Goal: Information Seeking & Learning: Find contact information

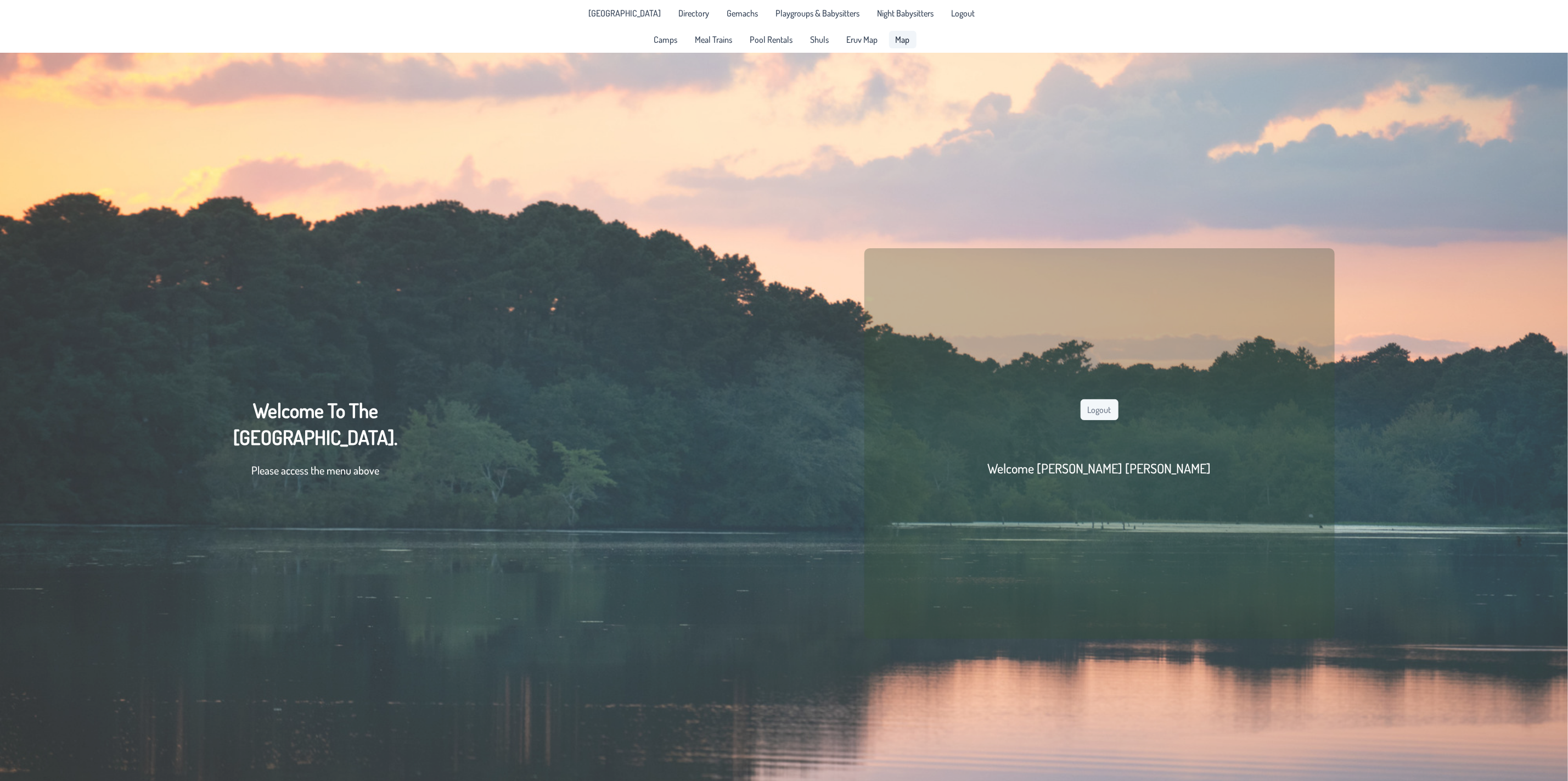
click at [906, 38] on span "Map" at bounding box center [903, 39] width 14 height 9
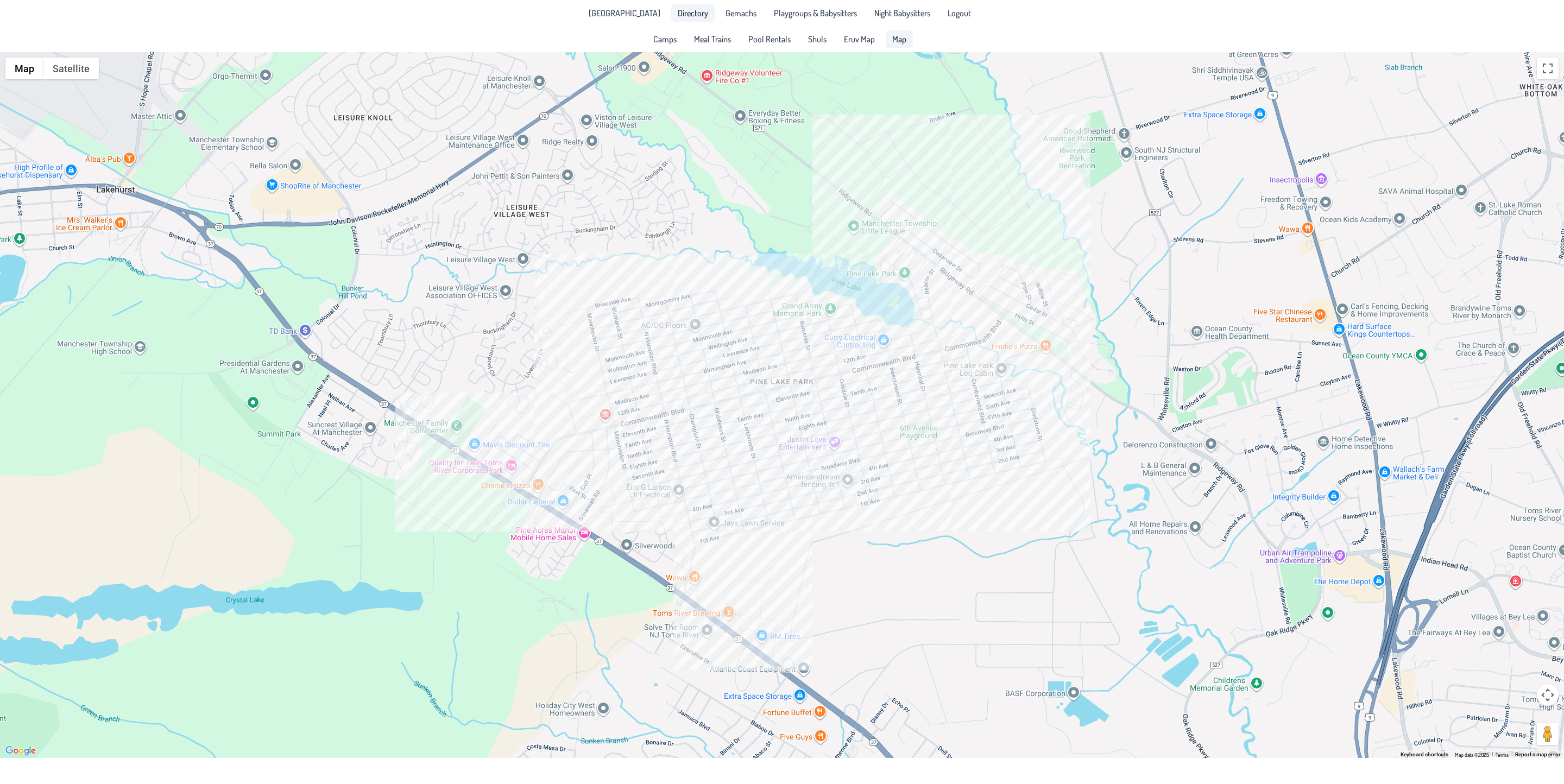
click at [679, 13] on span "Directory" at bounding box center [693, 13] width 30 height 8
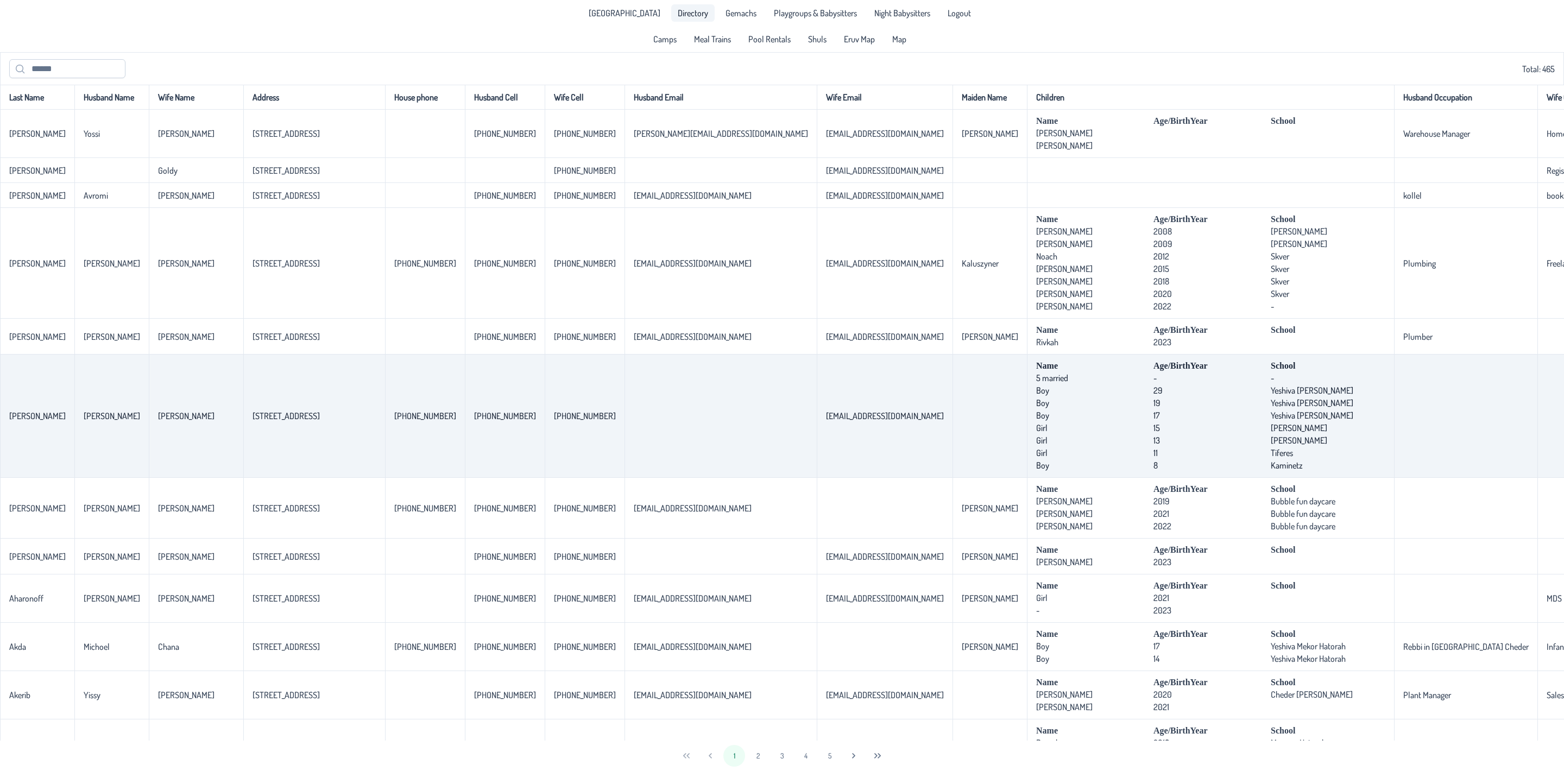
click at [325, 455] on td "[STREET_ADDRESS]" at bounding box center [314, 416] width 141 height 123
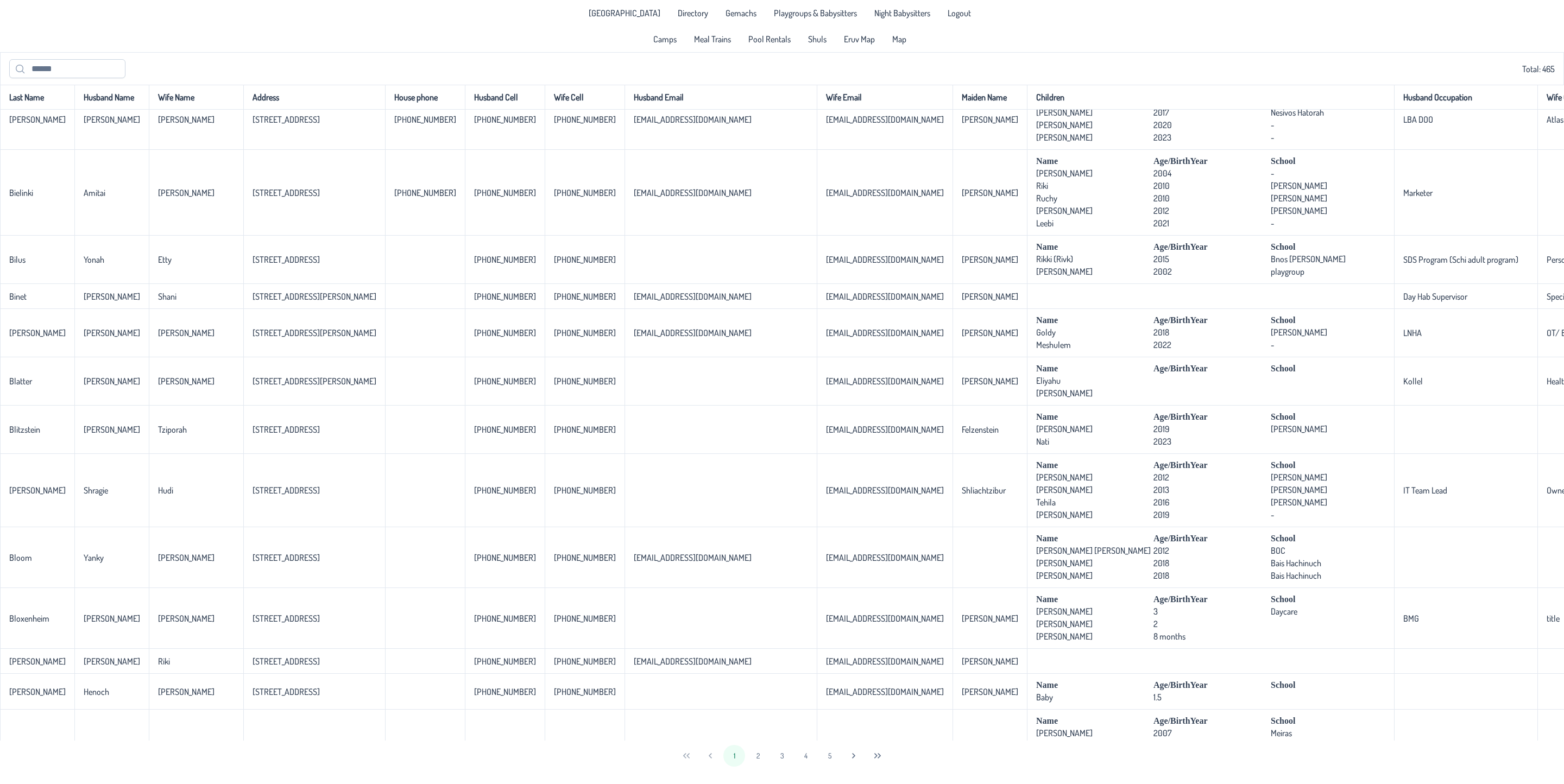
scroll to position [2110, 0]
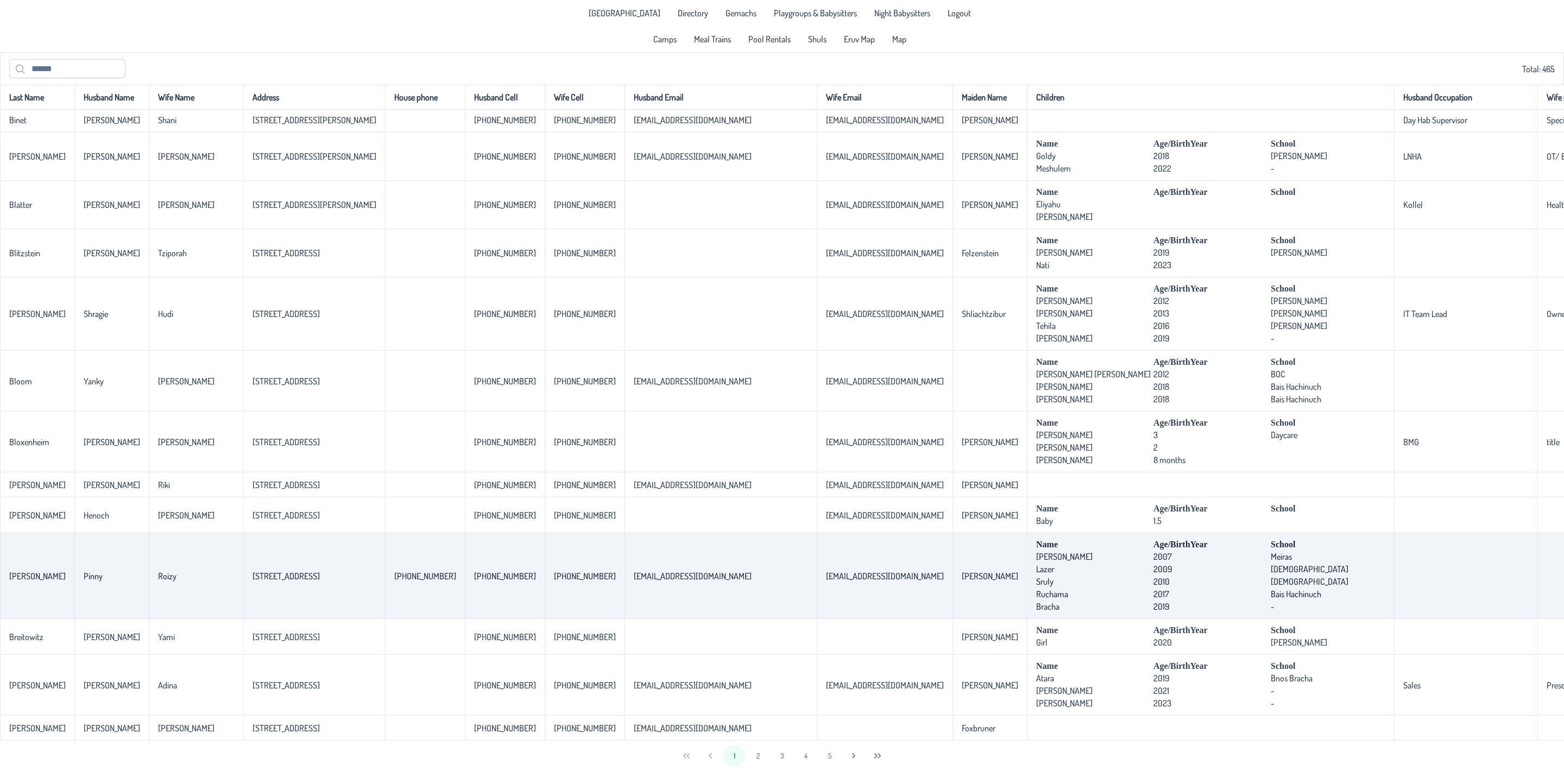
click at [279, 538] on td "[STREET_ADDRESS]" at bounding box center [314, 575] width 141 height 86
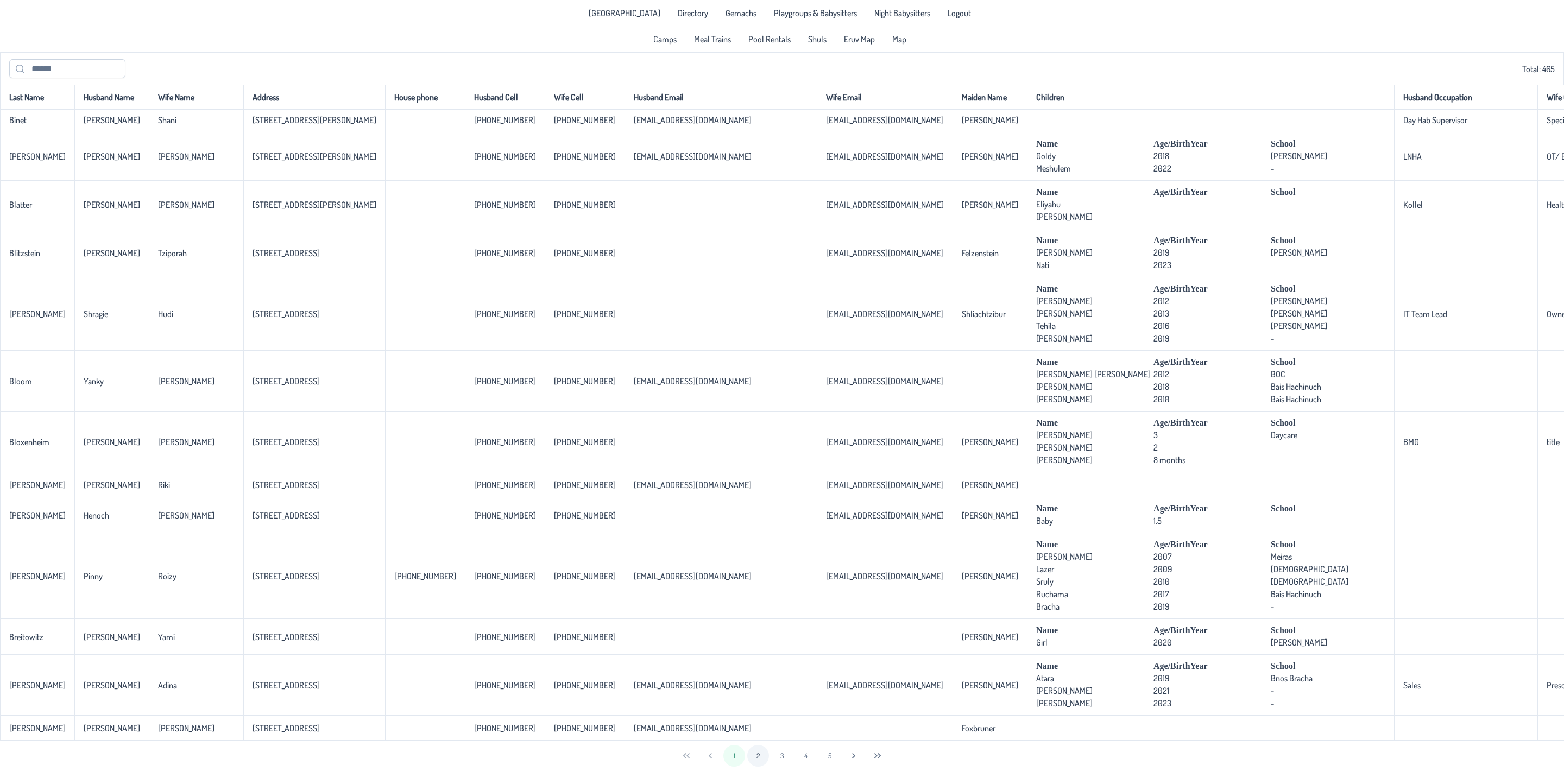
click at [763, 743] on button "2" at bounding box center [758, 755] width 22 height 22
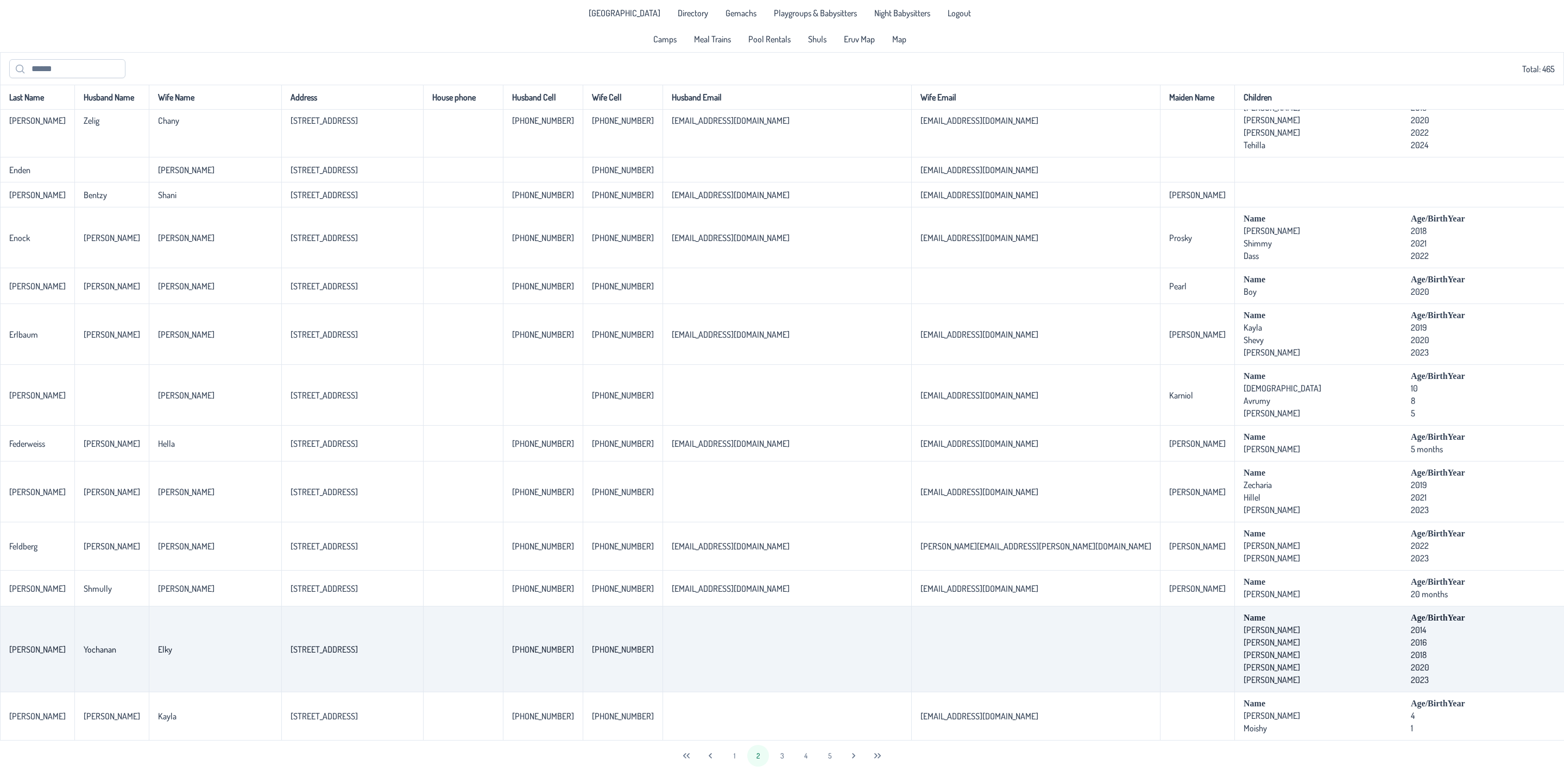
scroll to position [2134, 0]
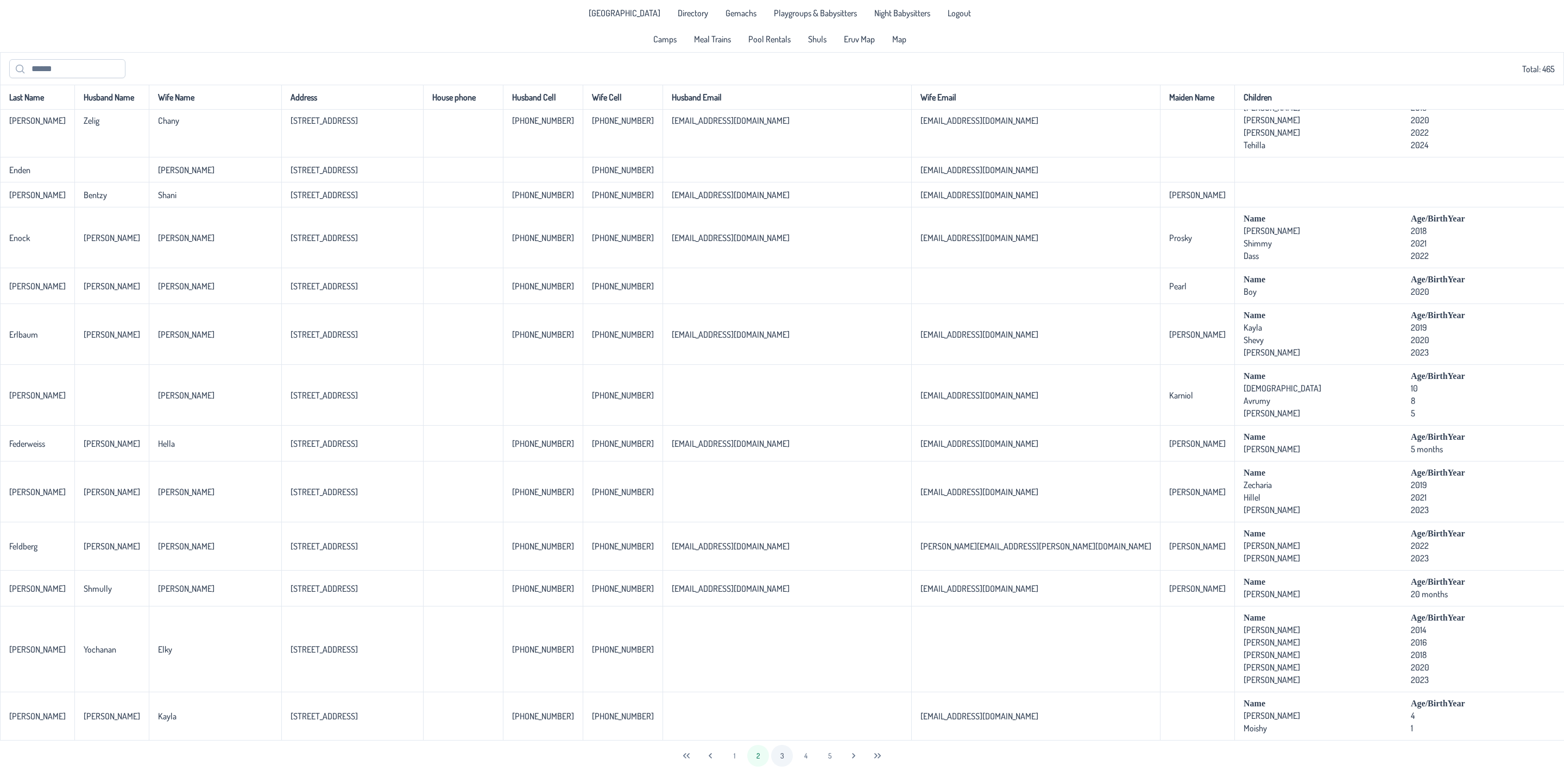
click at [787, 743] on button "3" at bounding box center [782, 755] width 22 height 22
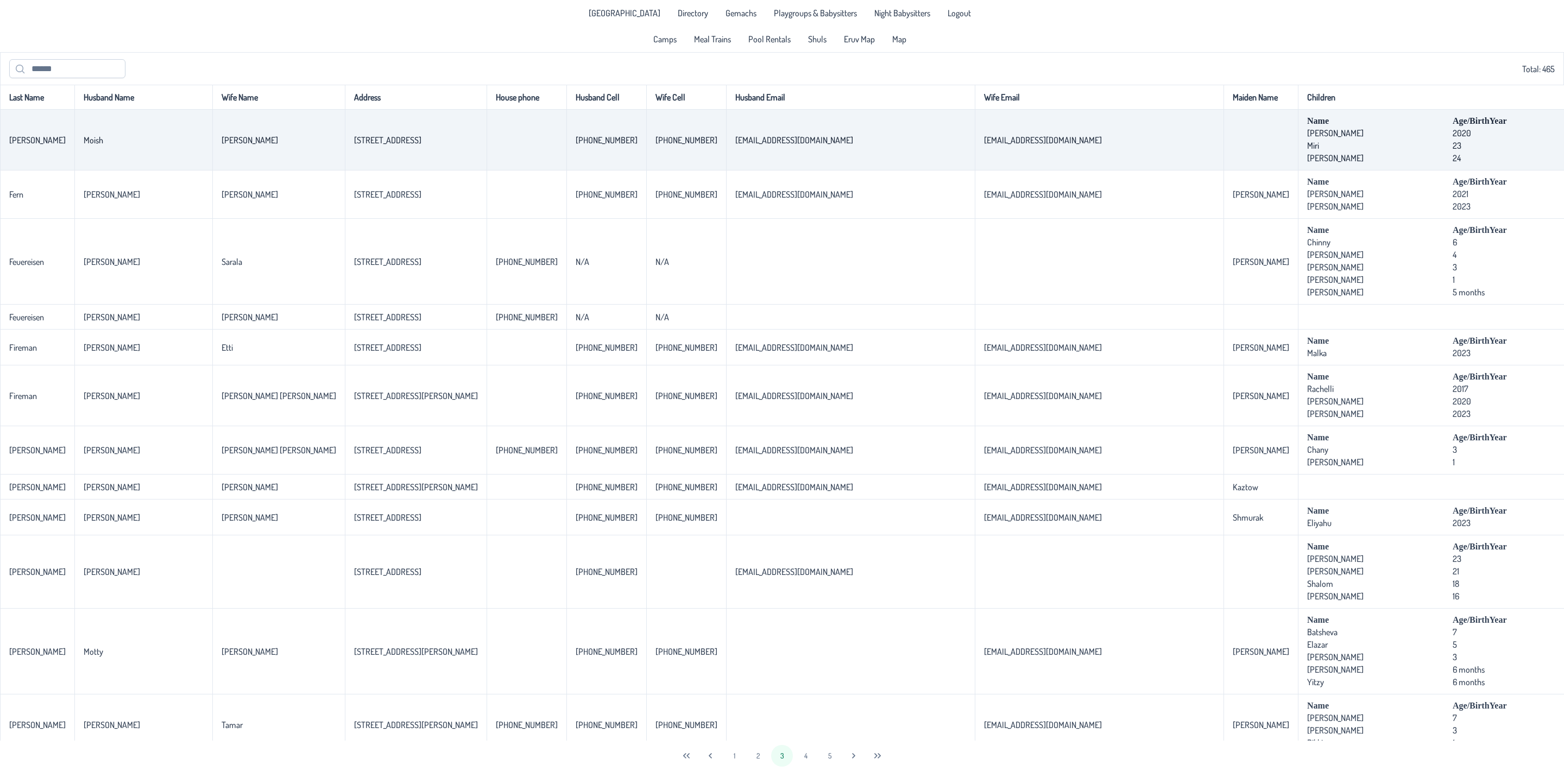
drag, startPoint x: 95, startPoint y: 144, endPoint x: 1247, endPoint y: 148, distance: 1152.0
click at [1247, 148] on tr "[PERSON_NAME] [PERSON_NAME] [STREET_ADDRESS] [PHONE_NUMBER] [PHONE_NUMBER] [EMA…" at bounding box center [1099, 140] width 2198 height 61
click at [726, 160] on td "[EMAIL_ADDRESS][DOMAIN_NAME]" at bounding box center [851, 140] width 249 height 61
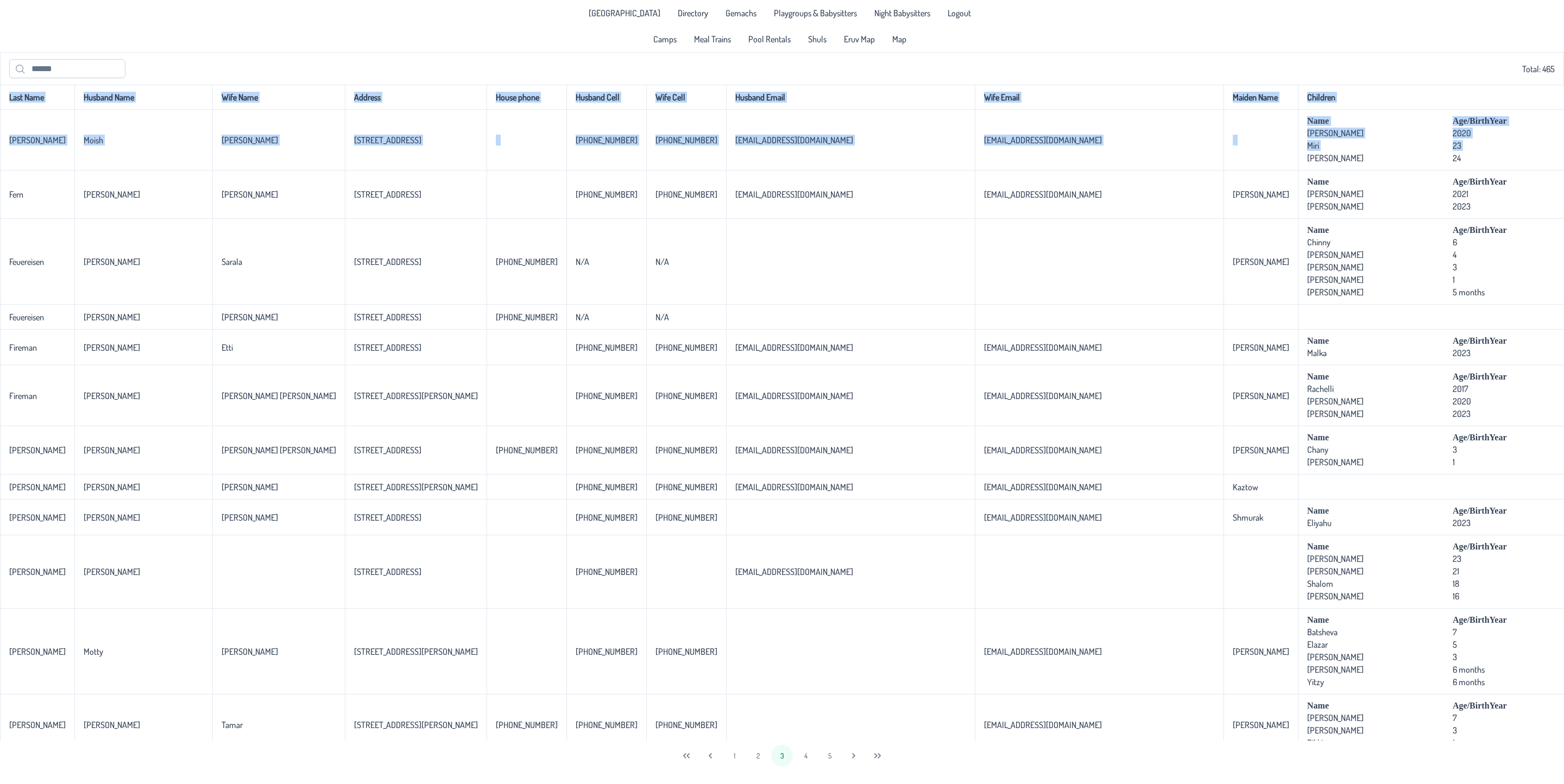
scroll to position [0, 66]
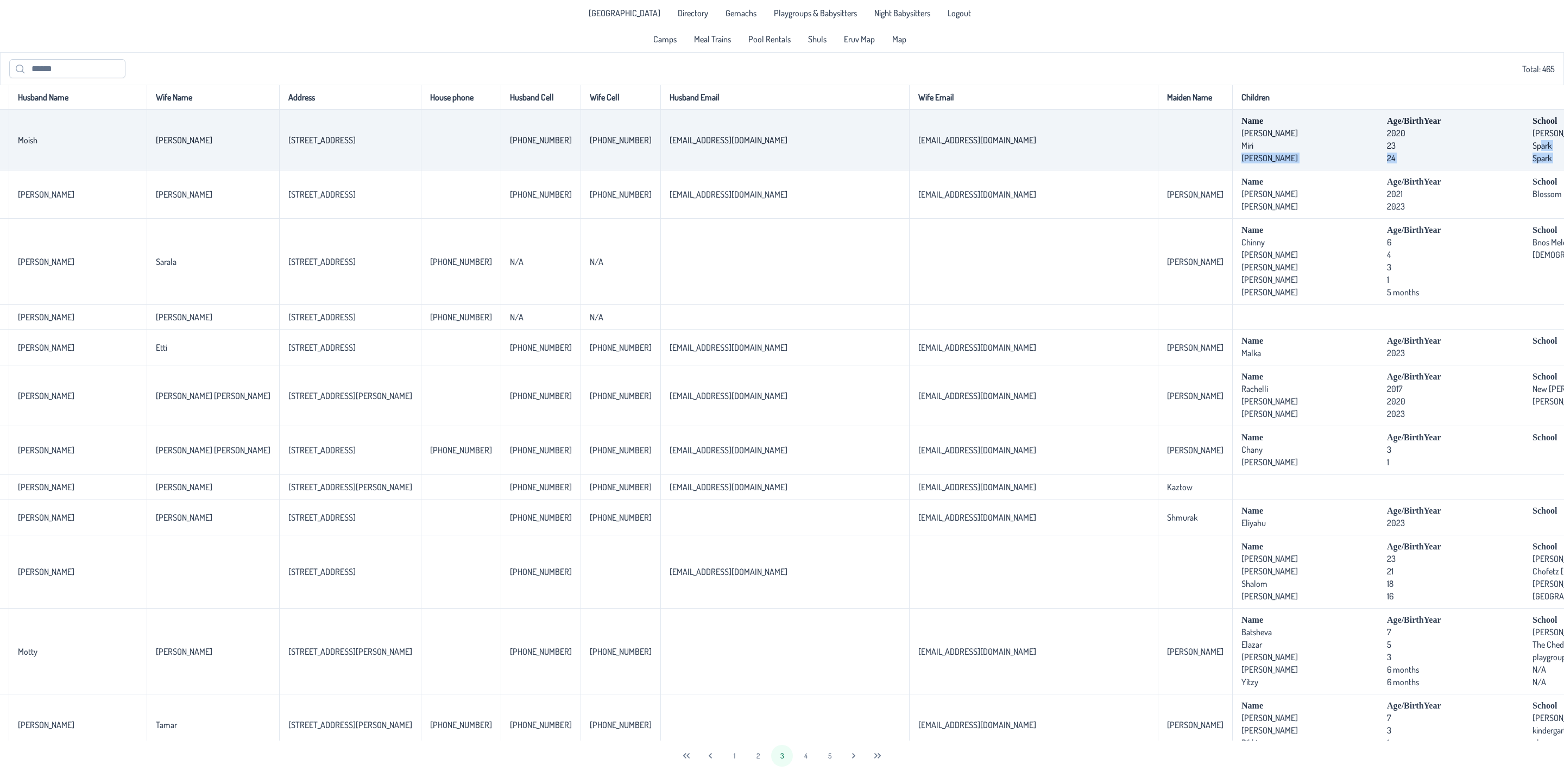
drag, startPoint x: 1134, startPoint y: 147, endPoint x: 1486, endPoint y: 153, distance: 352.1
click at [1486, 153] on tr "[PERSON_NAME] [PERSON_NAME] [STREET_ADDRESS] [PHONE_NUMBER] [PHONE_NUMBER] [EMA…" at bounding box center [1033, 140] width 2198 height 61
drag, startPoint x: 265, startPoint y: 150, endPoint x: 163, endPoint y: 146, distance: 102.1
click at [163, 146] on tr "[PERSON_NAME] [PERSON_NAME] [STREET_ADDRESS] [PHONE_NUMBER] [PHONE_NUMBER] [EMA…" at bounding box center [1033, 140] width 2198 height 61
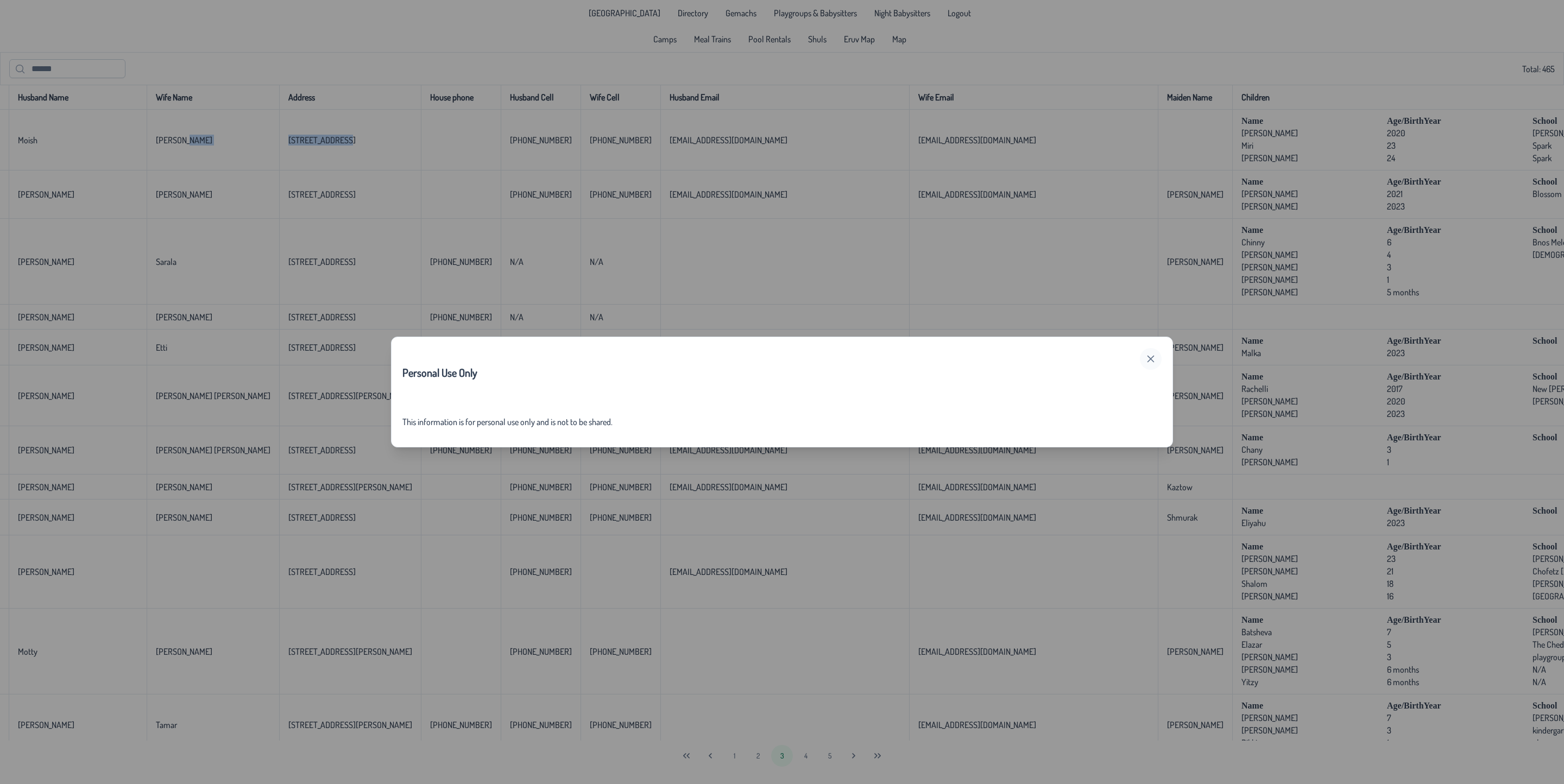
click at [1148, 356] on icon "button" at bounding box center [1151, 359] width 7 height 7
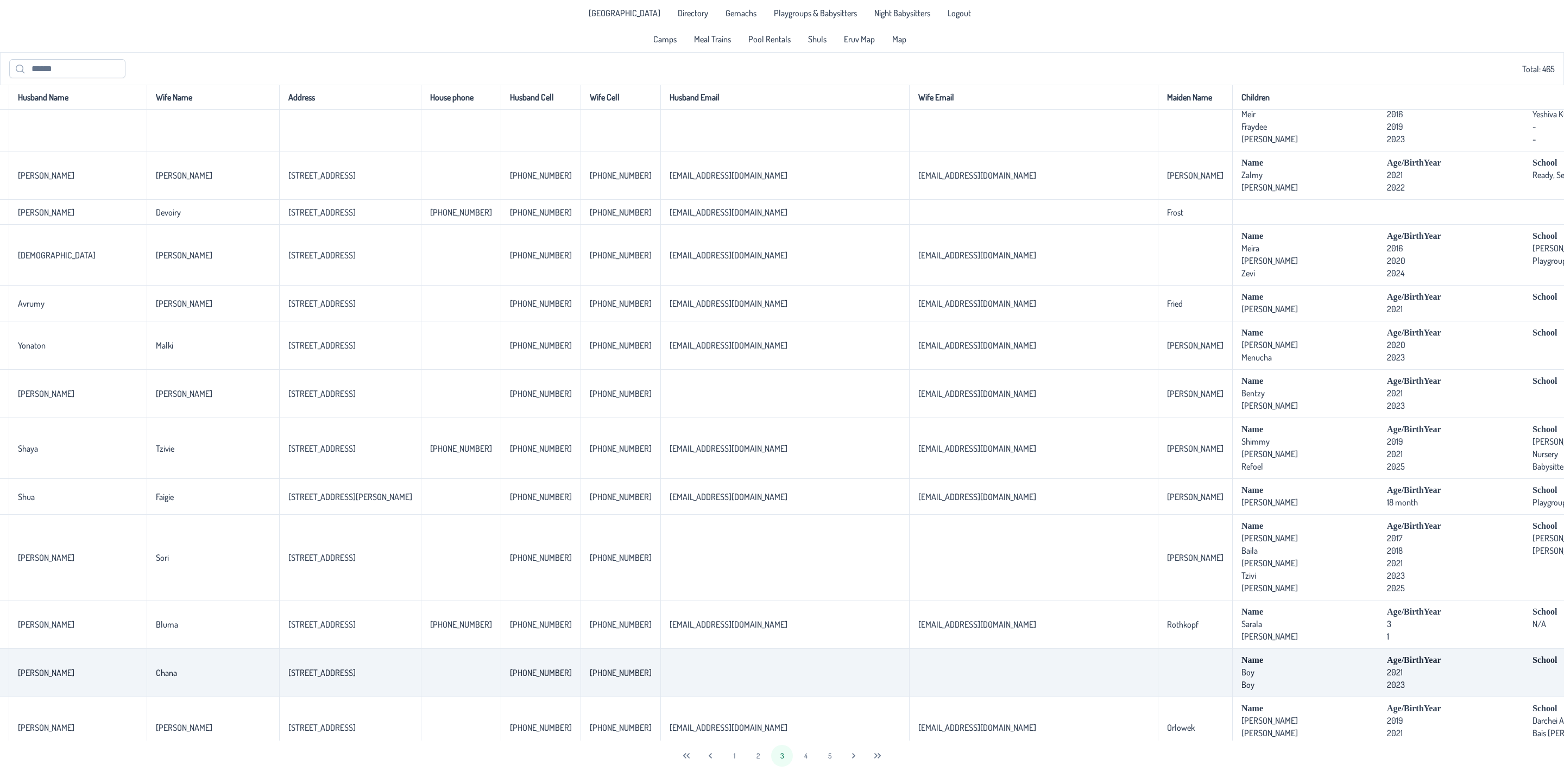
scroll to position [1904, 66]
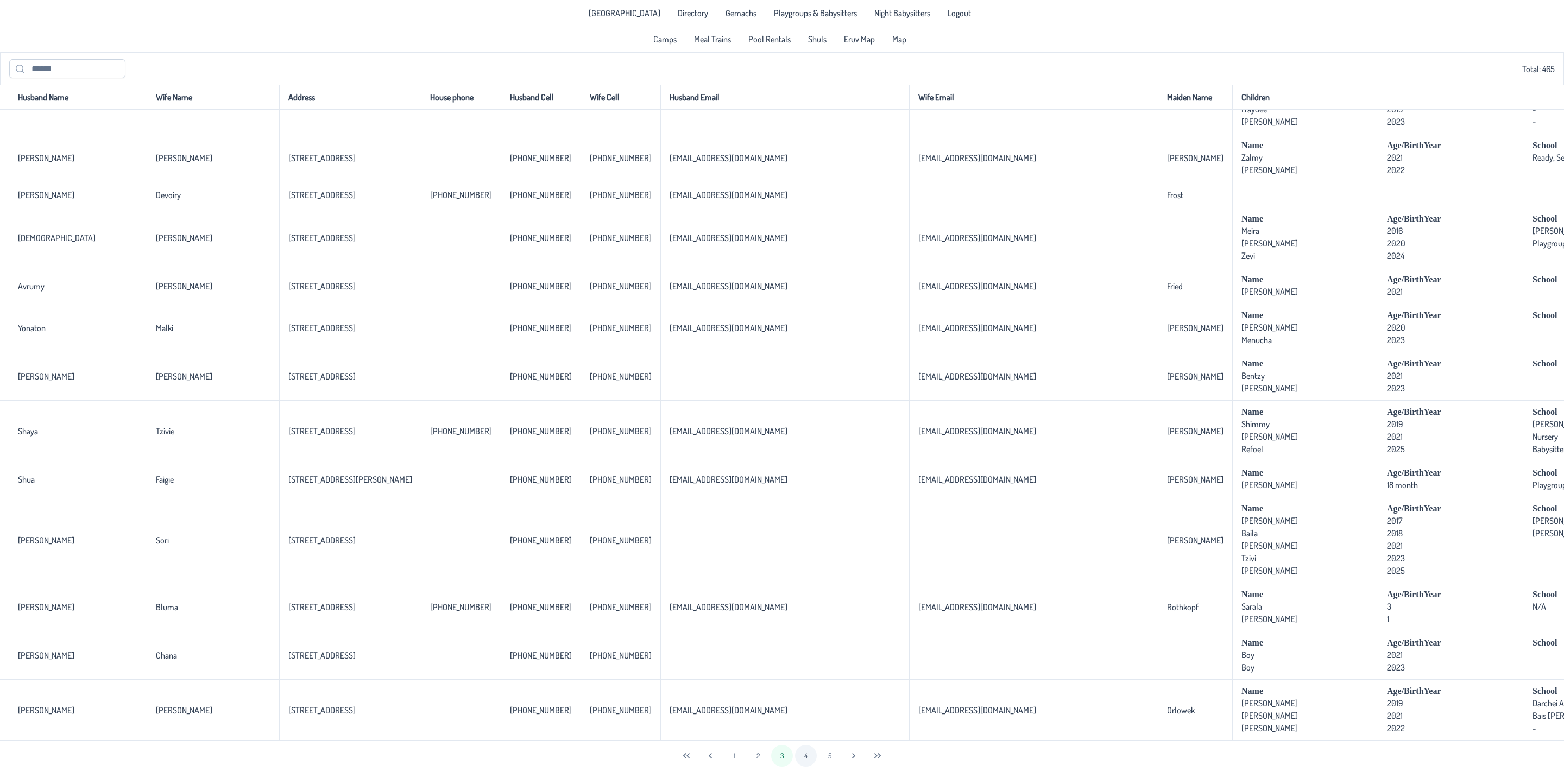
click at [806, 743] on button "4" at bounding box center [806, 755] width 22 height 22
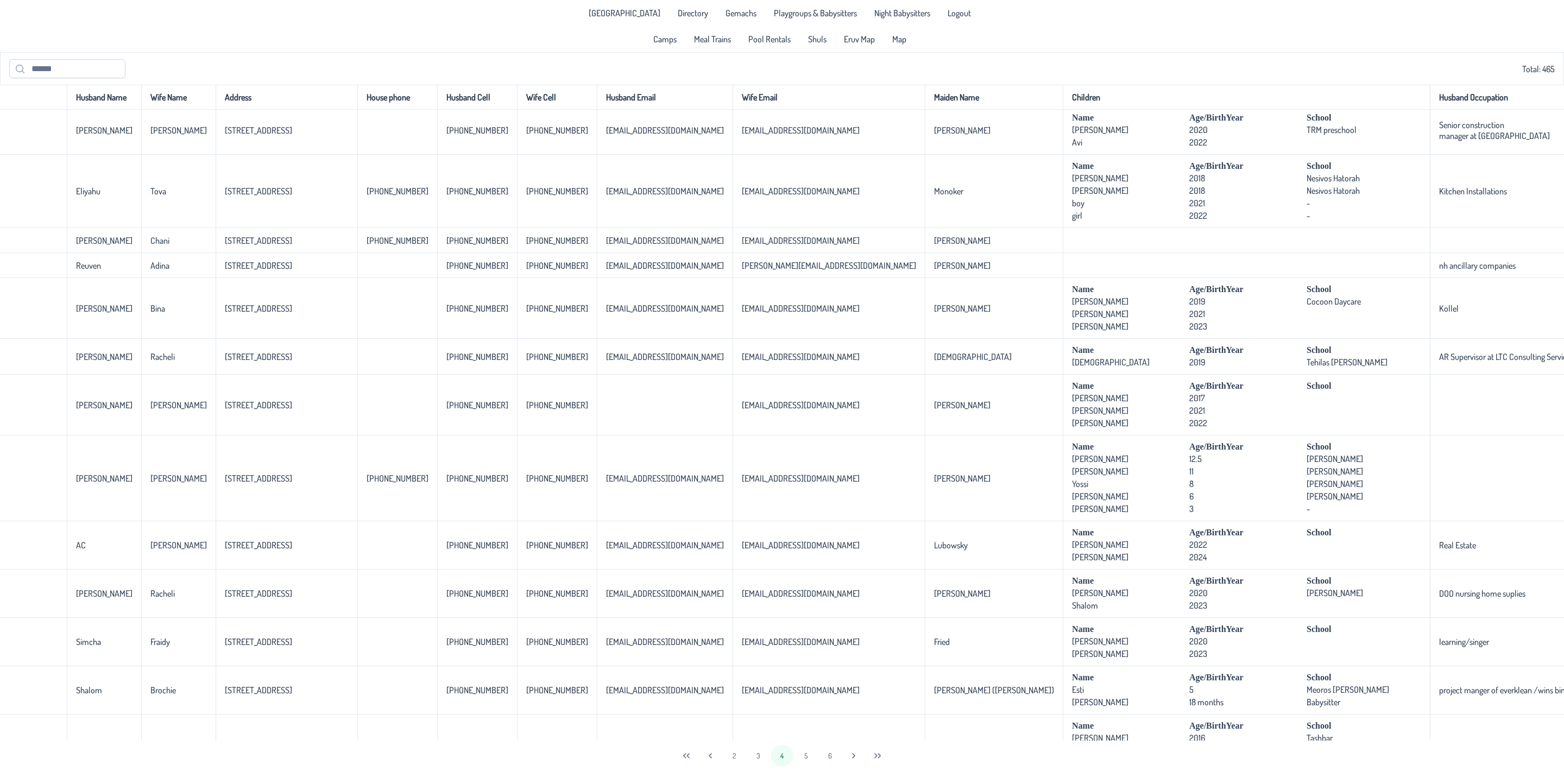
scroll to position [1946, 66]
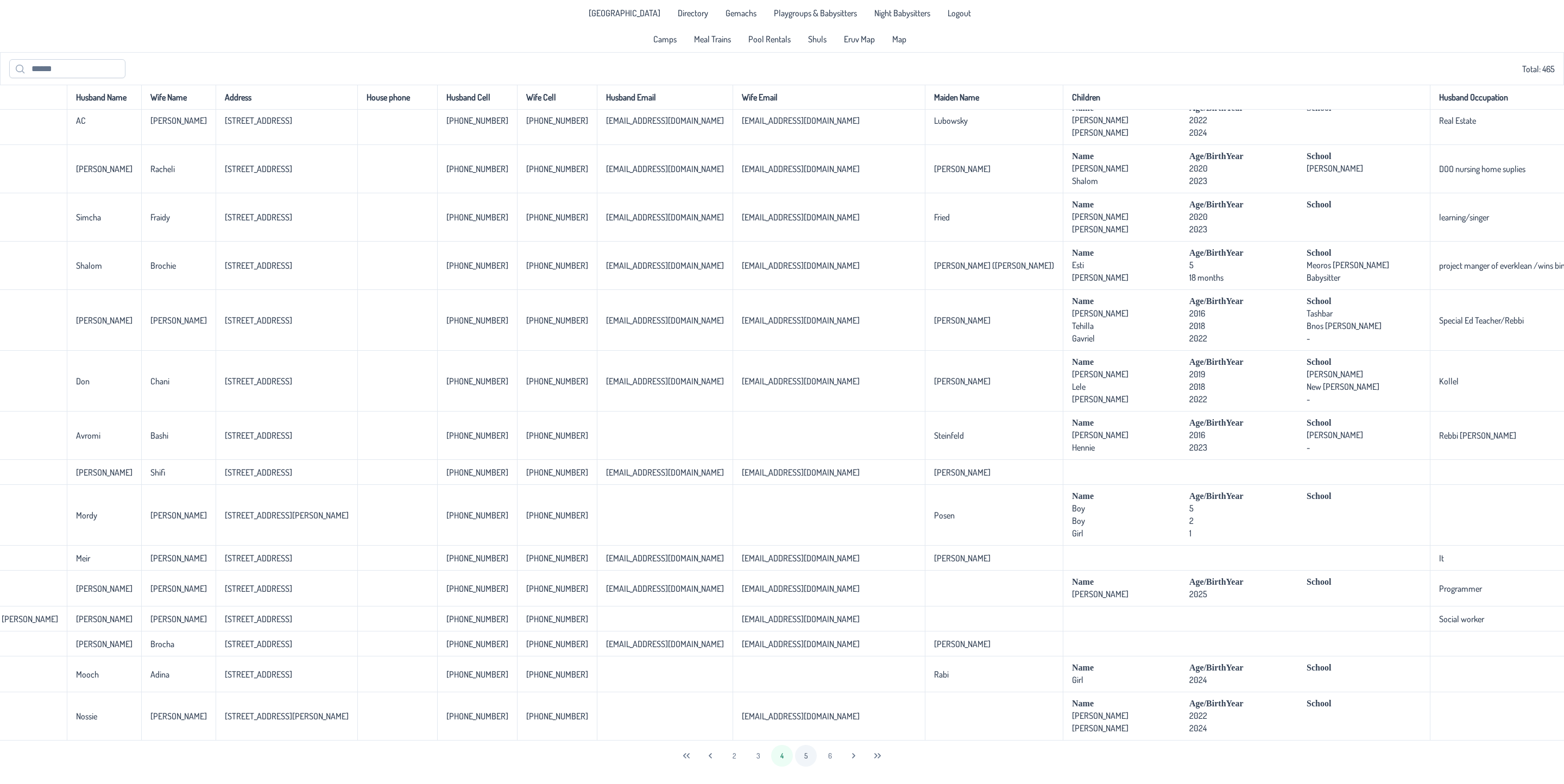
click at [801, 743] on button "5" at bounding box center [806, 755] width 22 height 22
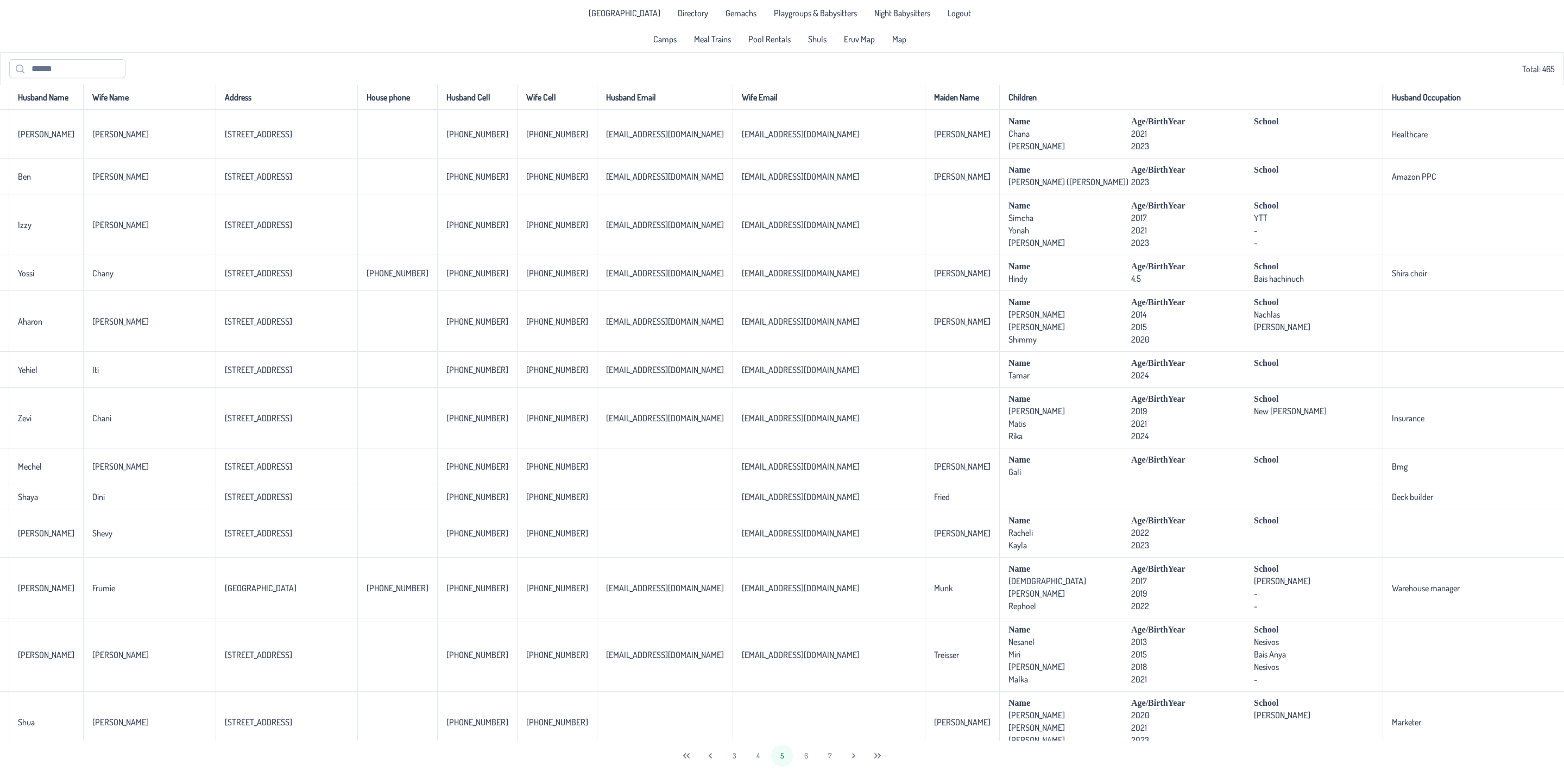
scroll to position [0, 54]
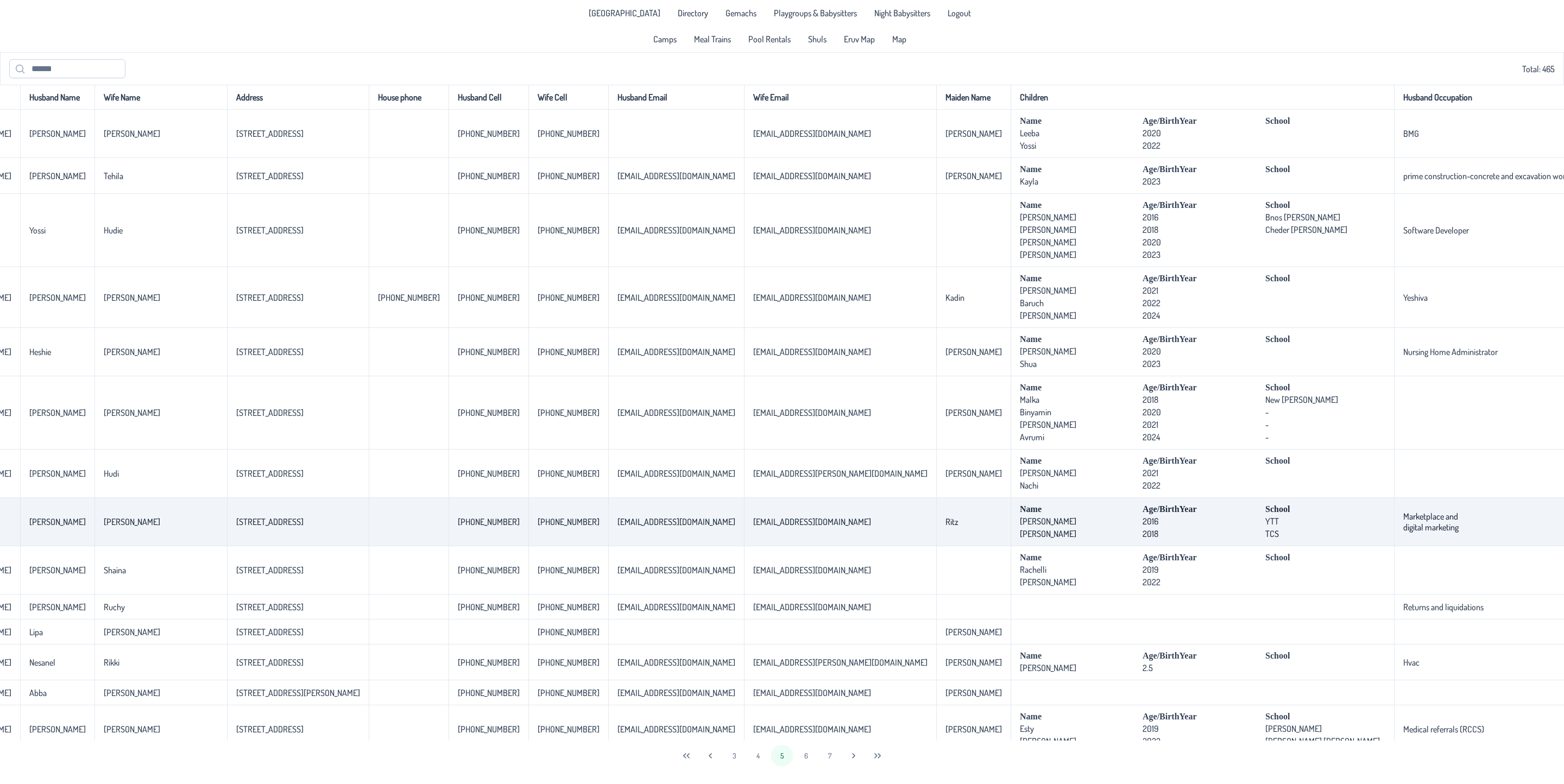
click at [780, 546] on td "[EMAIL_ADDRESS][DOMAIN_NAME]" at bounding box center [840, 522] width 192 height 49
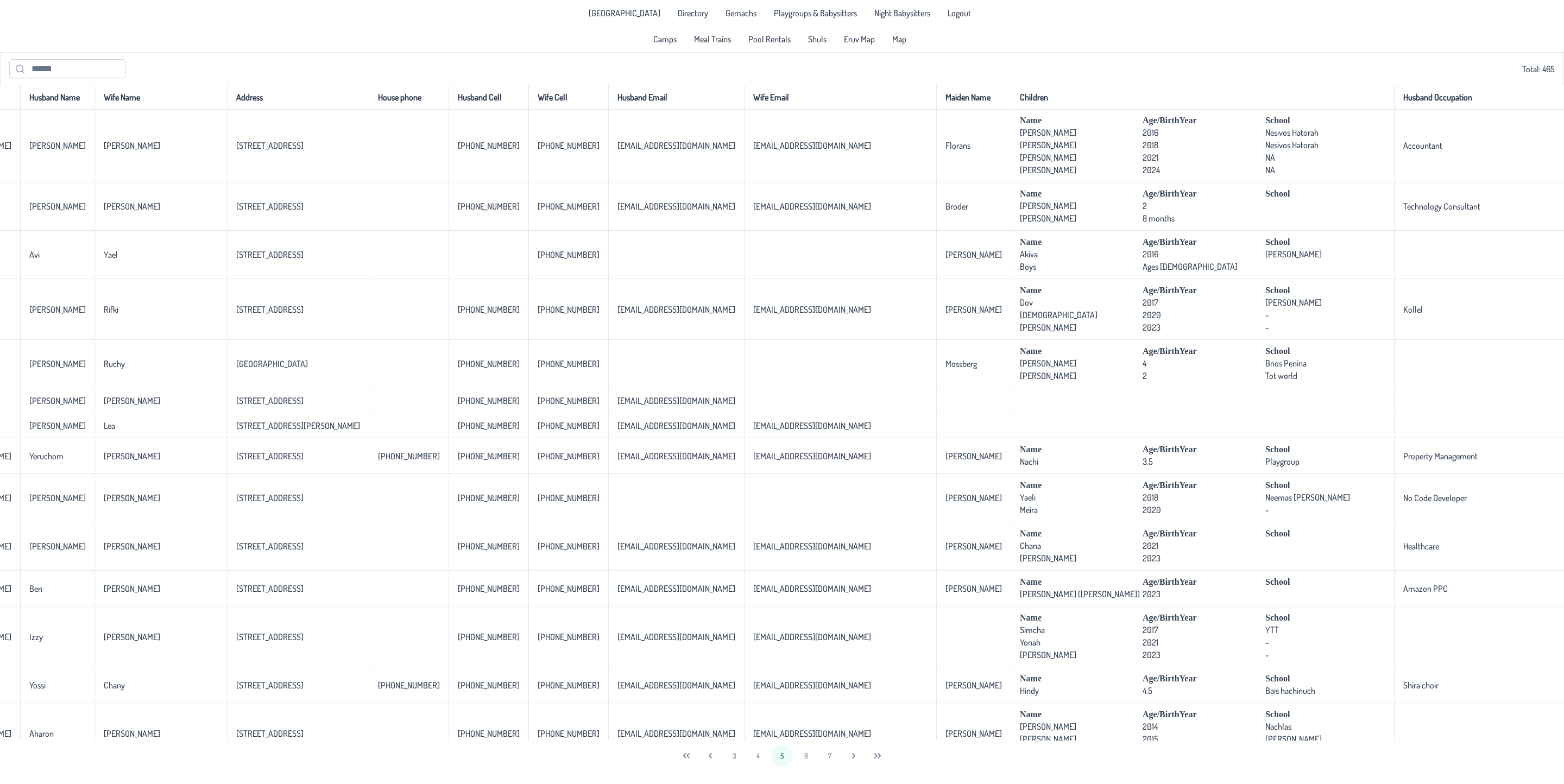
scroll to position [1791, 54]
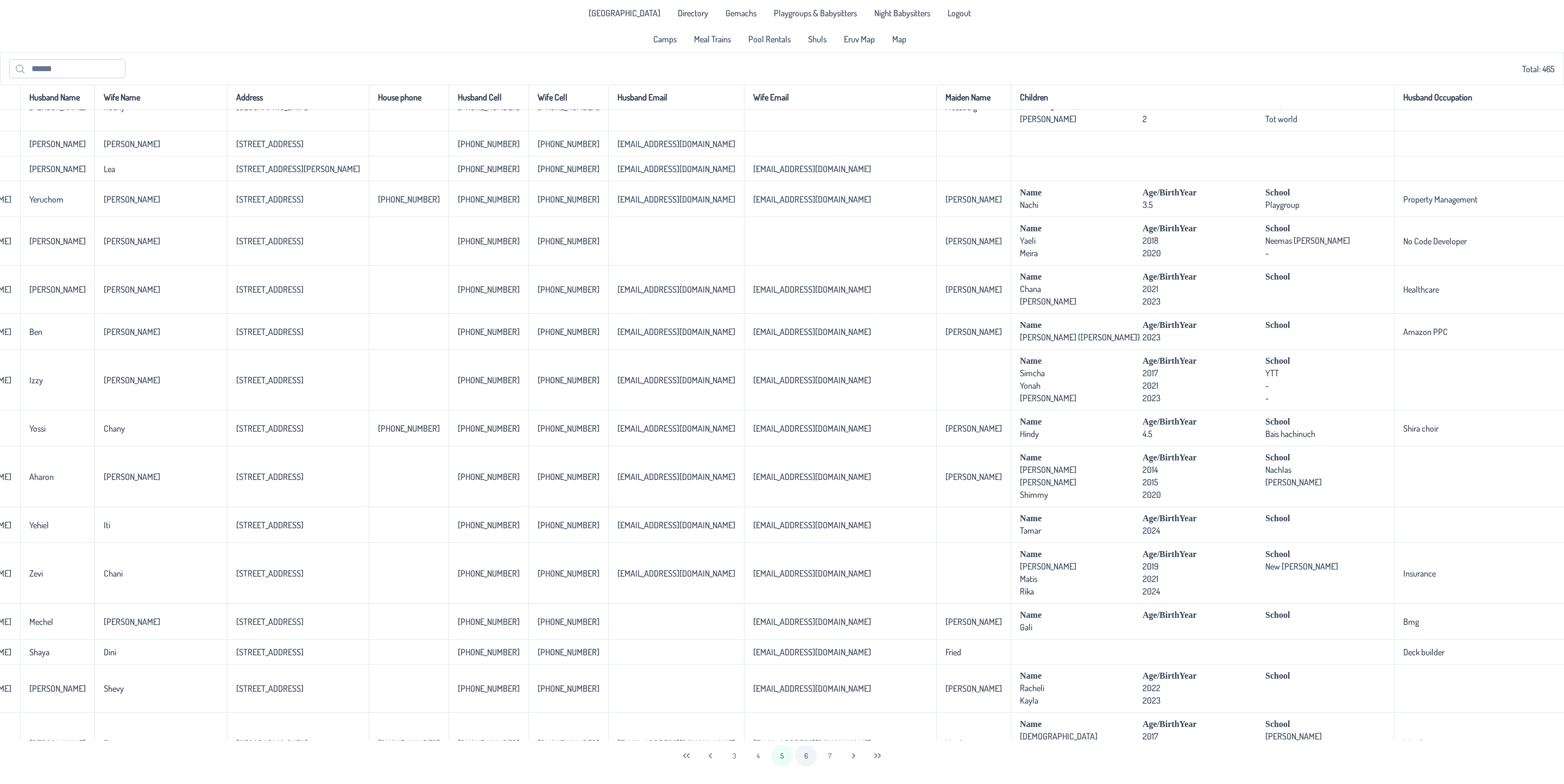
click at [805, 743] on button "6" at bounding box center [806, 755] width 22 height 22
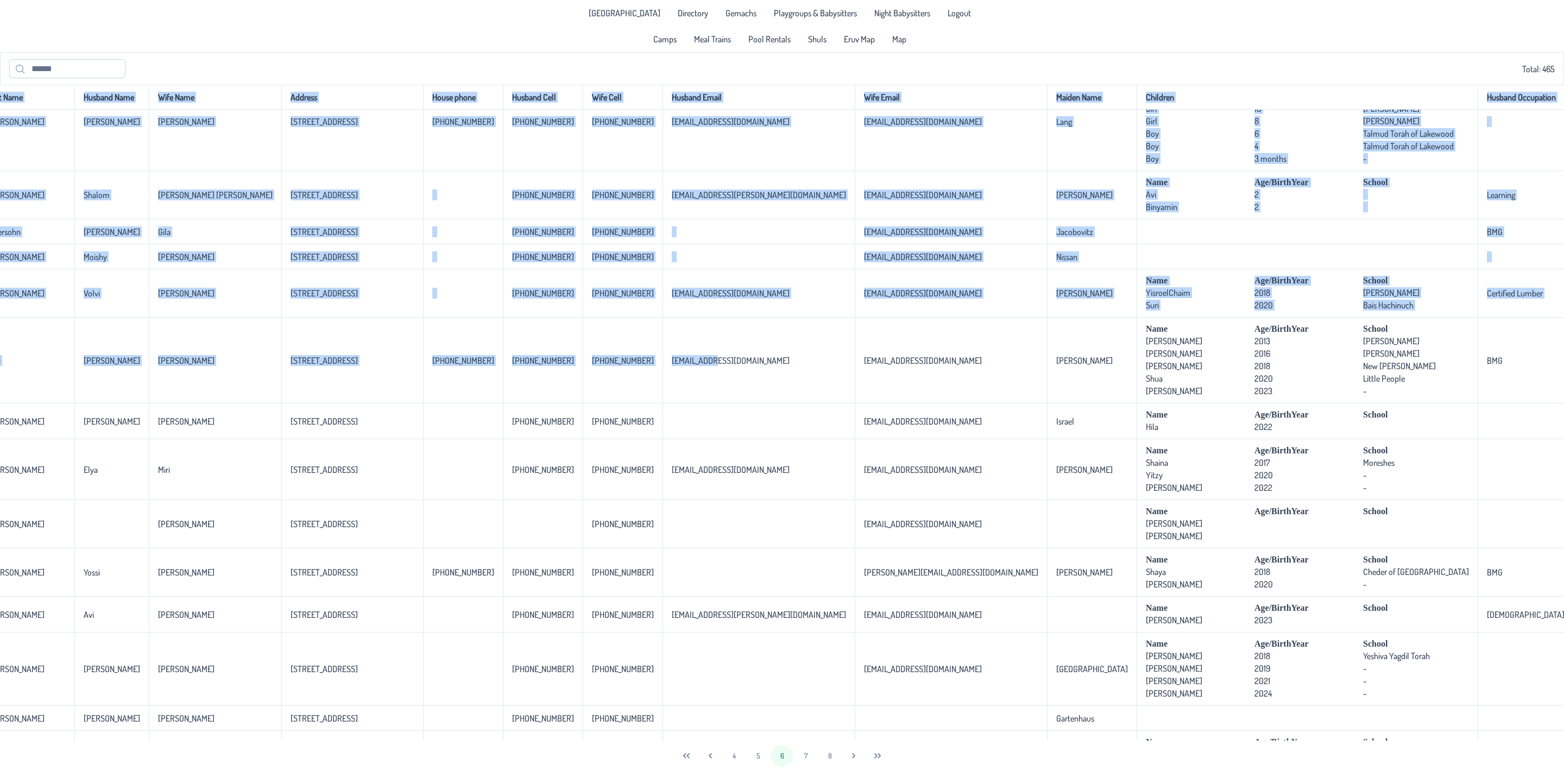
scroll to position [244, 0]
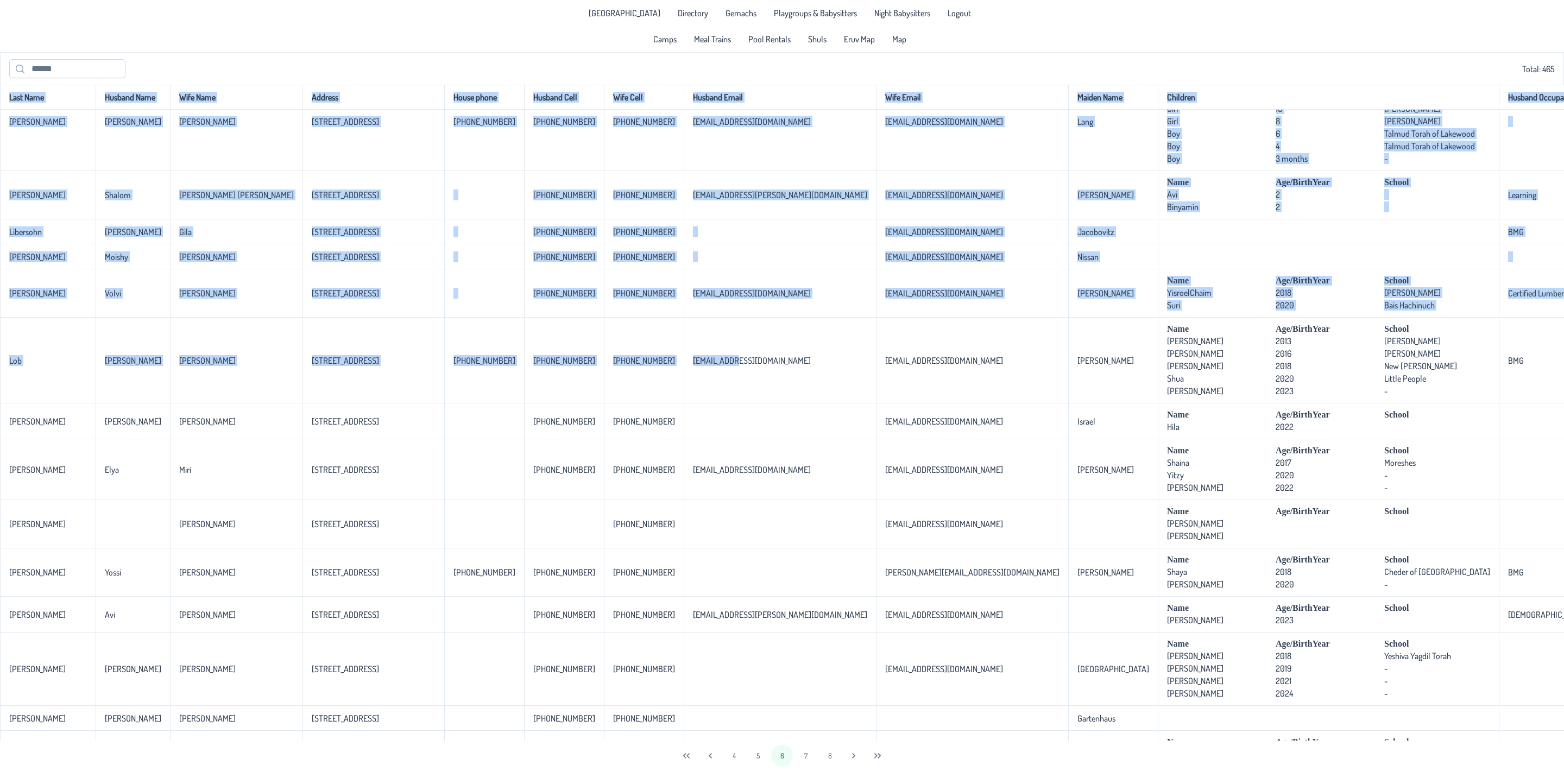
drag, startPoint x: 610, startPoint y: 386, endPoint x: -421, endPoint y: 410, distance: 1031.3
click at [0, 410] on html "[GEOGRAPHIC_DATA] Directory Gemachs Playgroups & Babysitters Night Babysitters …" at bounding box center [782, 392] width 1564 height 784
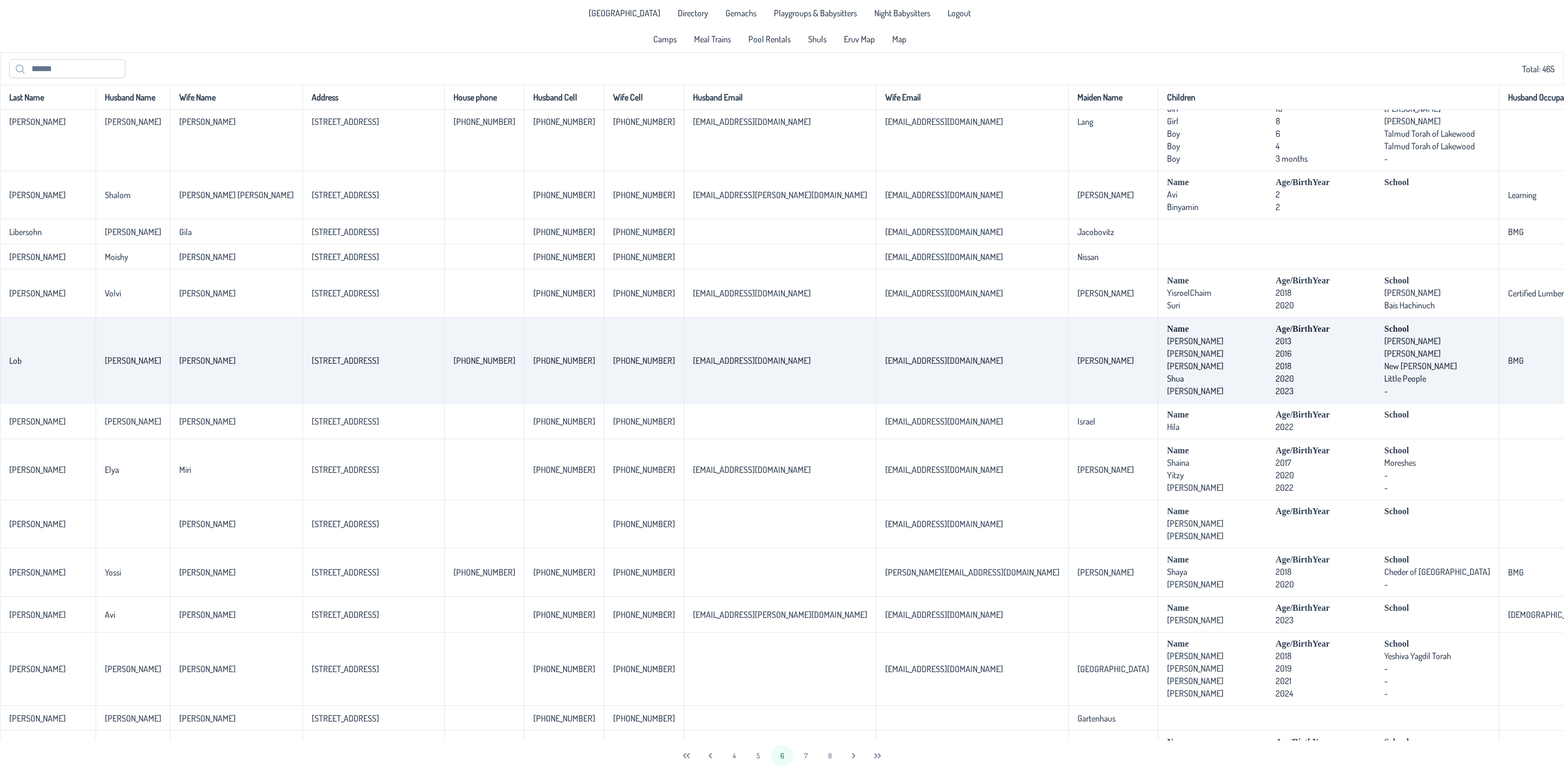
click at [1158, 383] on td "Name Age/BirthYear School [PERSON_NAME] [DEMOGRAPHIC_DATA] [PERSON_NAME] [PERSO…" at bounding box center [1328, 360] width 341 height 86
drag, startPoint x: 903, startPoint y: 393, endPoint x: 1010, endPoint y: 390, distance: 107.0
click at [1158, 390] on td "Name Age/BirthYear School [PERSON_NAME] [DEMOGRAPHIC_DATA] [PERSON_NAME] [PERSO…" at bounding box center [1328, 360] width 341 height 86
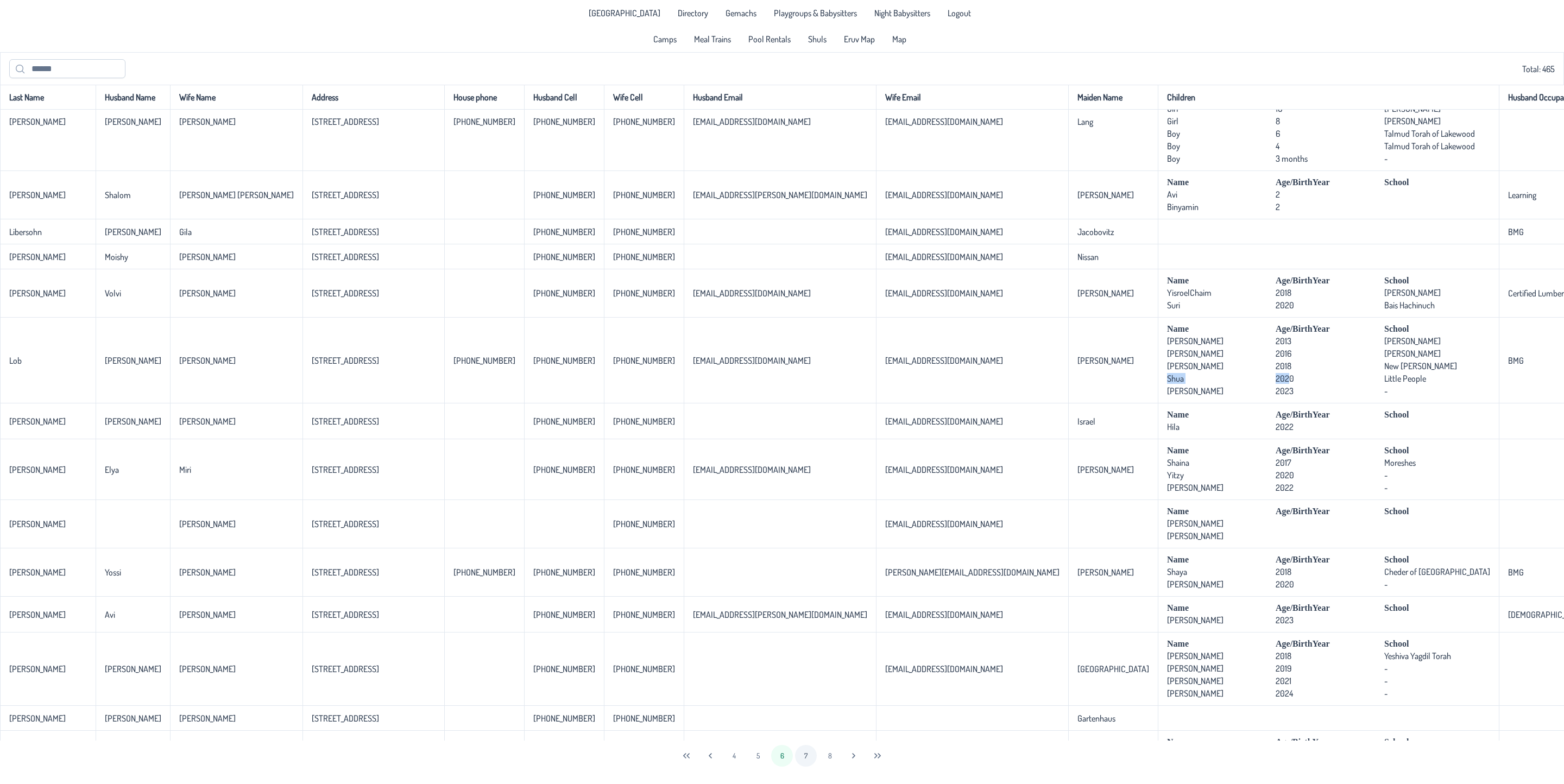
click at [807, 743] on button "7" at bounding box center [806, 755] width 22 height 22
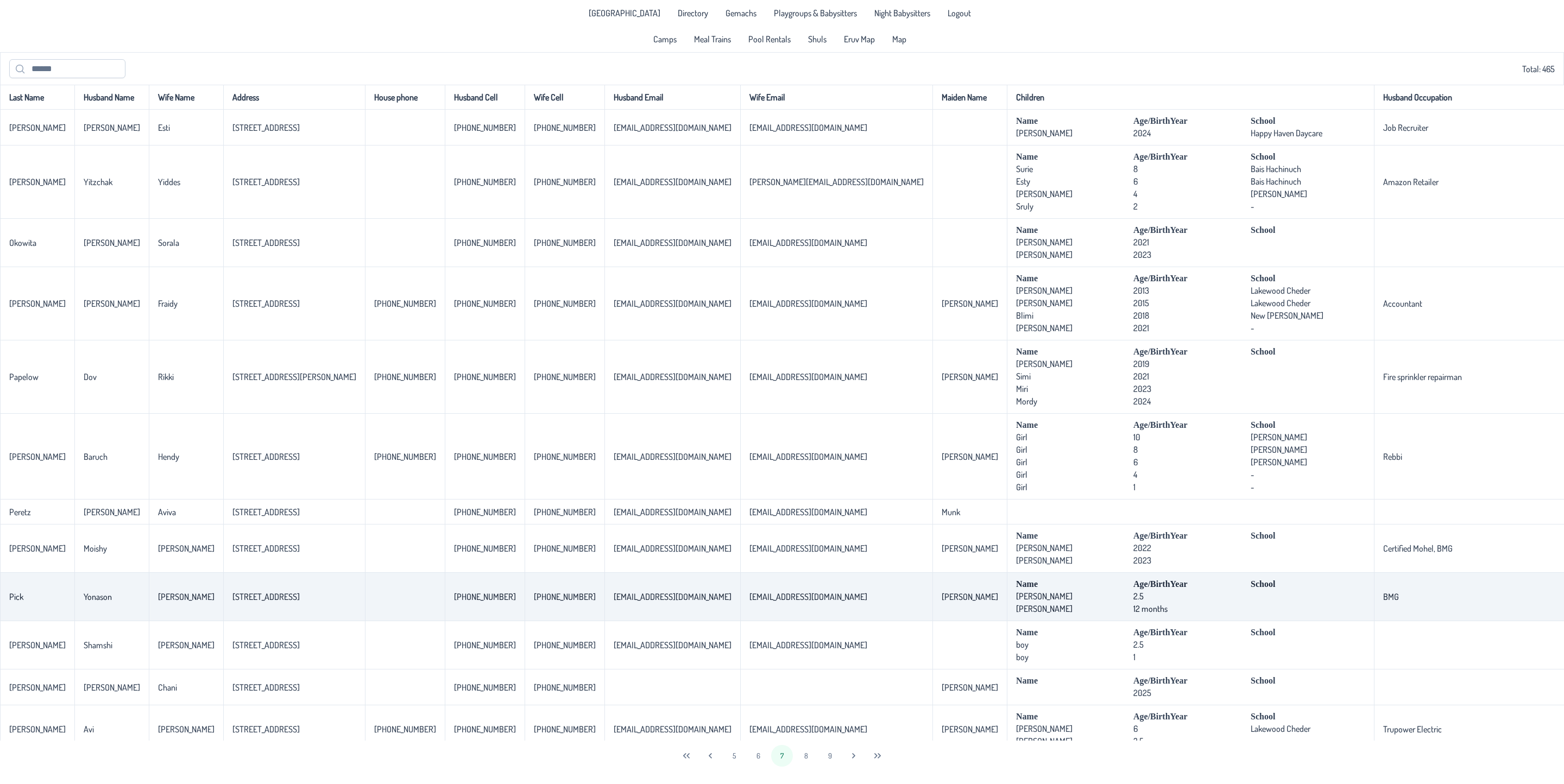
click at [831, 609] on td "[EMAIL_ADDRESS][DOMAIN_NAME]" at bounding box center [836, 597] width 192 height 49
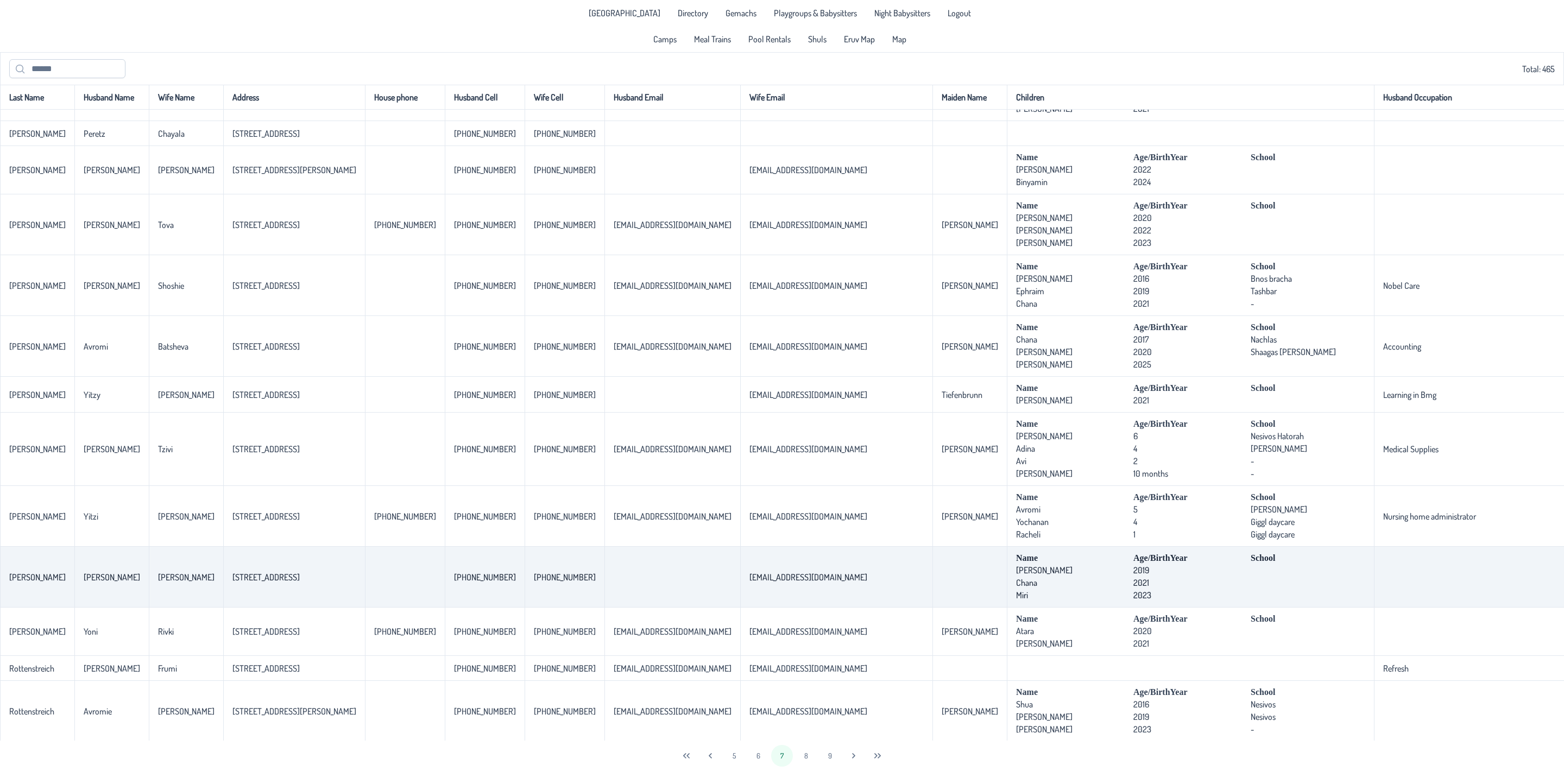
scroll to position [2176, 0]
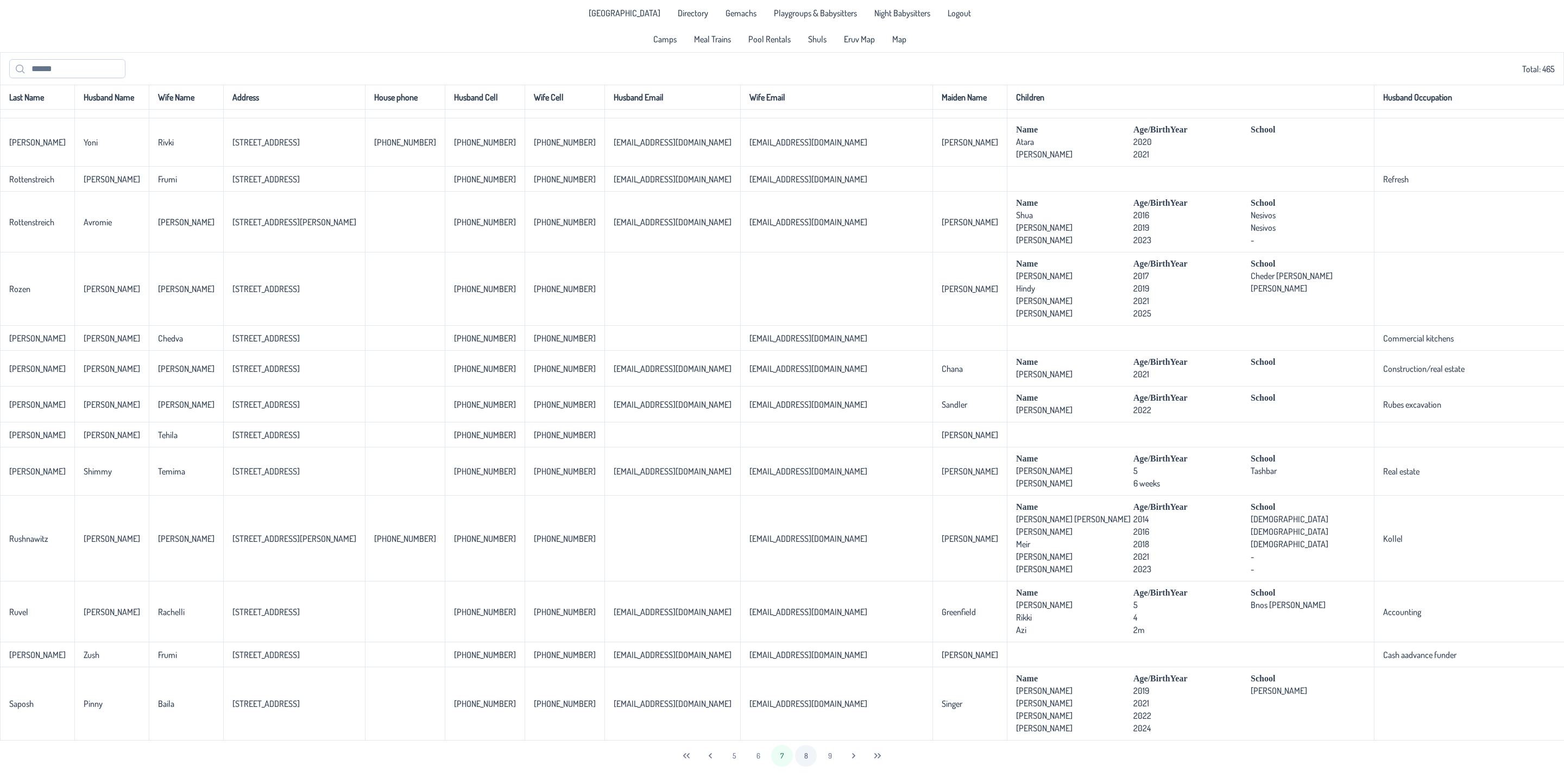
click at [803, 743] on button "8" at bounding box center [806, 755] width 22 height 22
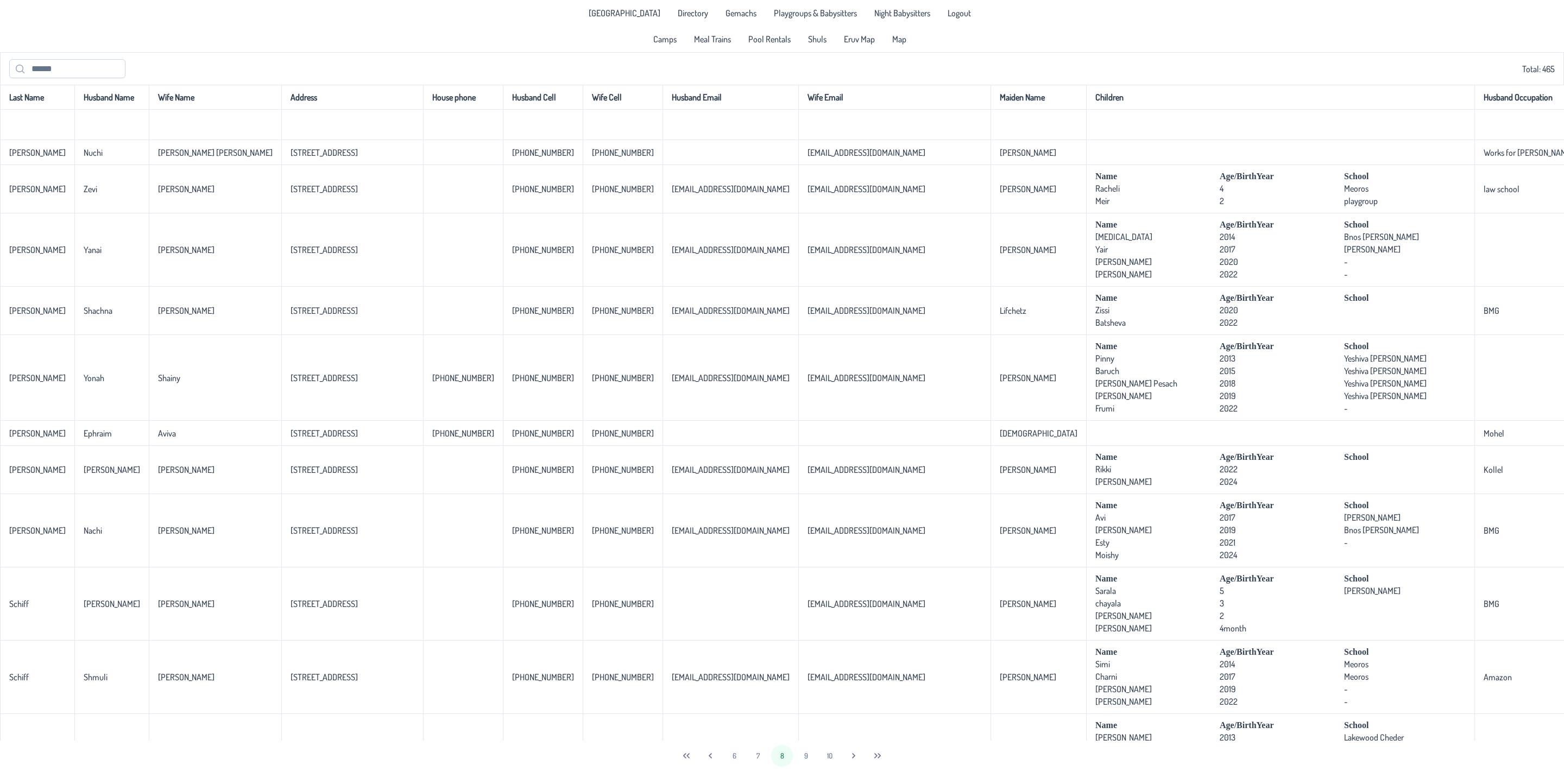
scroll to position [570, 0]
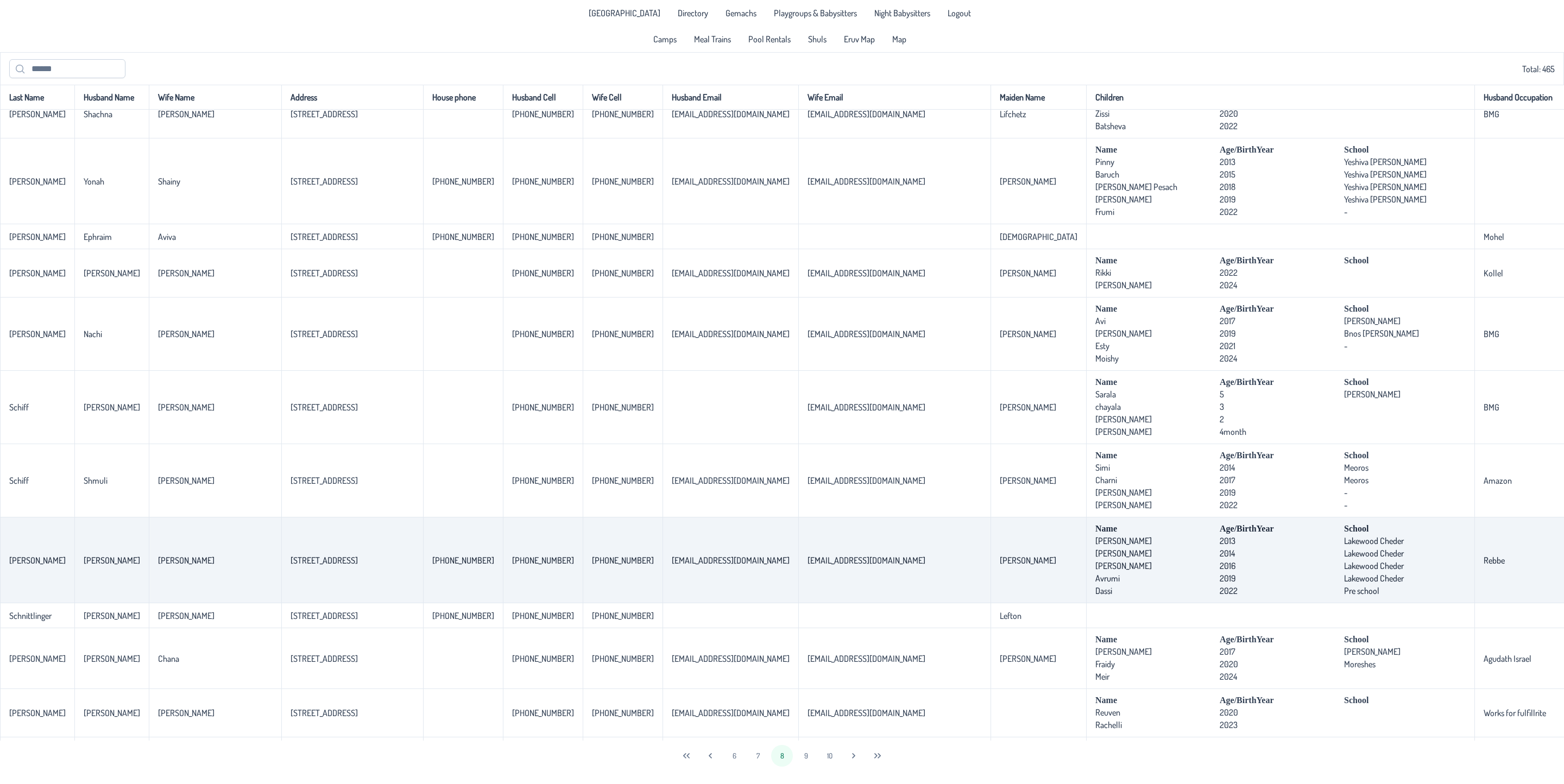
click at [798, 603] on td "[EMAIL_ADDRESS][DOMAIN_NAME]" at bounding box center [894, 559] width 192 height 86
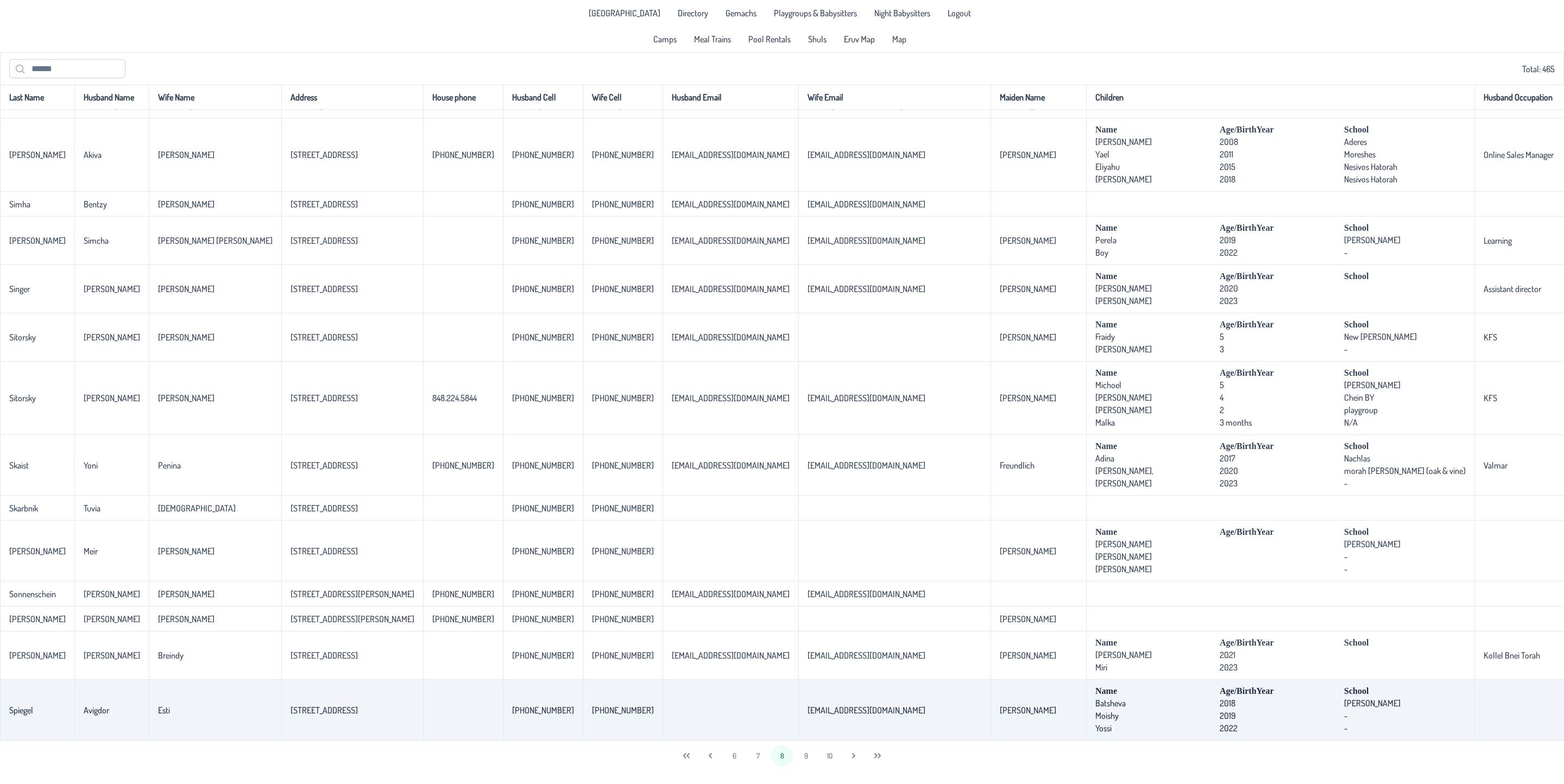
scroll to position [2449, 0]
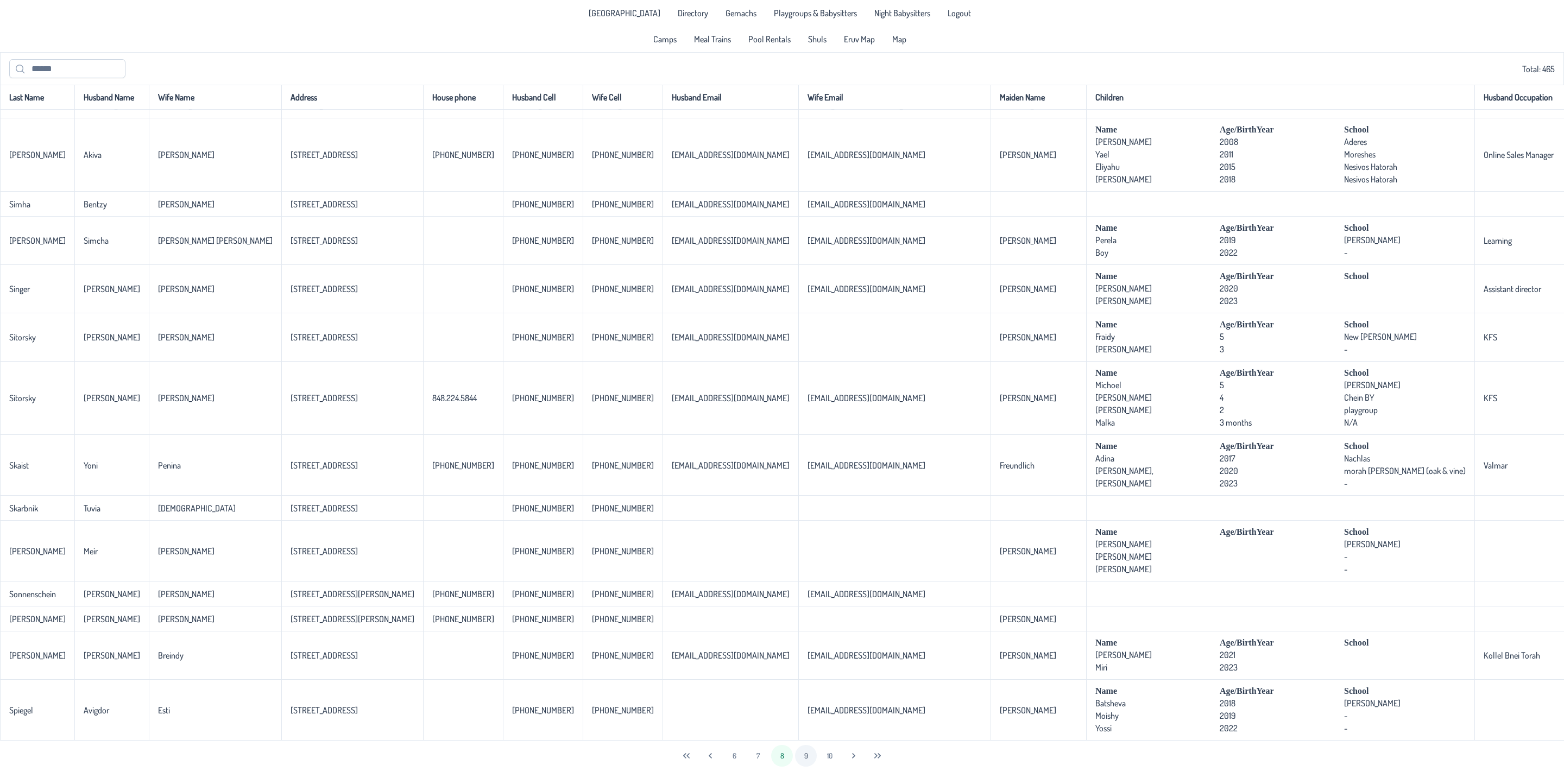
click at [805, 743] on button "9" at bounding box center [806, 755] width 22 height 22
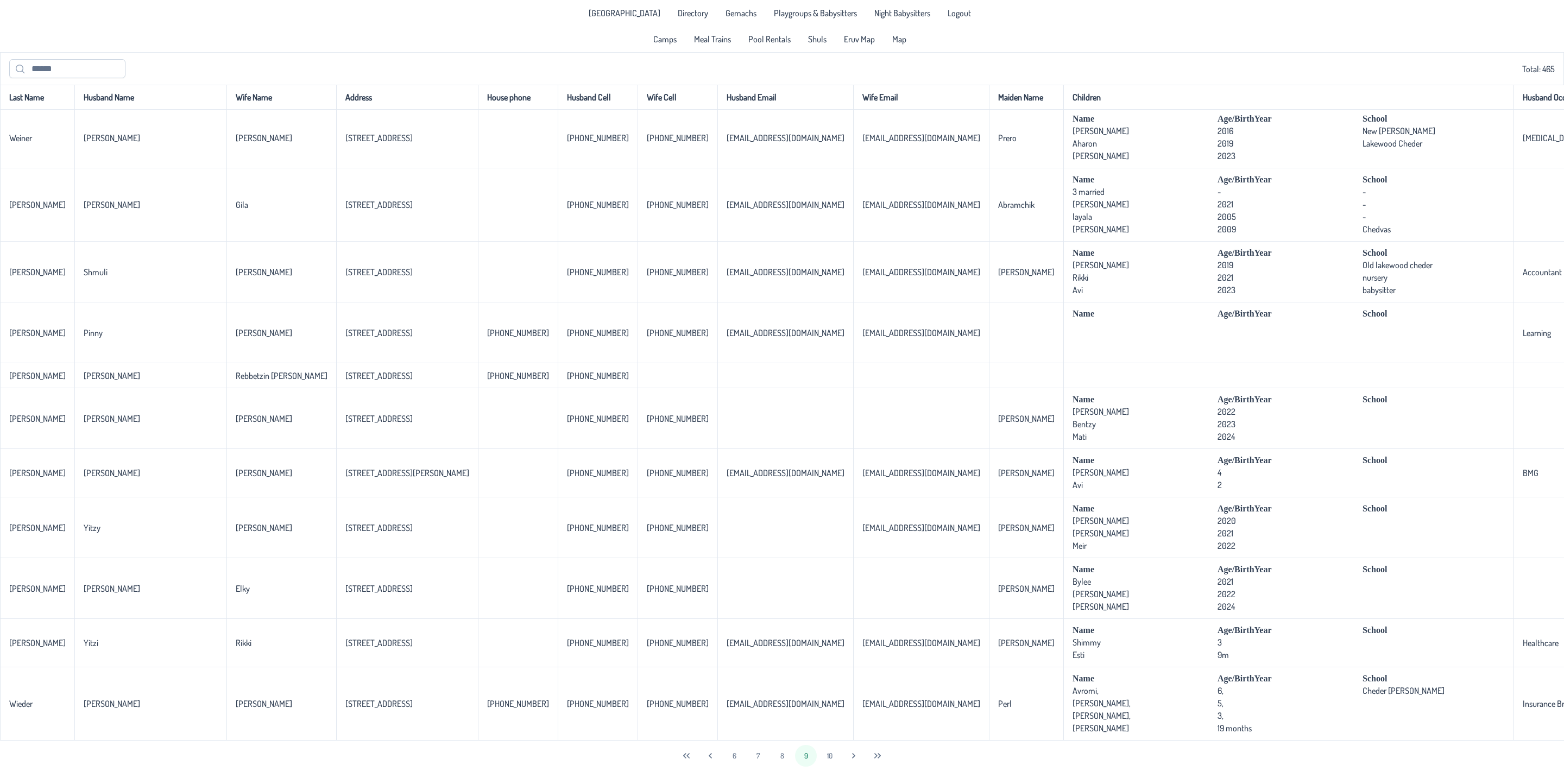
scroll to position [0, 0]
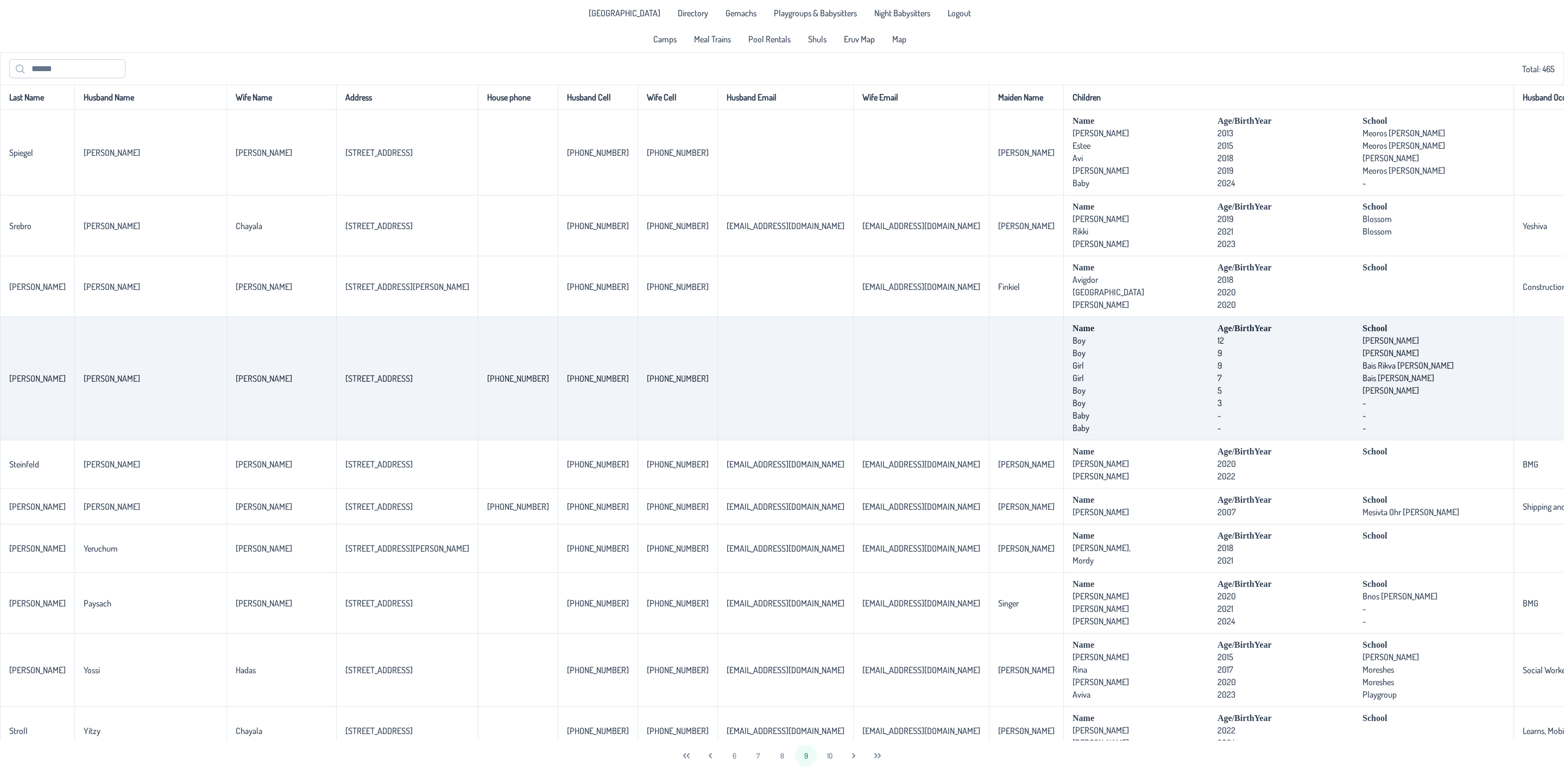
click at [1217, 383] on span "7" at bounding box center [1288, 378] width 142 height 11
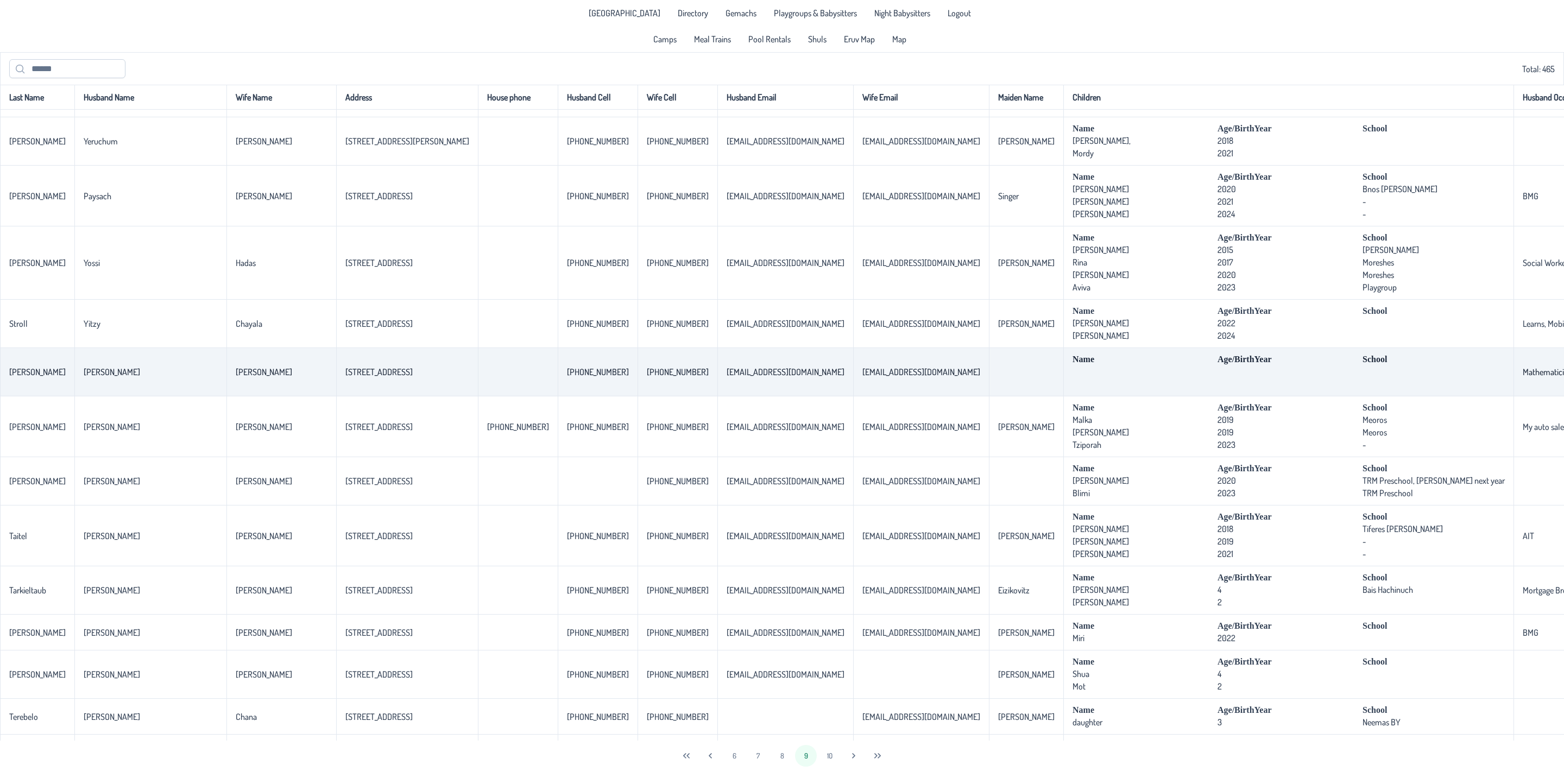
scroll to position [488, 0]
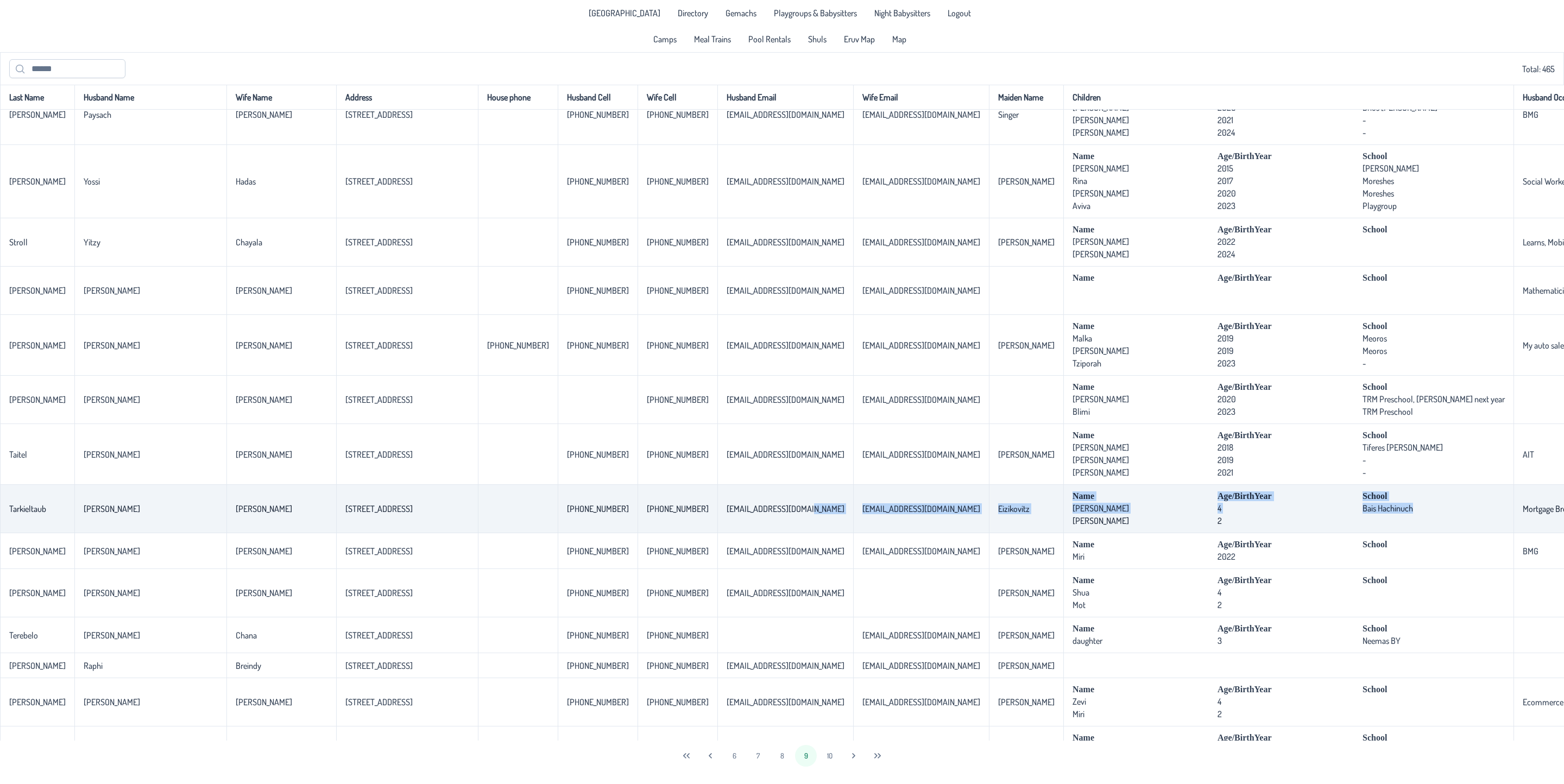
drag, startPoint x: 1219, startPoint y: 528, endPoint x: 692, endPoint y: 539, distance: 527.1
click at [692, 533] on tr "[PERSON_NAME] [PERSON_NAME] [STREET_ADDRESS] [PHONE_NUMBER] [PHONE_NUMBER] [EMA…" at bounding box center [964, 509] width 1929 height 49
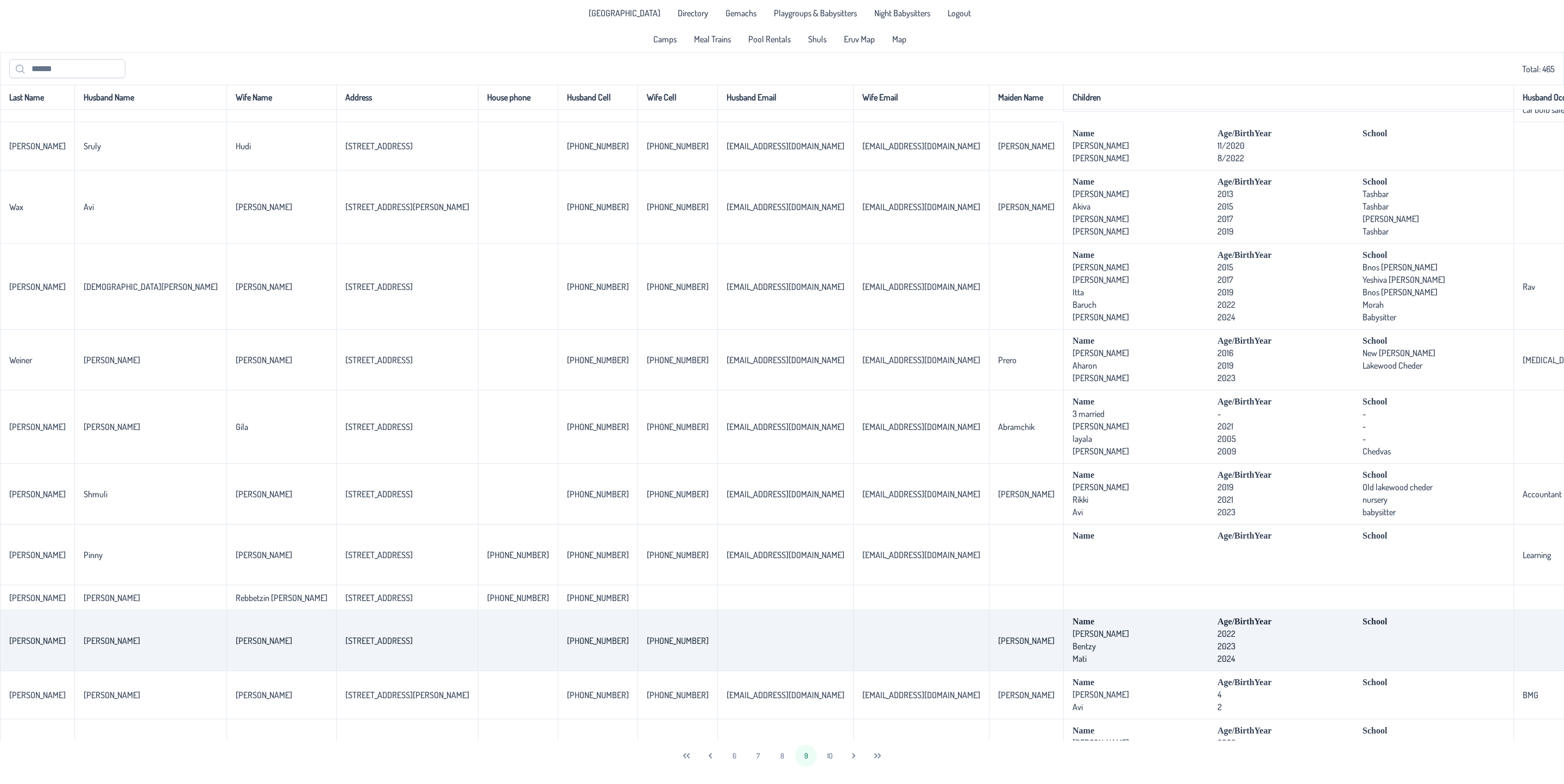
scroll to position [2240, 0]
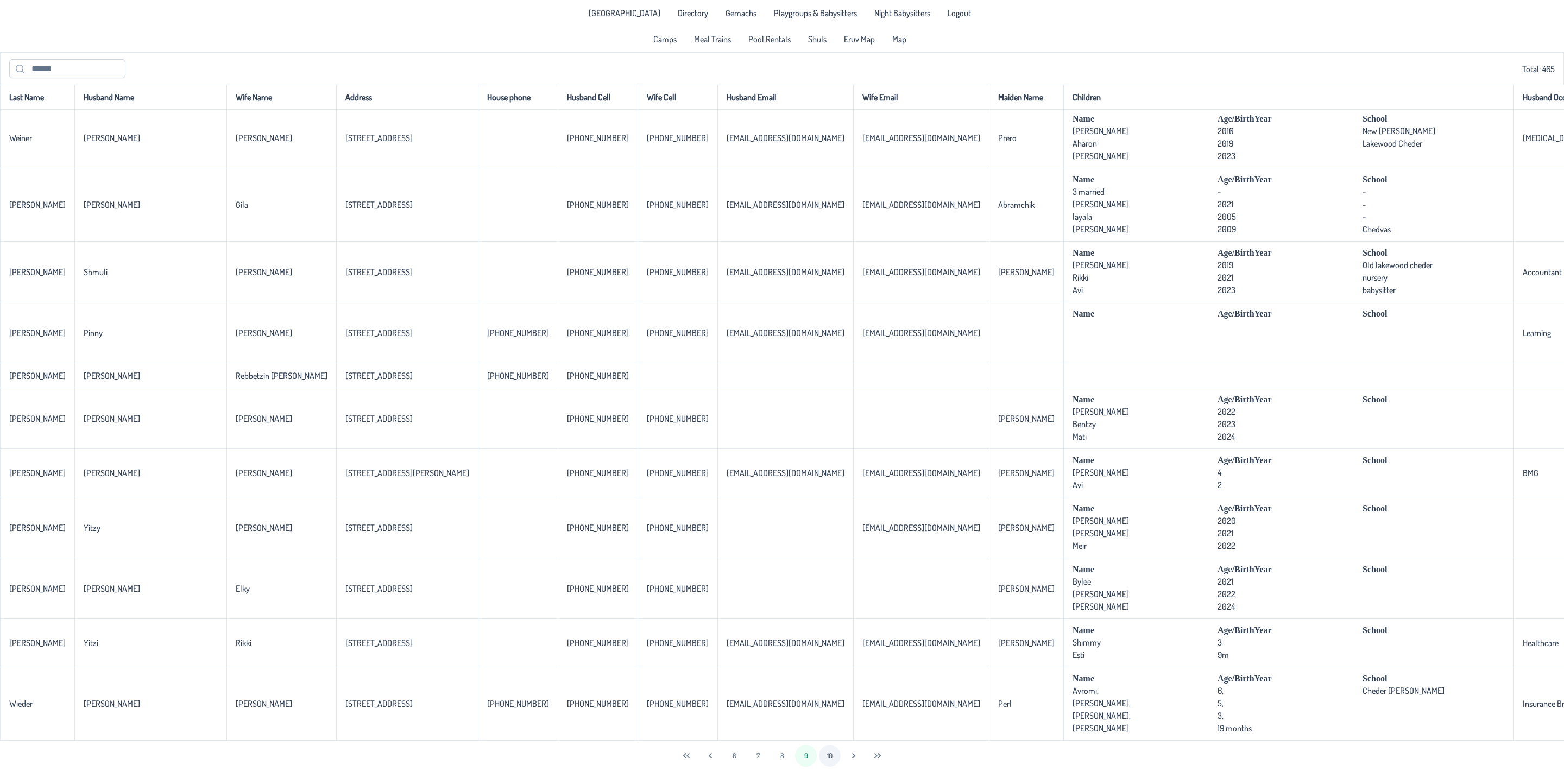
click at [825, 743] on button "10" at bounding box center [830, 755] width 22 height 22
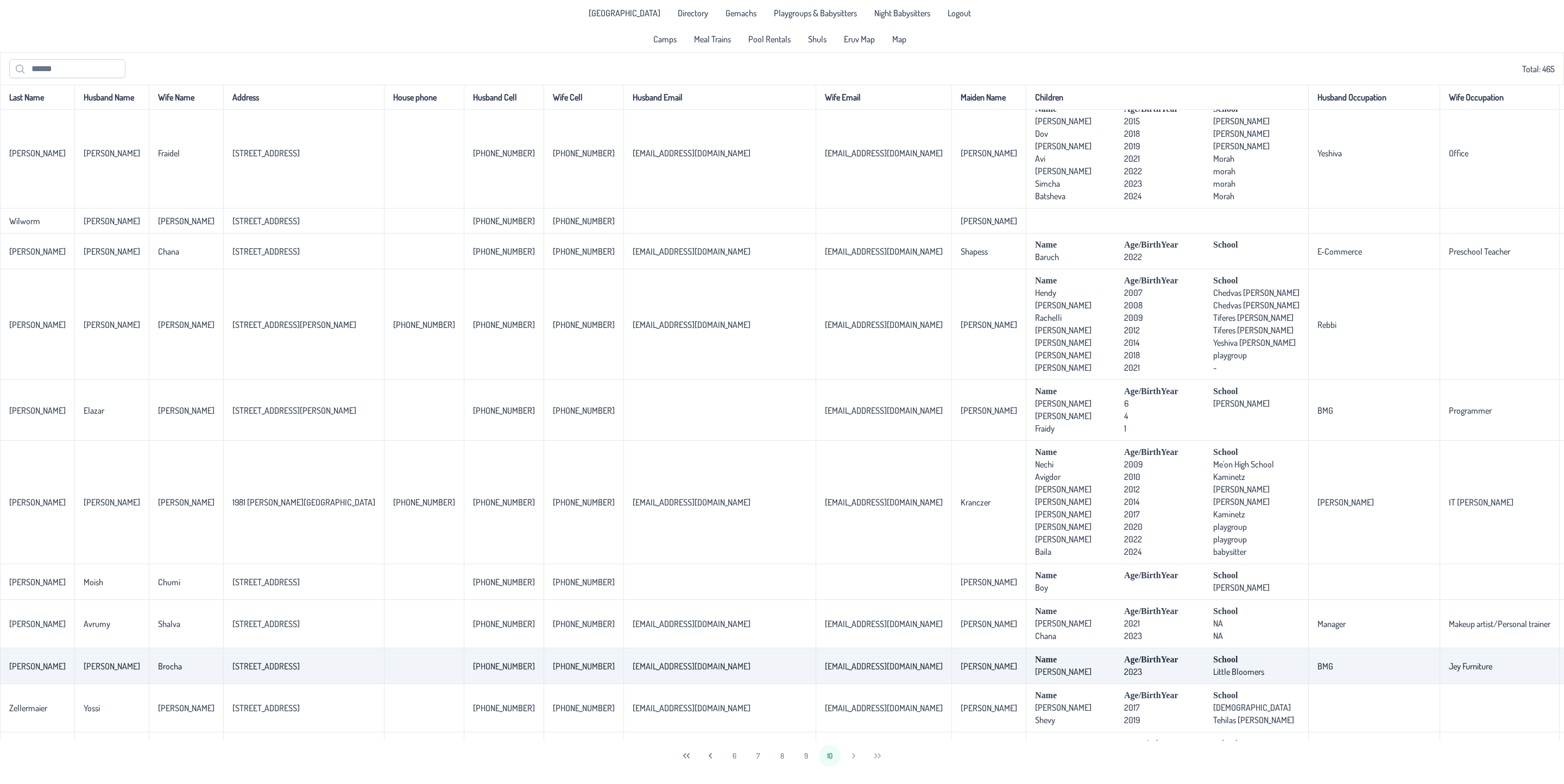
scroll to position [0, 0]
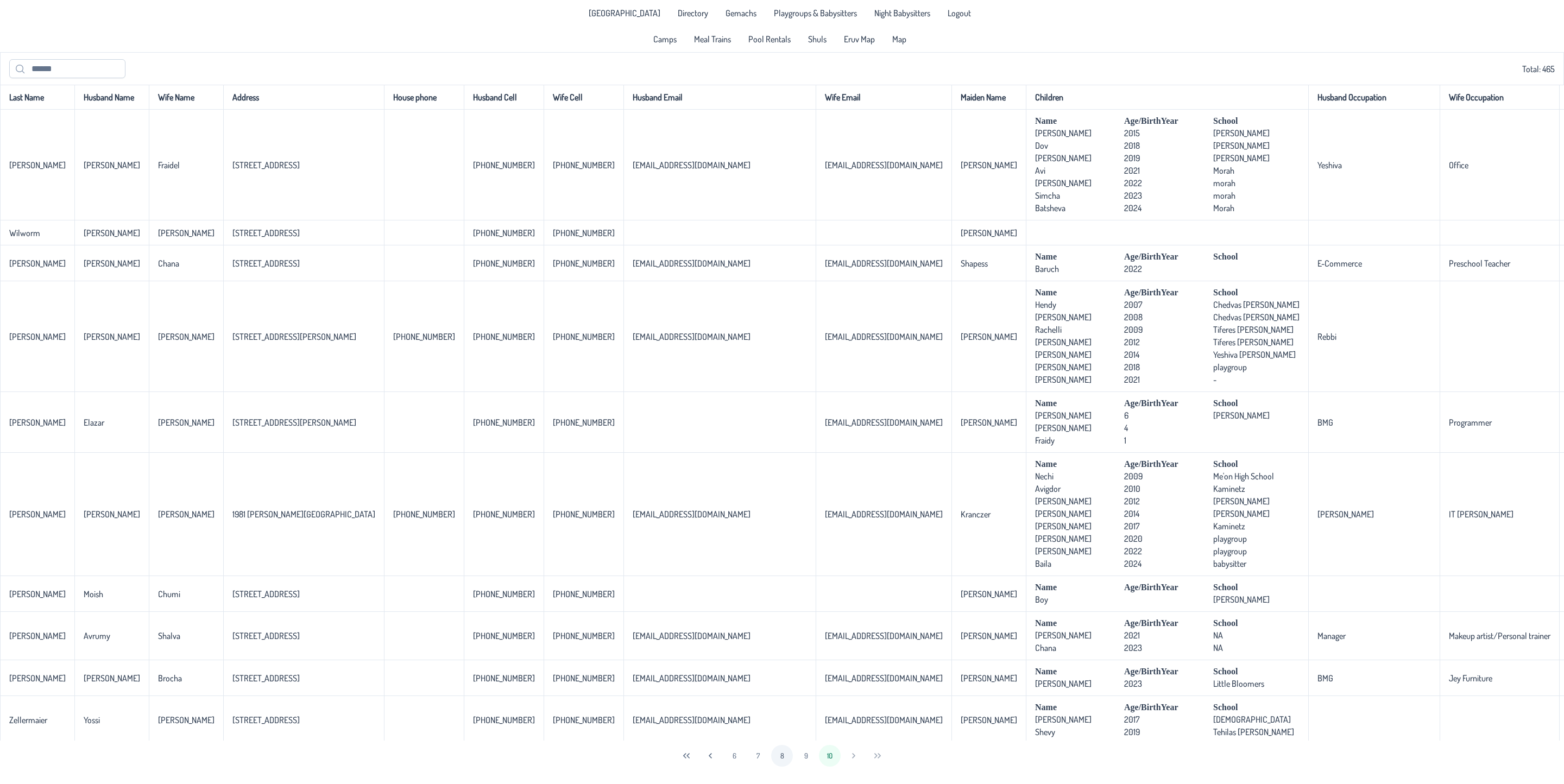
click at [785, 743] on button "8" at bounding box center [782, 755] width 22 height 22
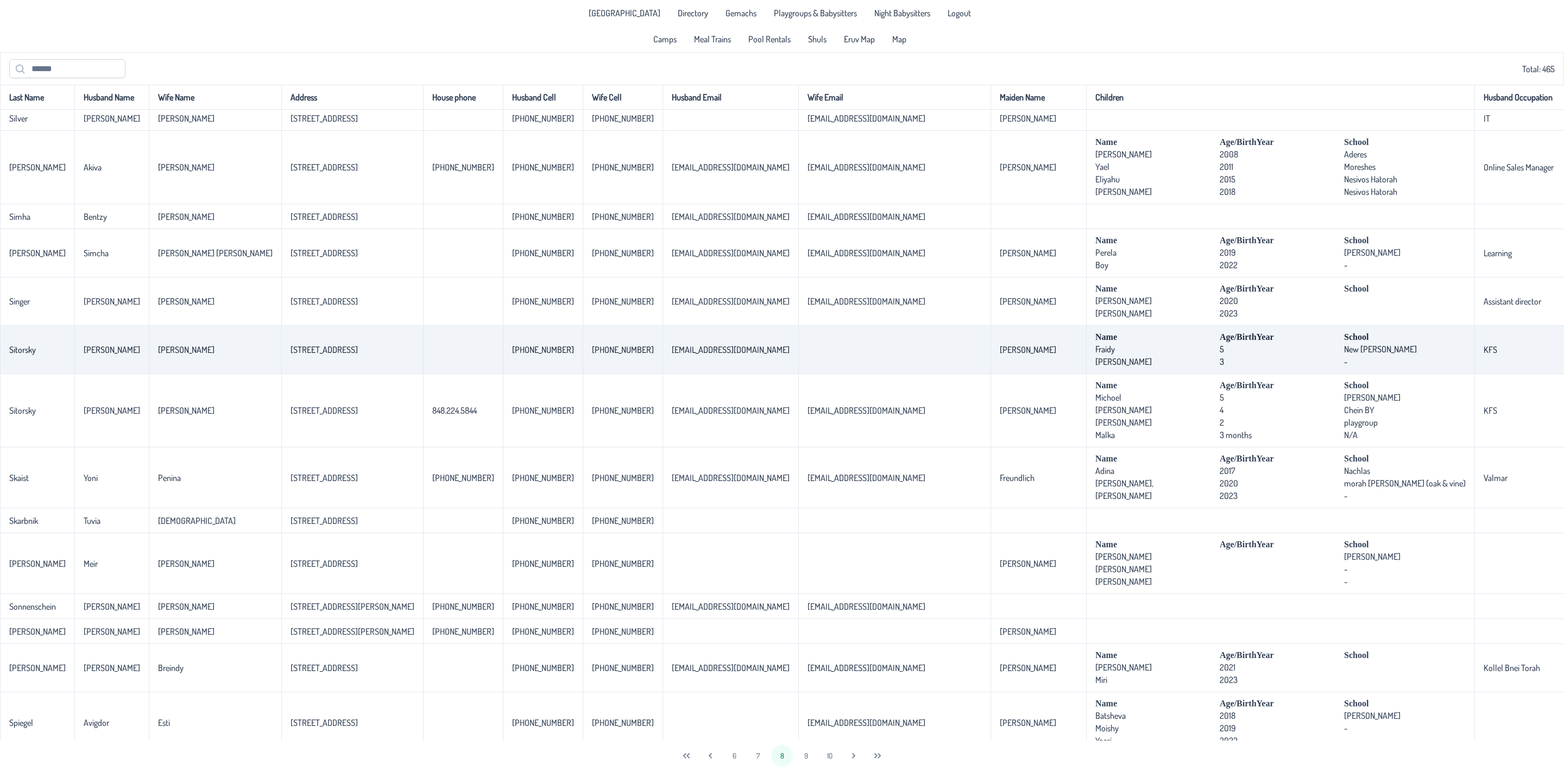
scroll to position [2449, 0]
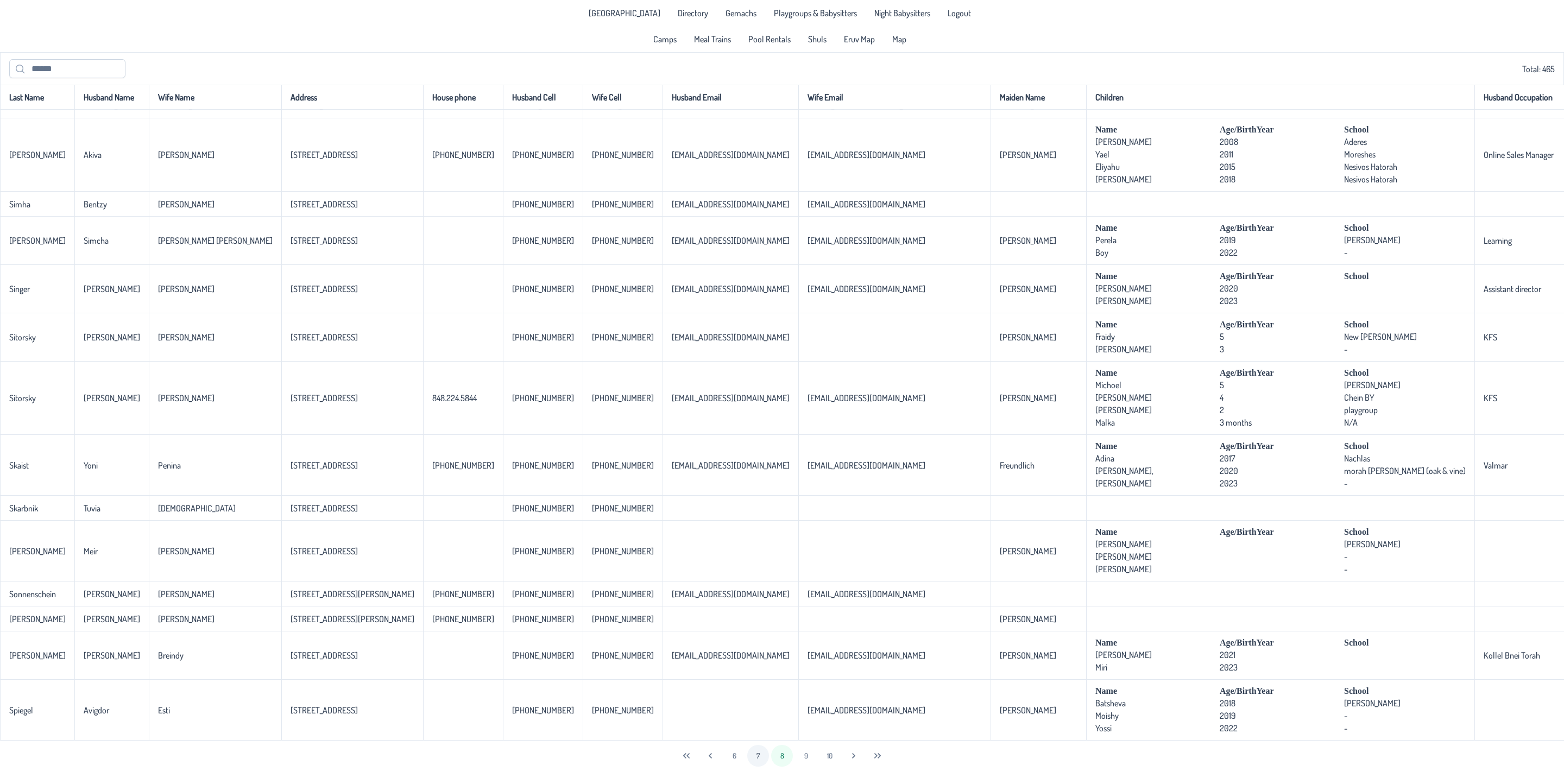
click at [761, 743] on button "7" at bounding box center [758, 755] width 22 height 22
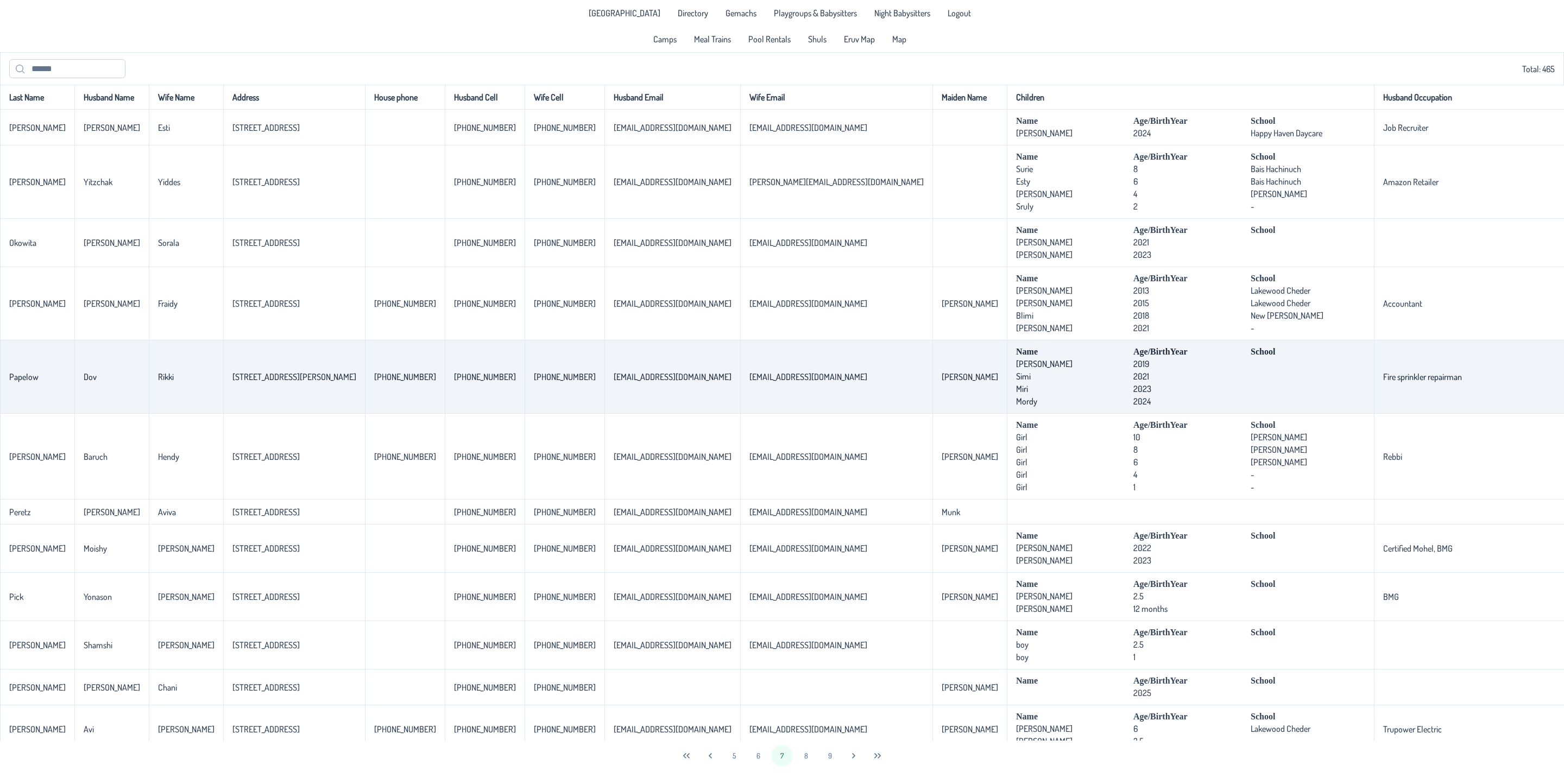
click at [696, 412] on td "[EMAIL_ADDRESS][DOMAIN_NAME]" at bounding box center [673, 377] width 136 height 73
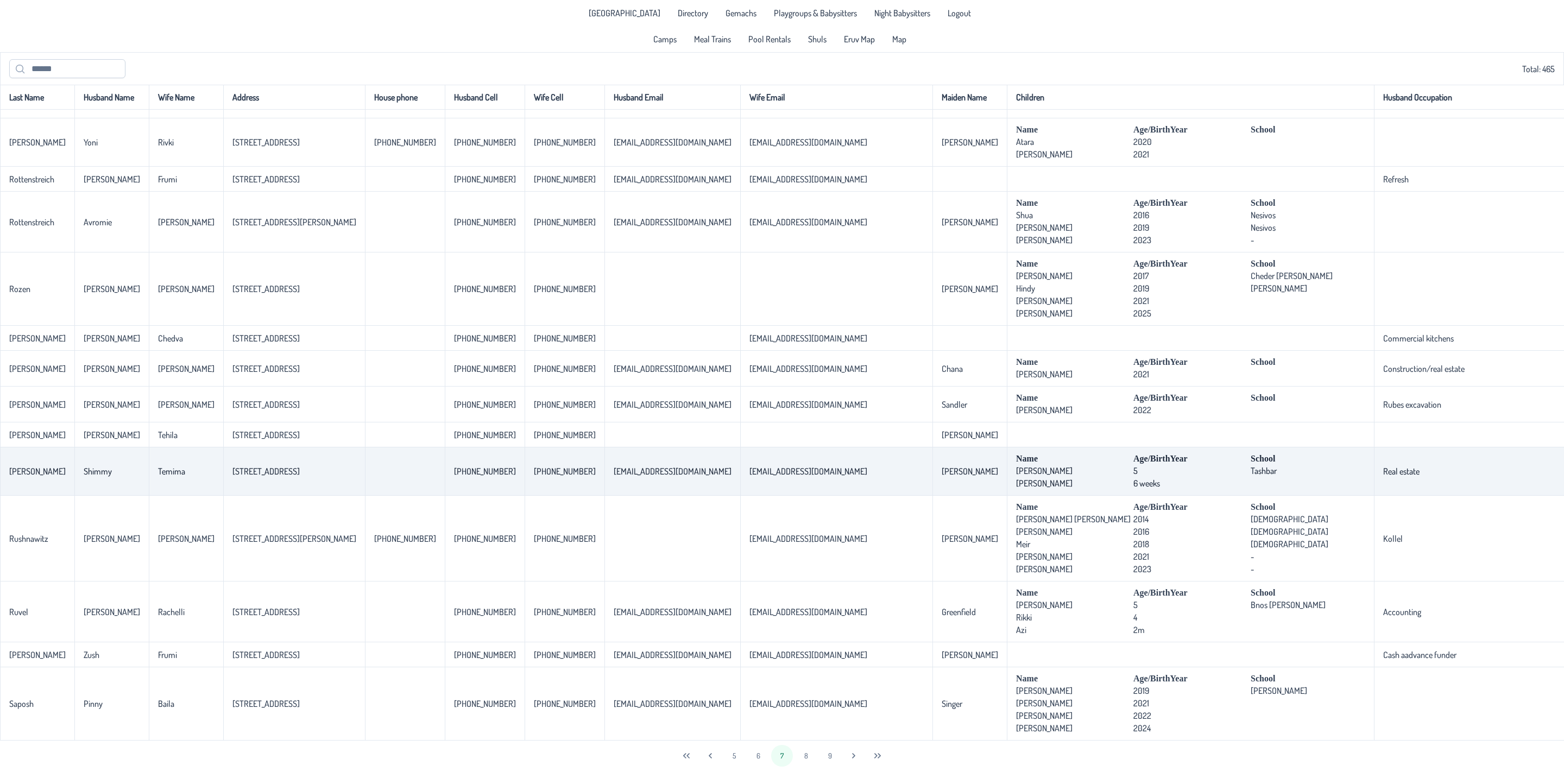
scroll to position [2176, 0]
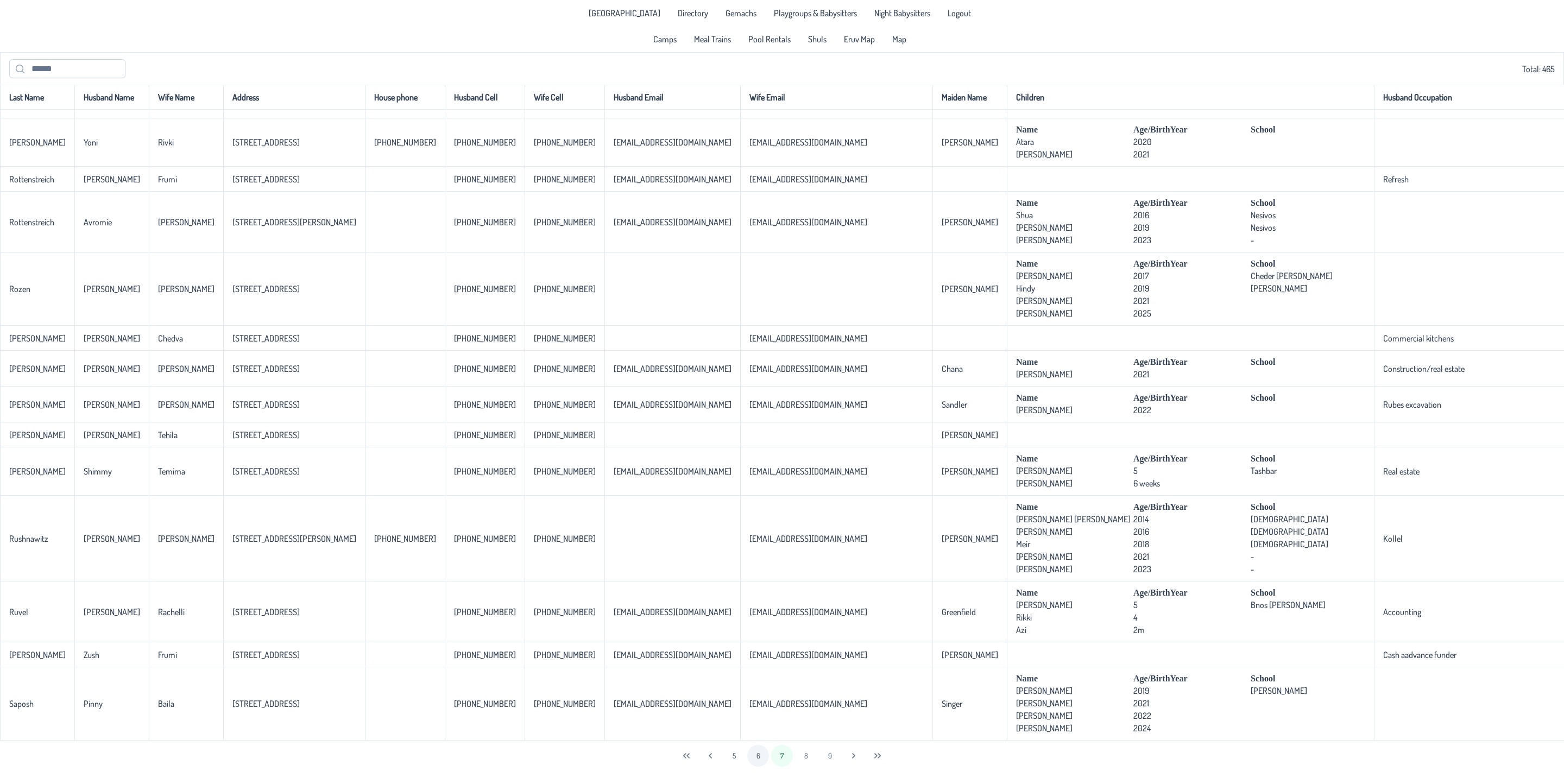
click at [758, 743] on button "6" at bounding box center [758, 755] width 22 height 22
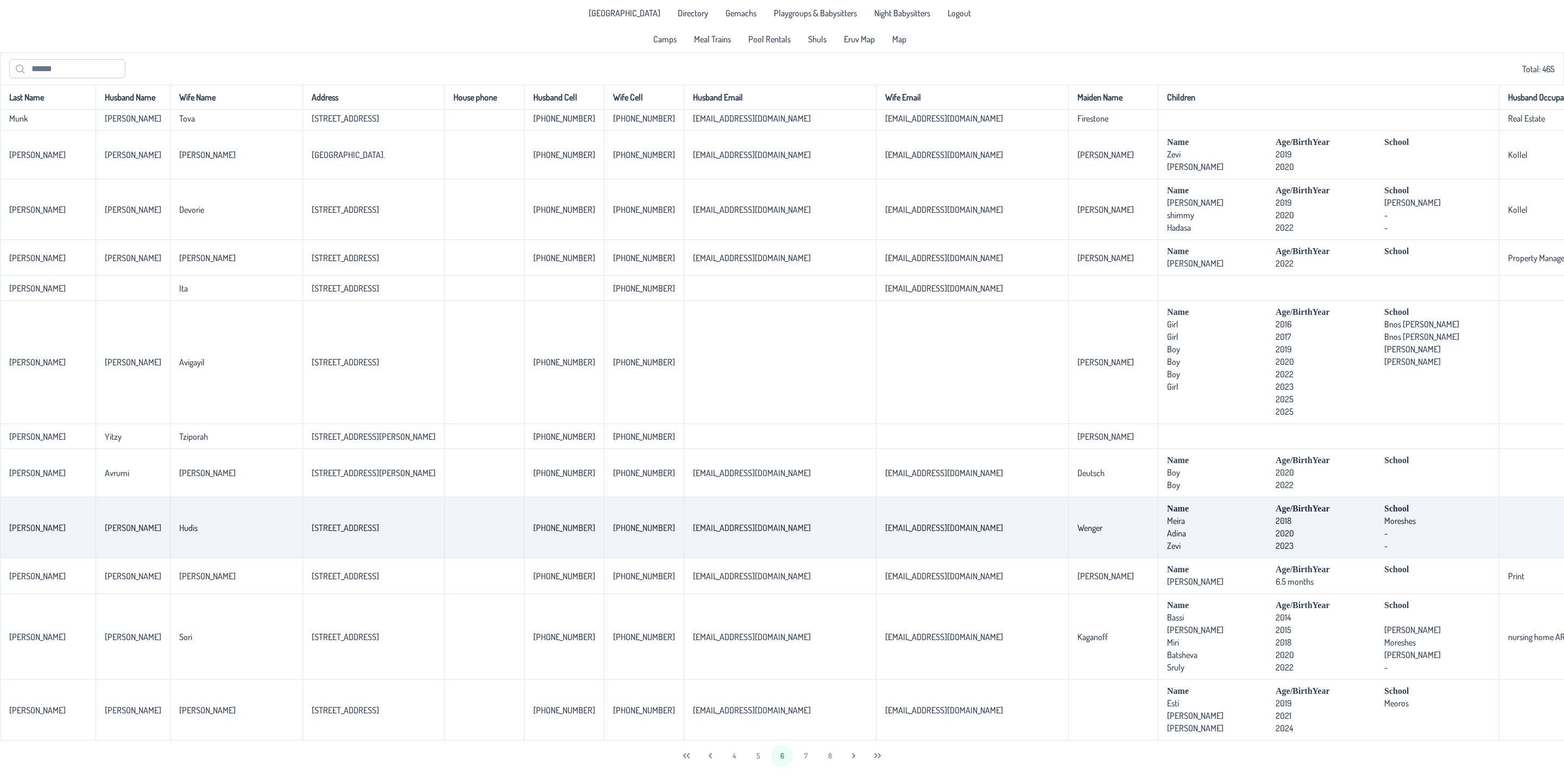
scroll to position [1983, 0]
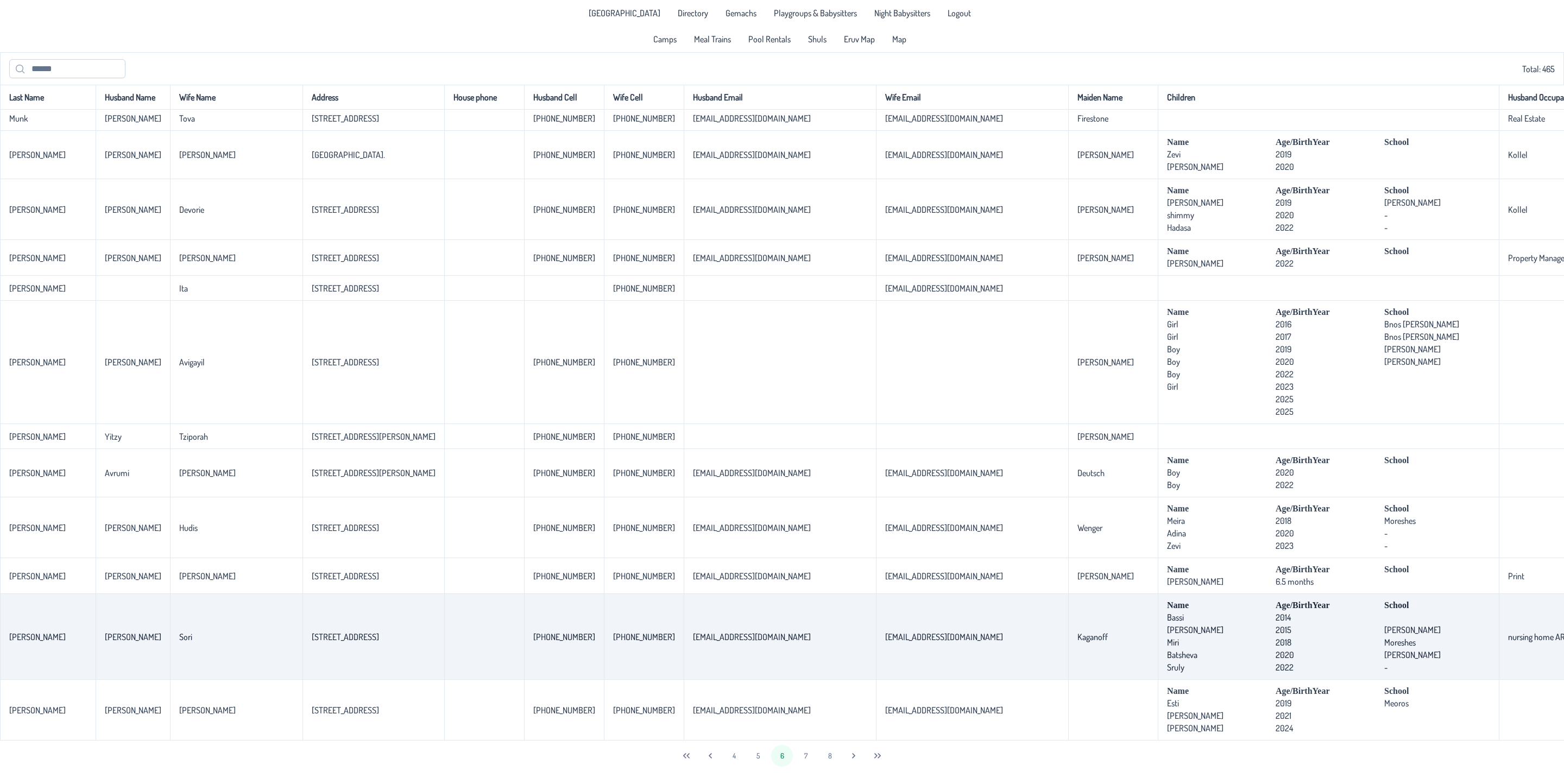
click at [1068, 610] on td "Kaganoff" at bounding box center [1113, 637] width 90 height 86
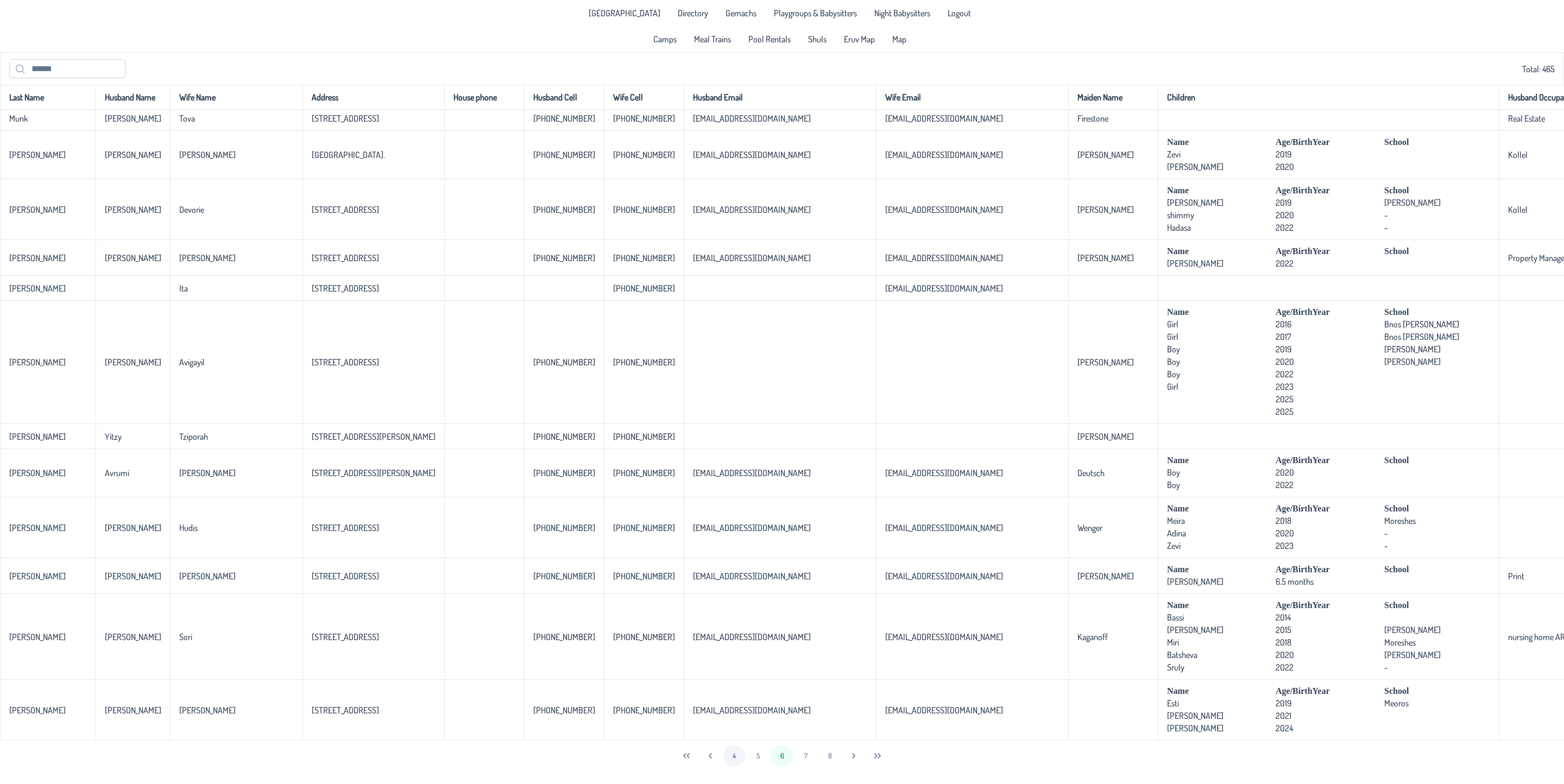
click at [756, 743] on button "5" at bounding box center [758, 755] width 22 height 22
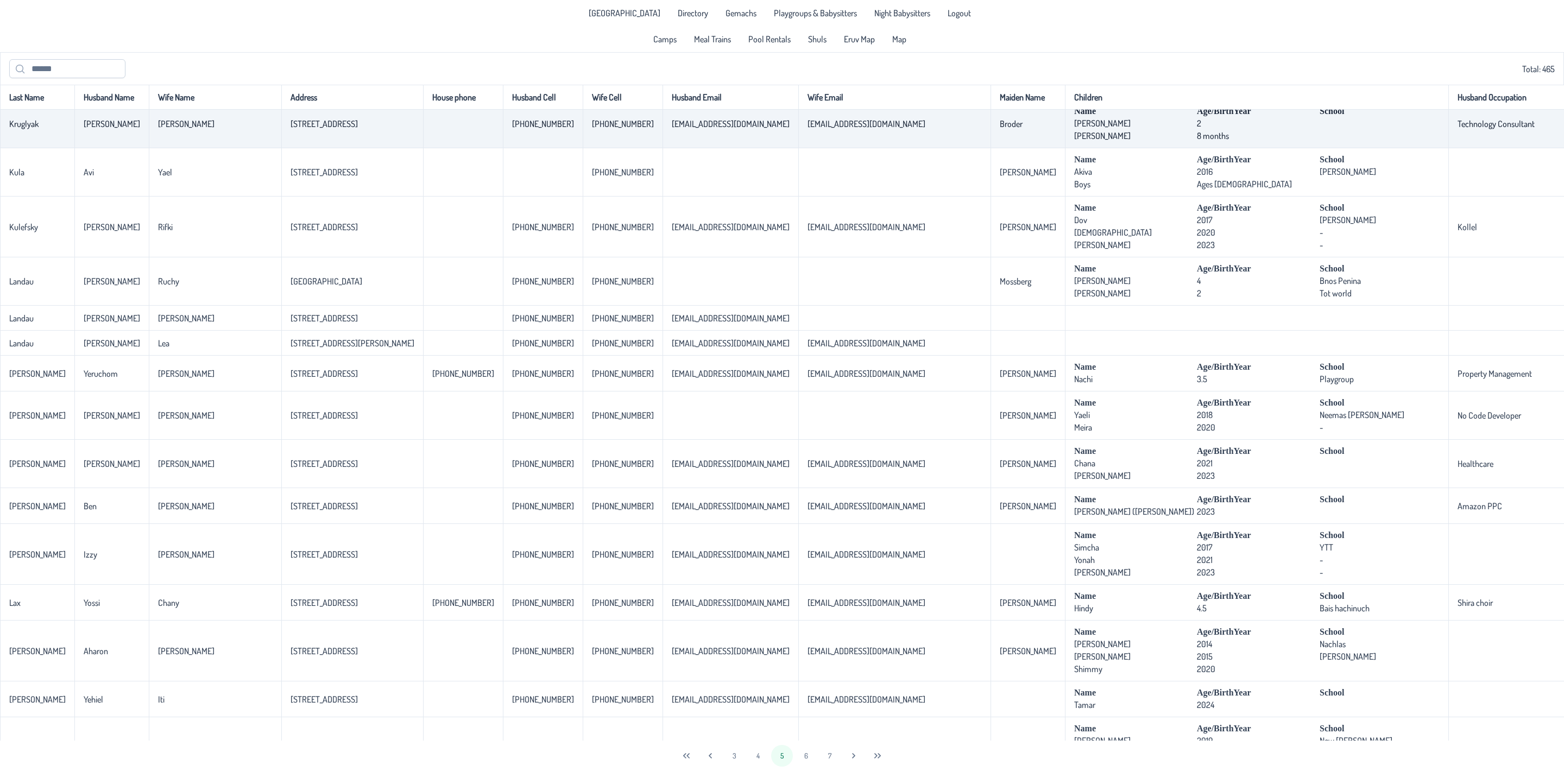
scroll to position [1710, 0]
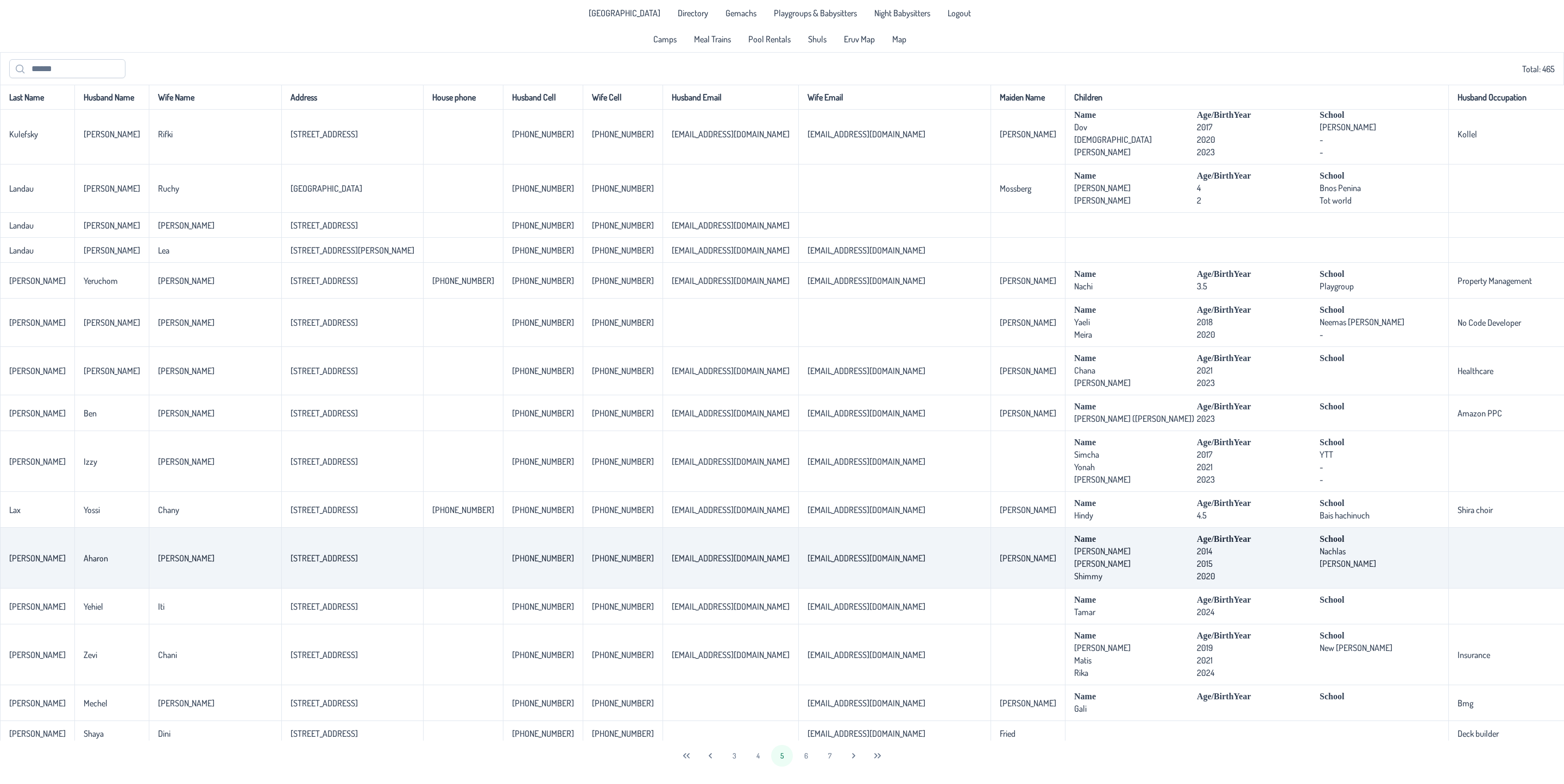
click at [1074, 556] on p-celleditor "[PERSON_NAME]" at bounding box center [1102, 551] width 56 height 11
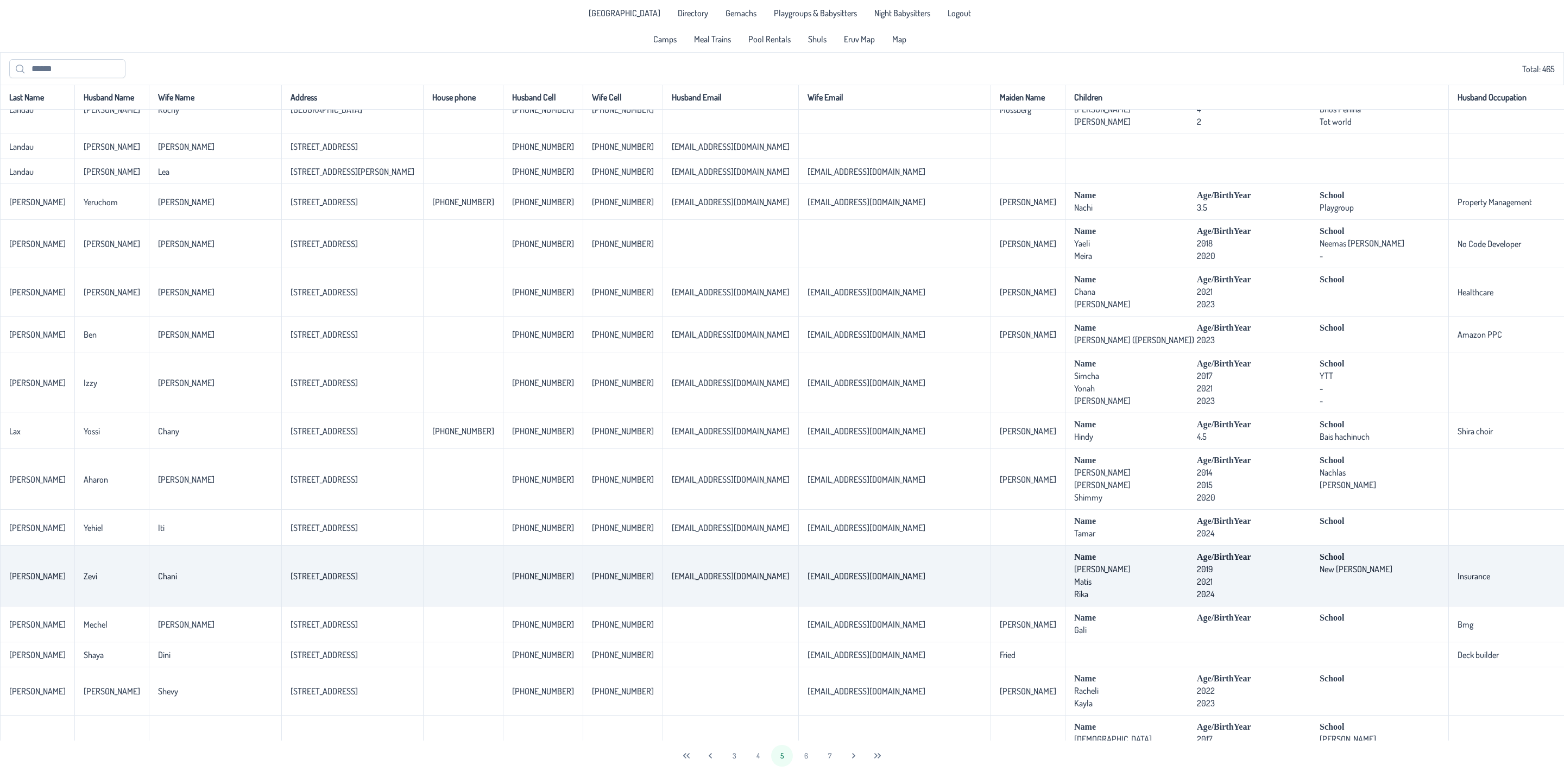
scroll to position [1793, 0]
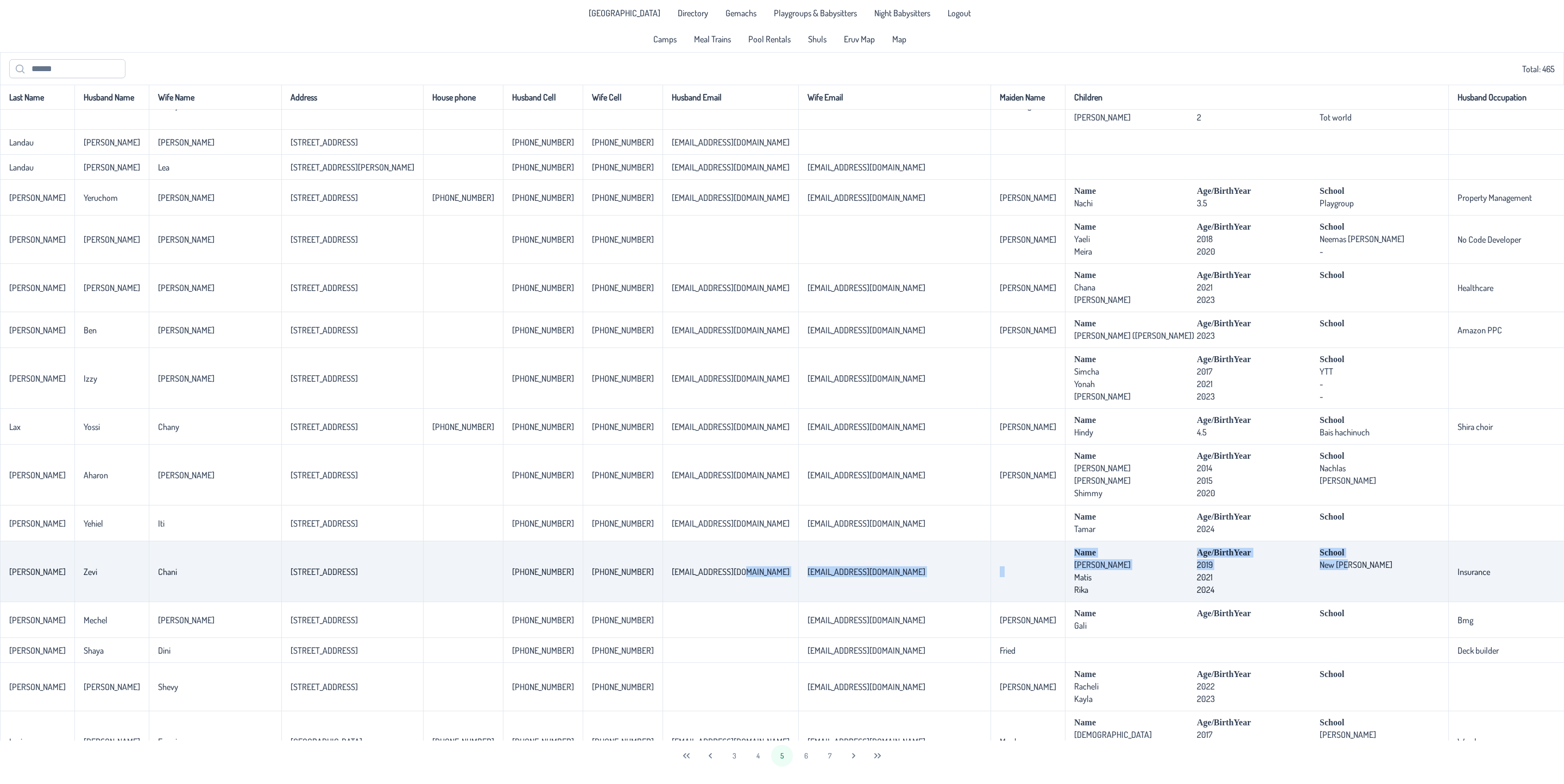
drag, startPoint x: 1107, startPoint y: 622, endPoint x: 653, endPoint y: 624, distance: 454.0
click at [653, 602] on tr "[PERSON_NAME] [PERSON_NAME] [STREET_ADDRESS] [PHONE_NUMBER] [PHONE_NUMBER] [EMA…" at bounding box center [930, 572] width 1860 height 61
drag, startPoint x: 256, startPoint y: 635, endPoint x: 194, endPoint y: 639, distance: 62.1
click at [194, 602] on tr "[PERSON_NAME] [PERSON_NAME] [STREET_ADDRESS] [PHONE_NUMBER] [PHONE_NUMBER] [EMA…" at bounding box center [930, 572] width 1860 height 61
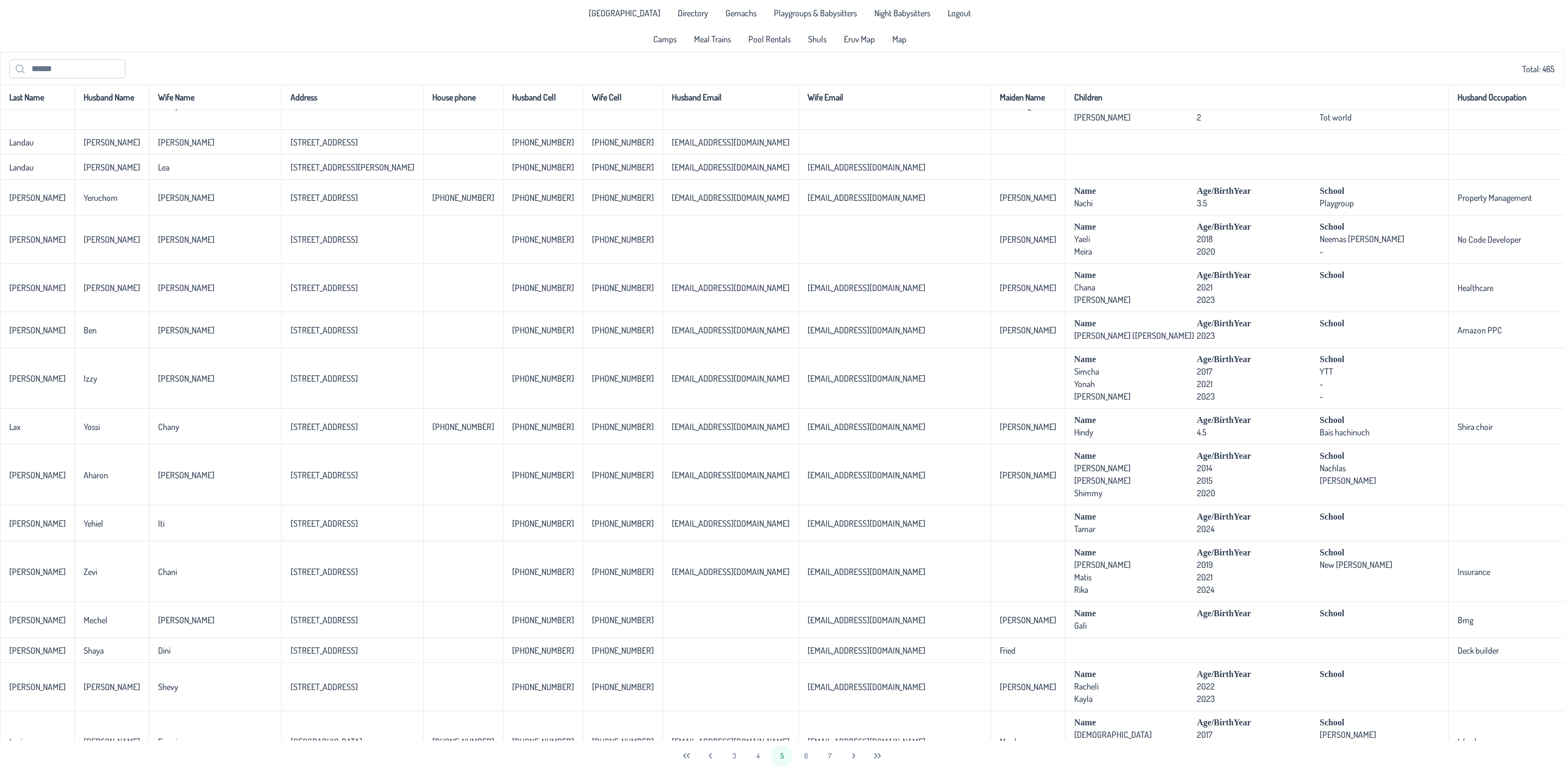
drag, startPoint x: 1299, startPoint y: 741, endPoint x: 1388, endPoint y: 744, distance: 89.1
click at [1393, 743] on div "3 4 5 6 7" at bounding box center [782, 755] width 1564 height 30
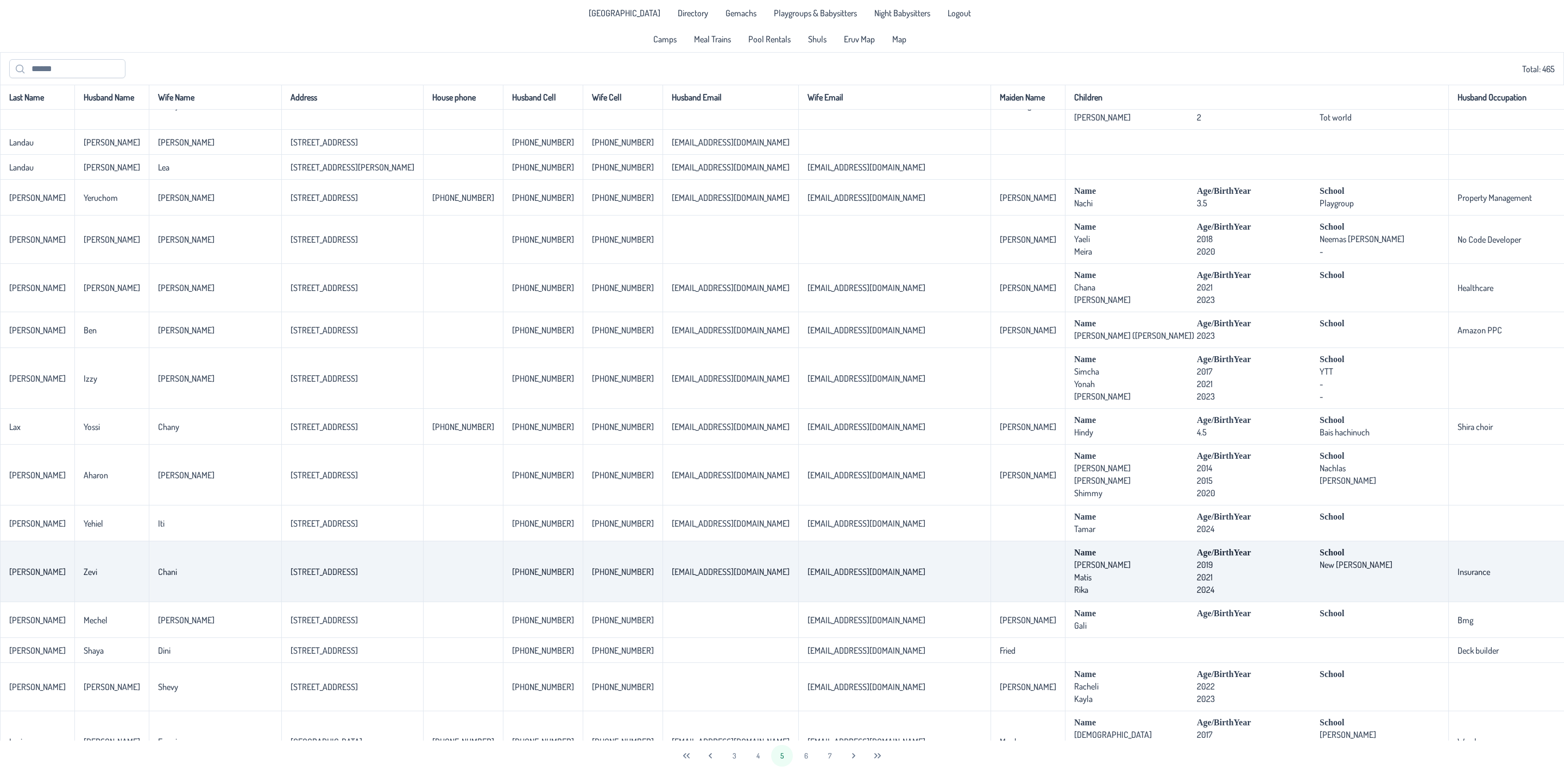
click at [281, 602] on td "[STREET_ADDRESS]" at bounding box center [352, 572] width 141 height 61
drag, startPoint x: 273, startPoint y: 634, endPoint x: 183, endPoint y: 629, distance: 90.1
click at [183, 602] on tr "[PERSON_NAME] [PERSON_NAME] [STREET_ADDRESS] [PHONE_NUMBER] [PHONE_NUMBER] [EMA…" at bounding box center [930, 572] width 1860 height 61
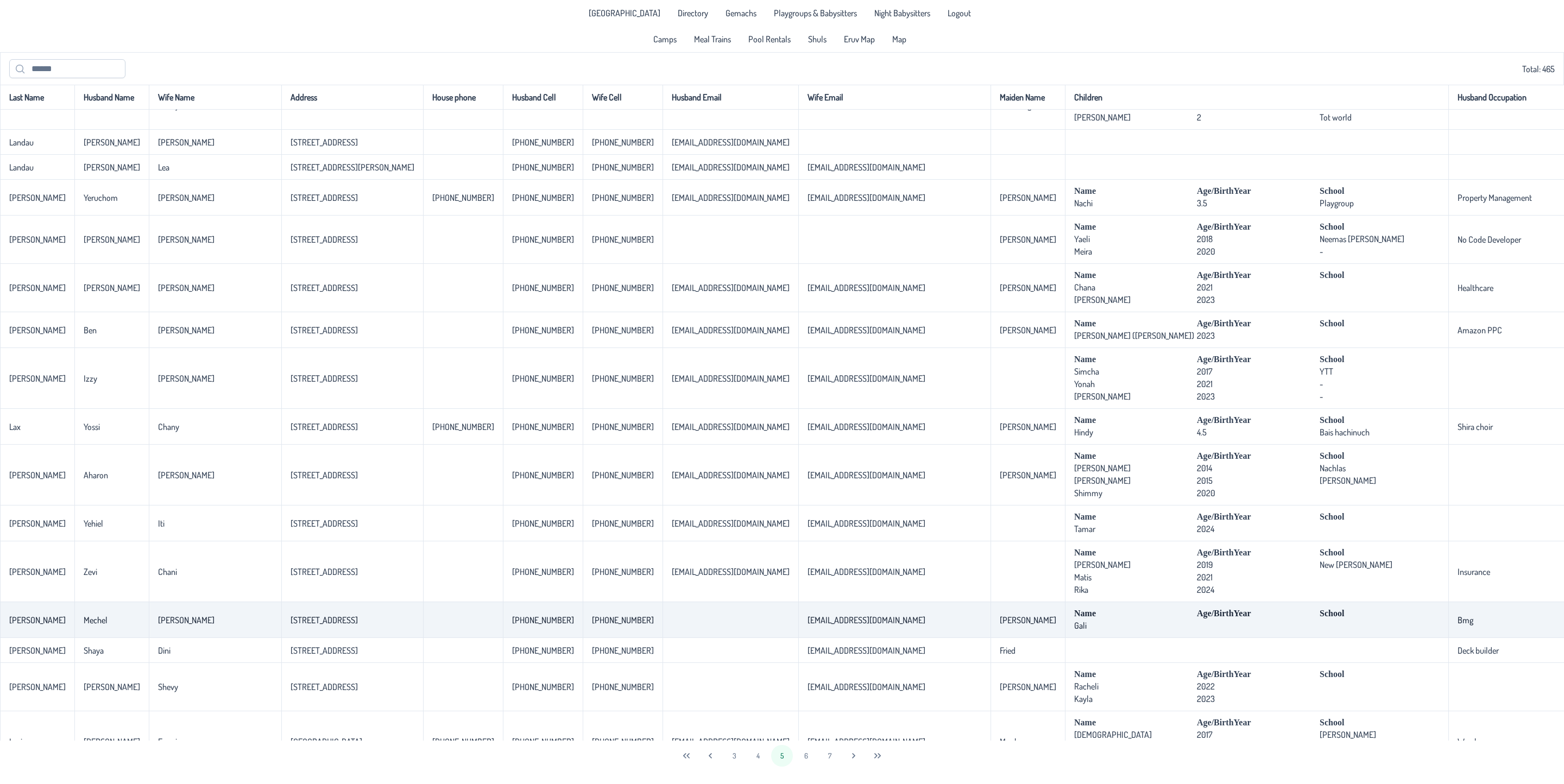
copy tr "[STREET_ADDRESS]"
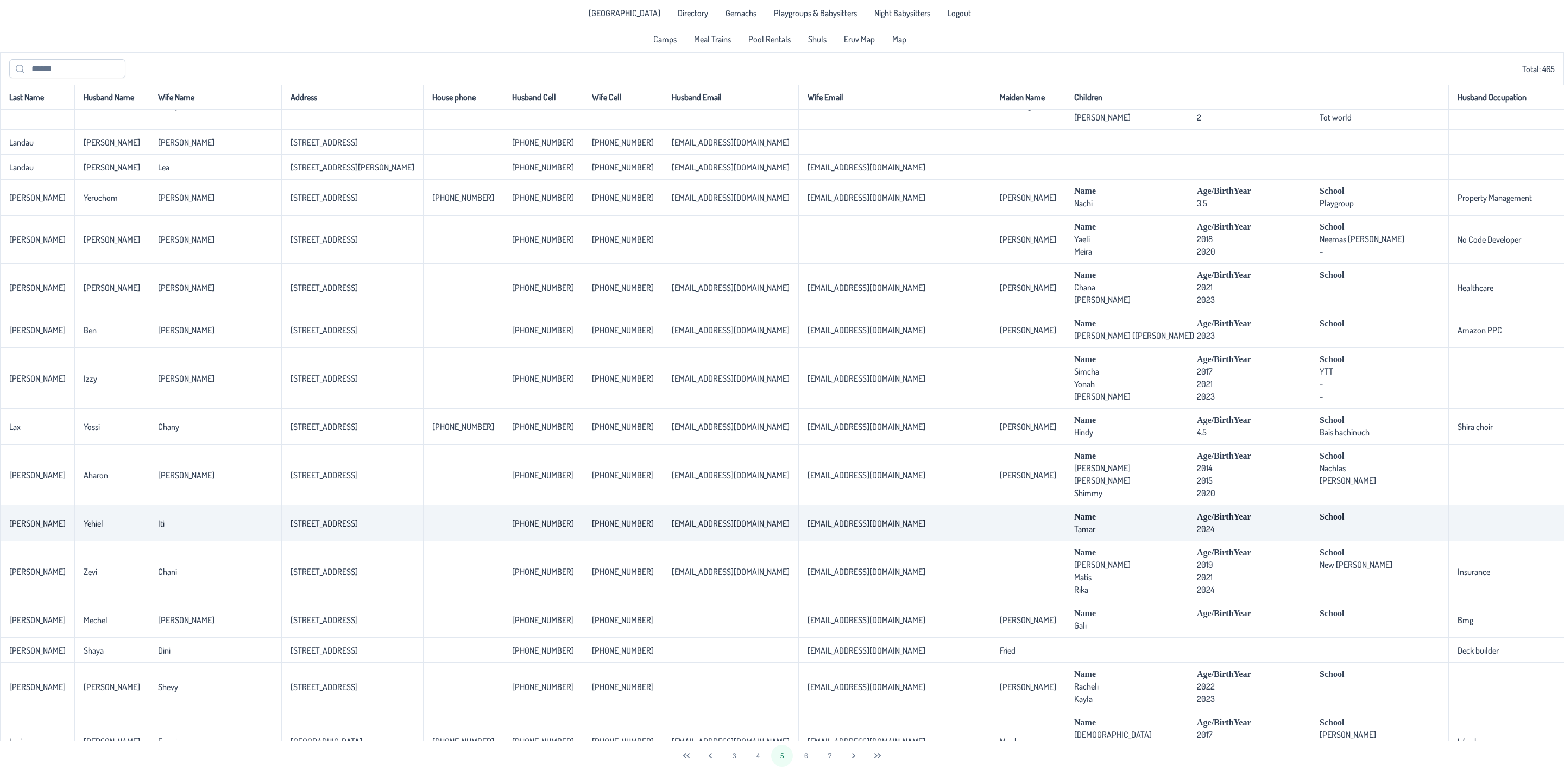
click at [662, 541] on td "[EMAIL_ADDRESS][DOMAIN_NAME]" at bounding box center [730, 523] width 136 height 36
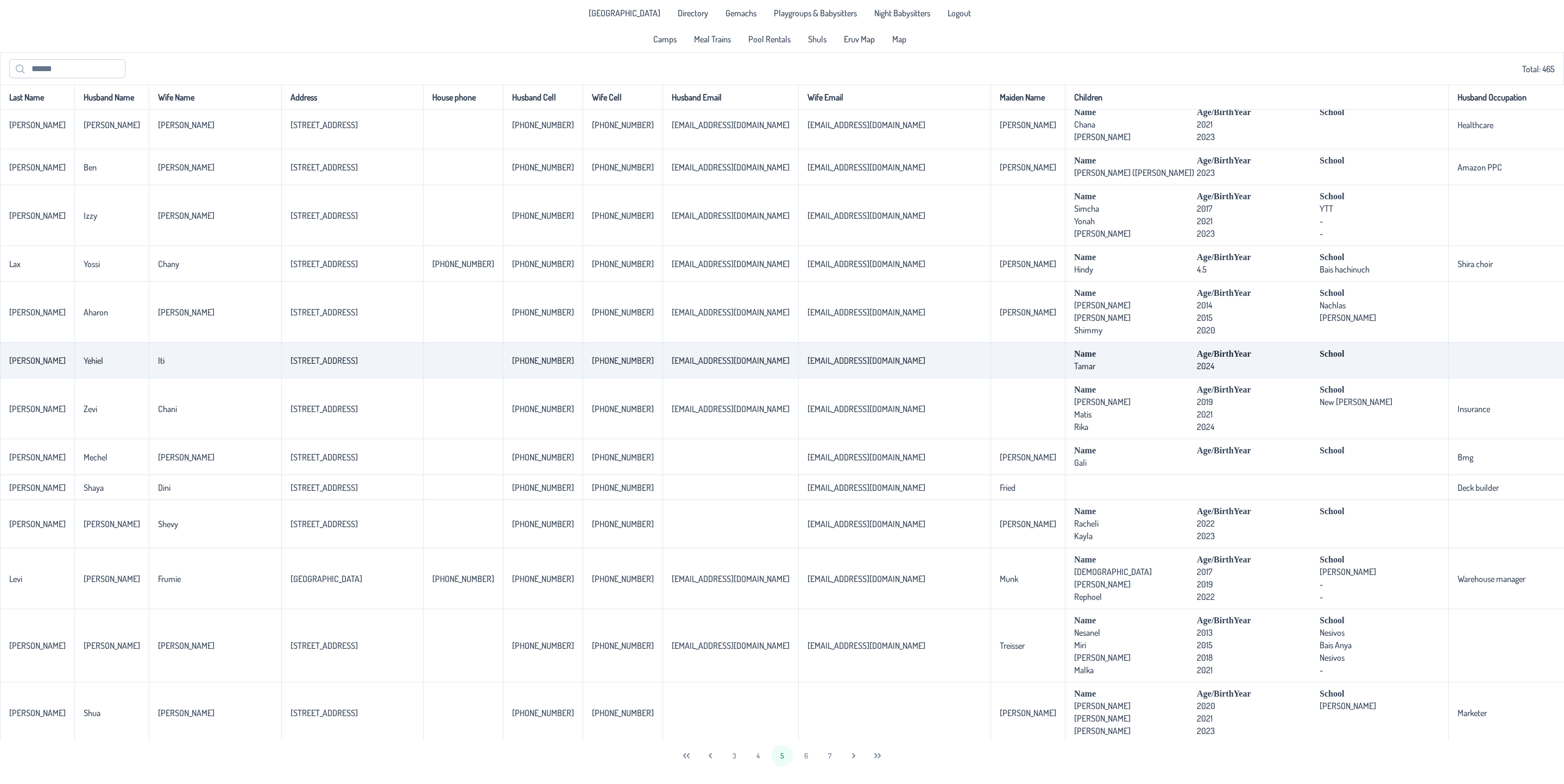
scroll to position [2037, 0]
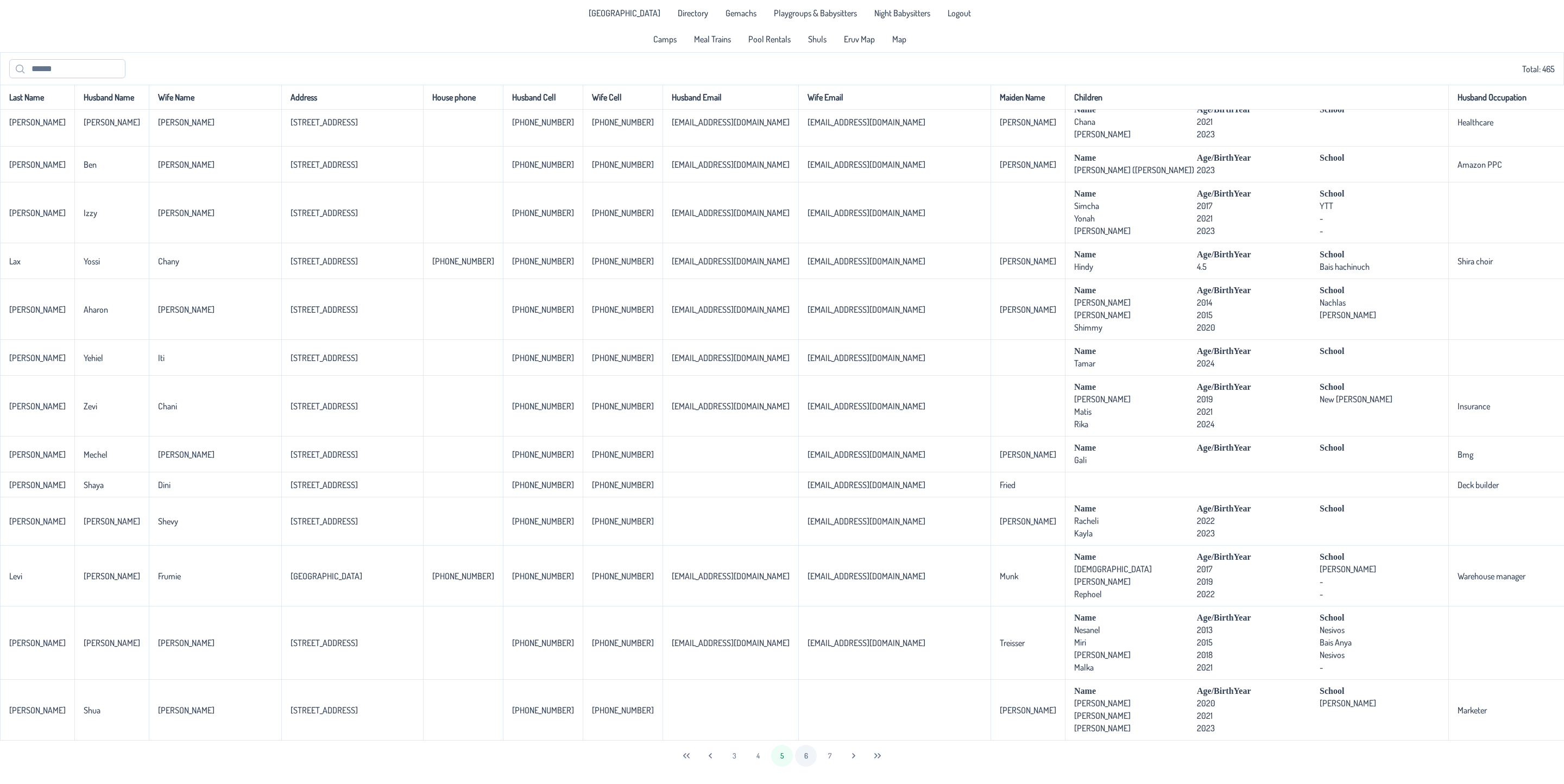
click at [806, 743] on button "6" at bounding box center [806, 755] width 22 height 22
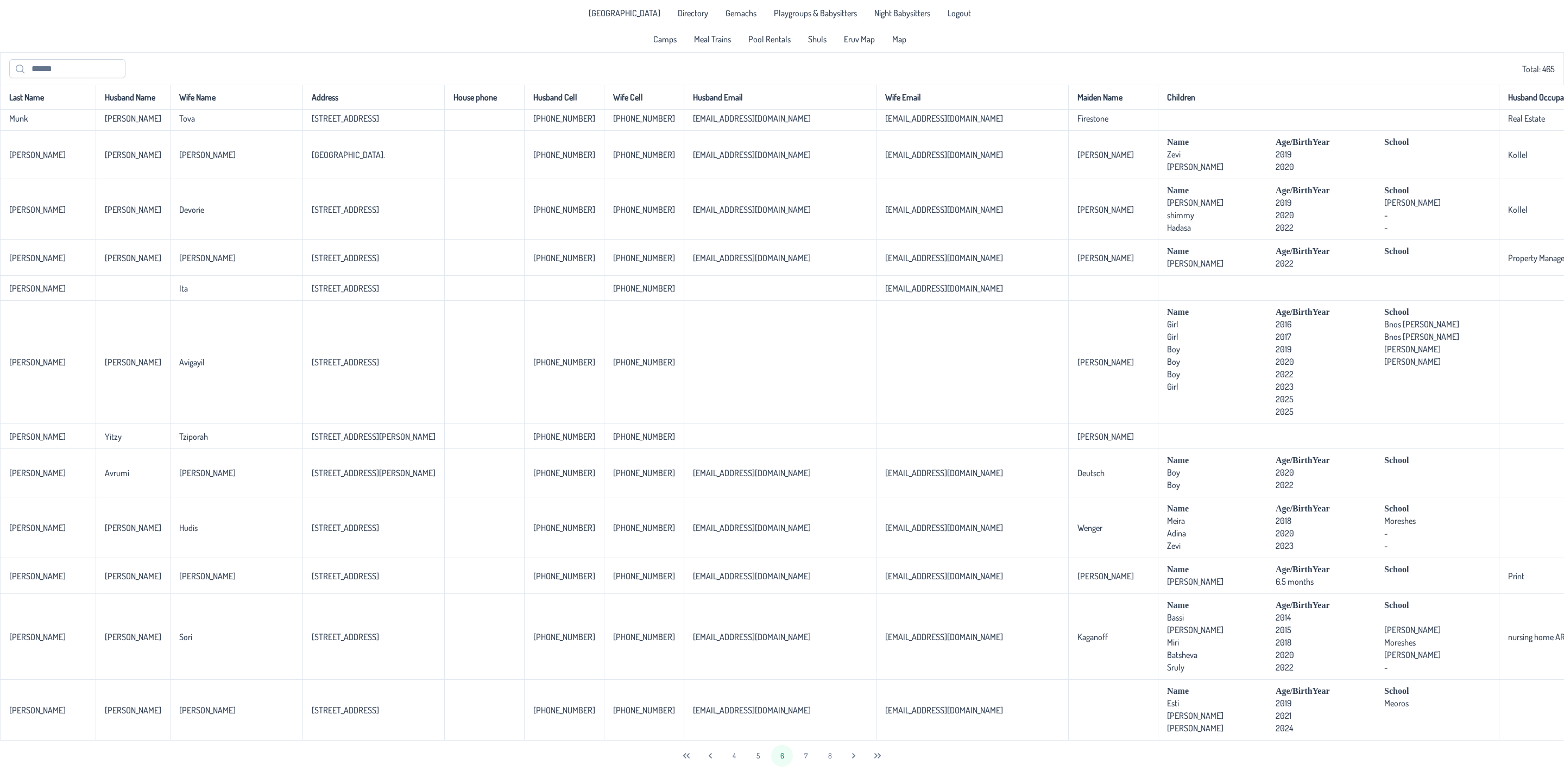
scroll to position [0, 0]
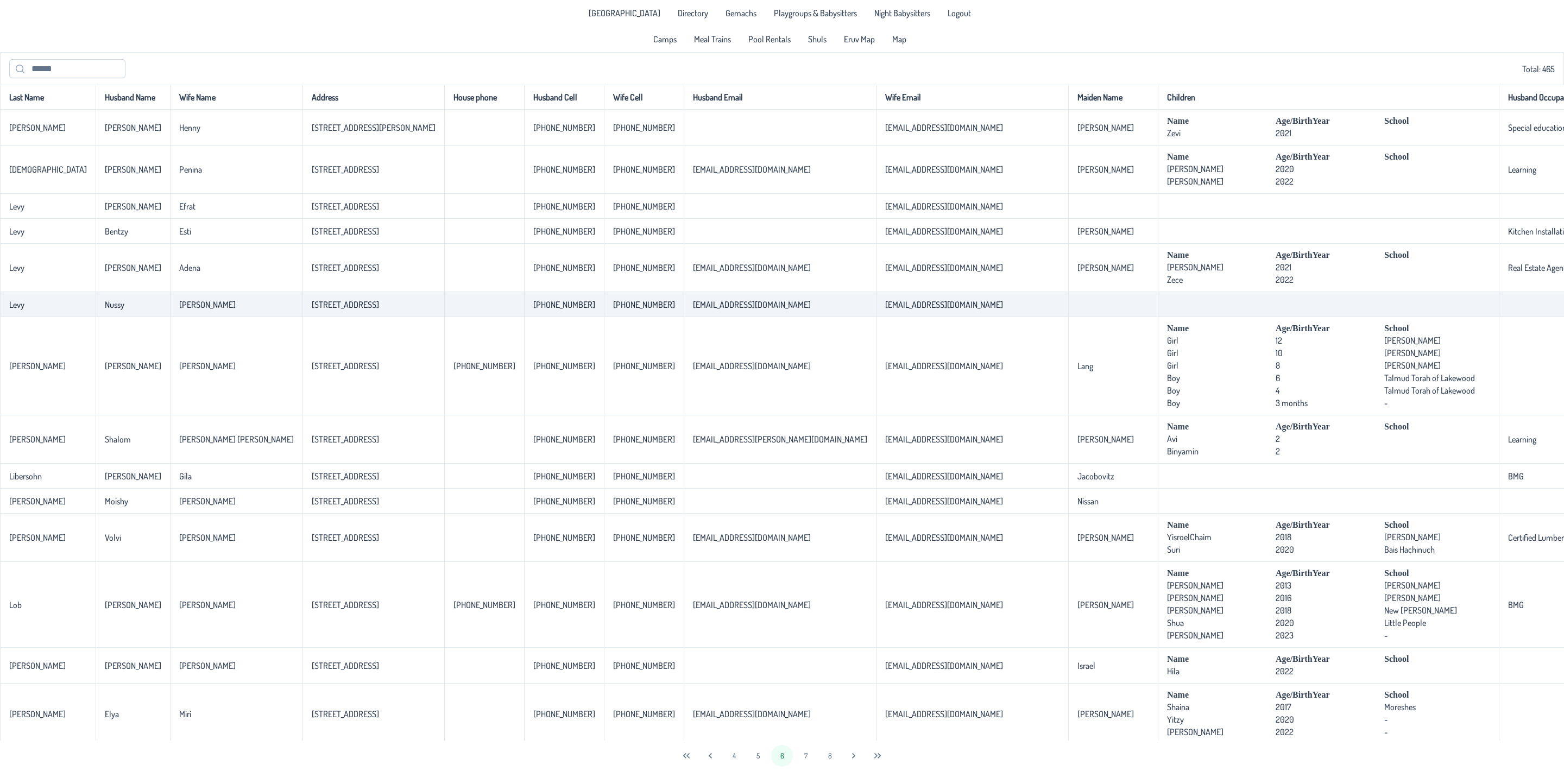
click at [876, 316] on td "[EMAIL_ADDRESS][DOMAIN_NAME]" at bounding box center [972, 304] width 192 height 25
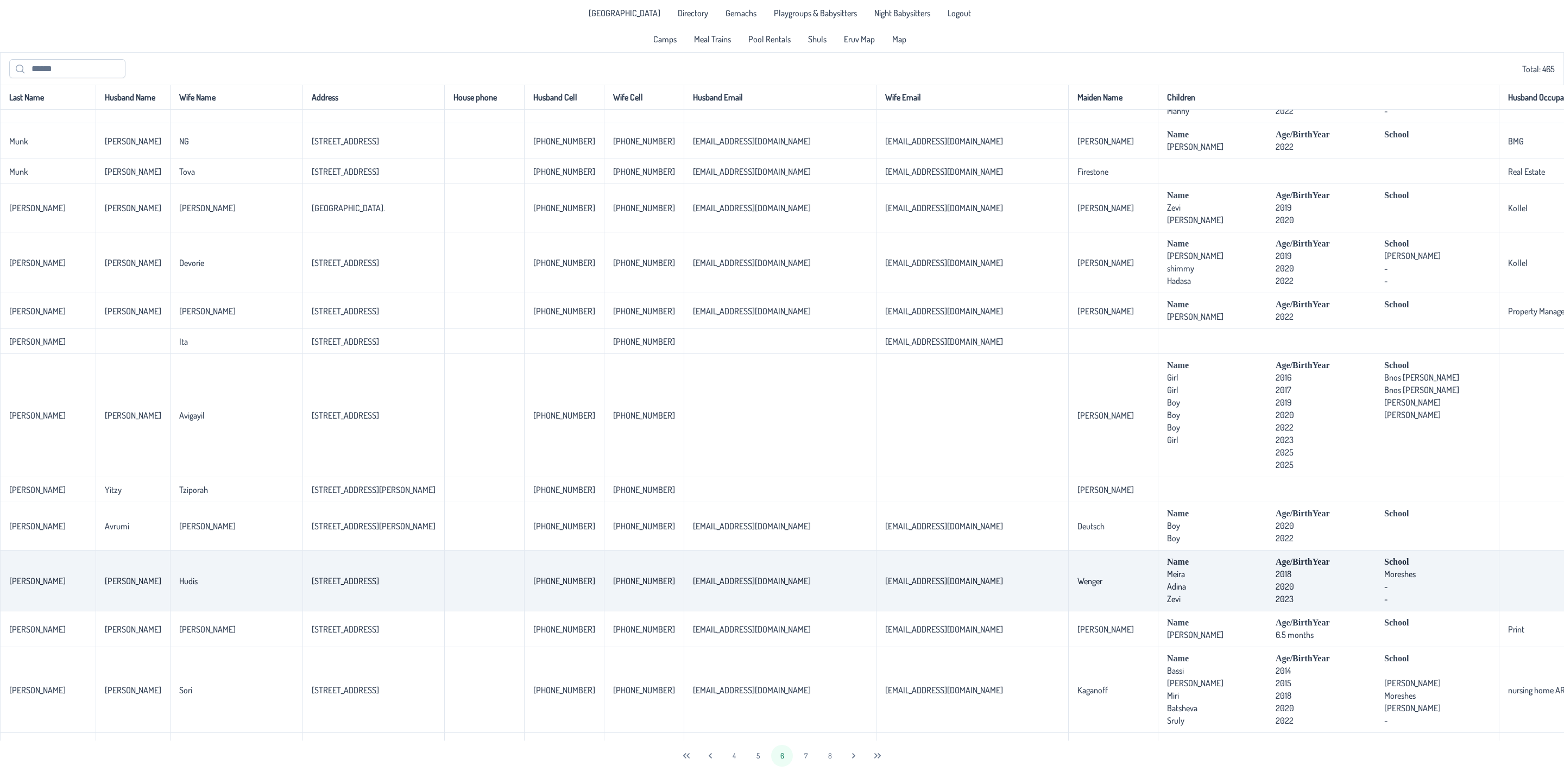
scroll to position [1983, 0]
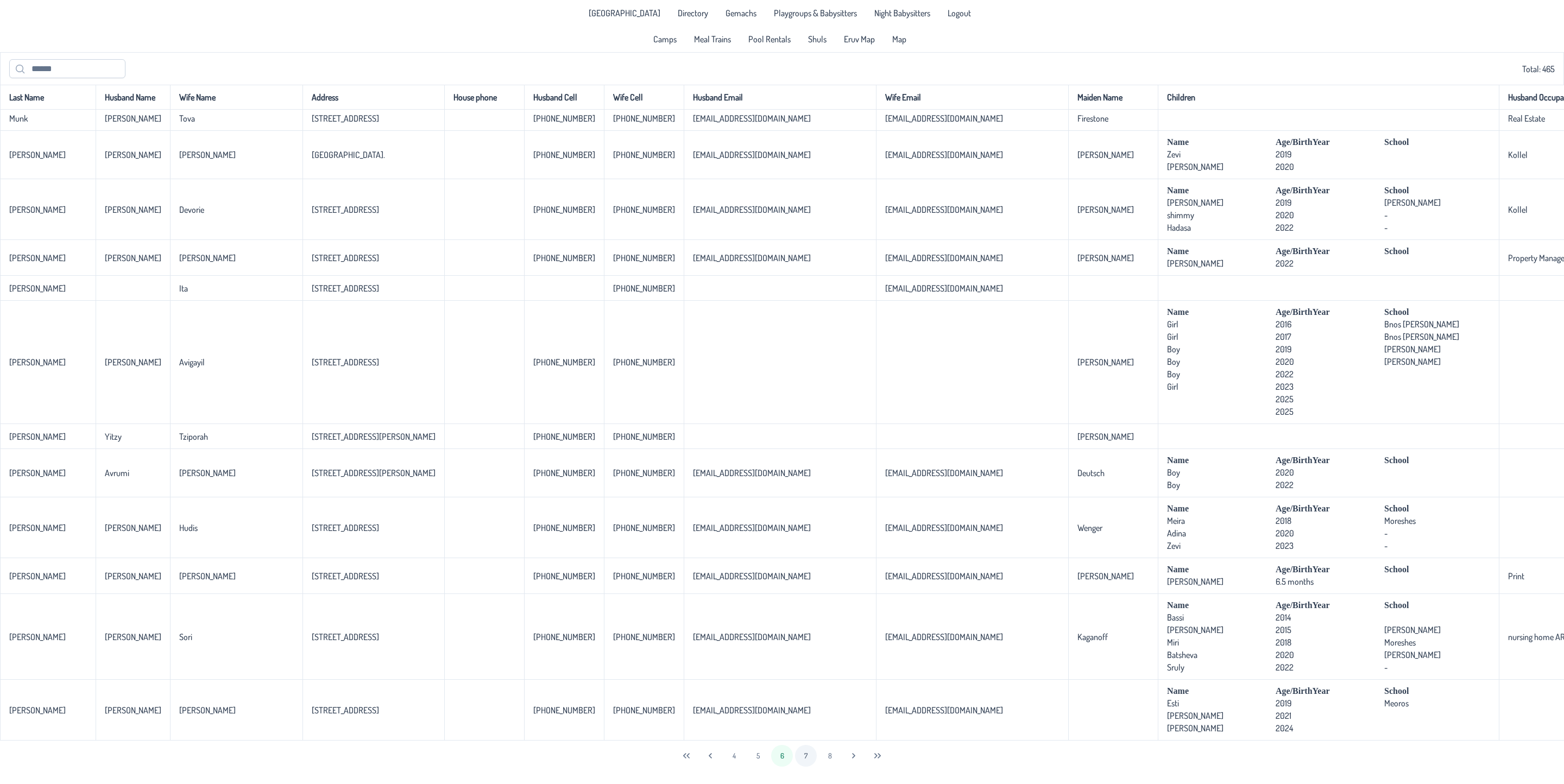
click at [804, 743] on button "7" at bounding box center [806, 755] width 22 height 22
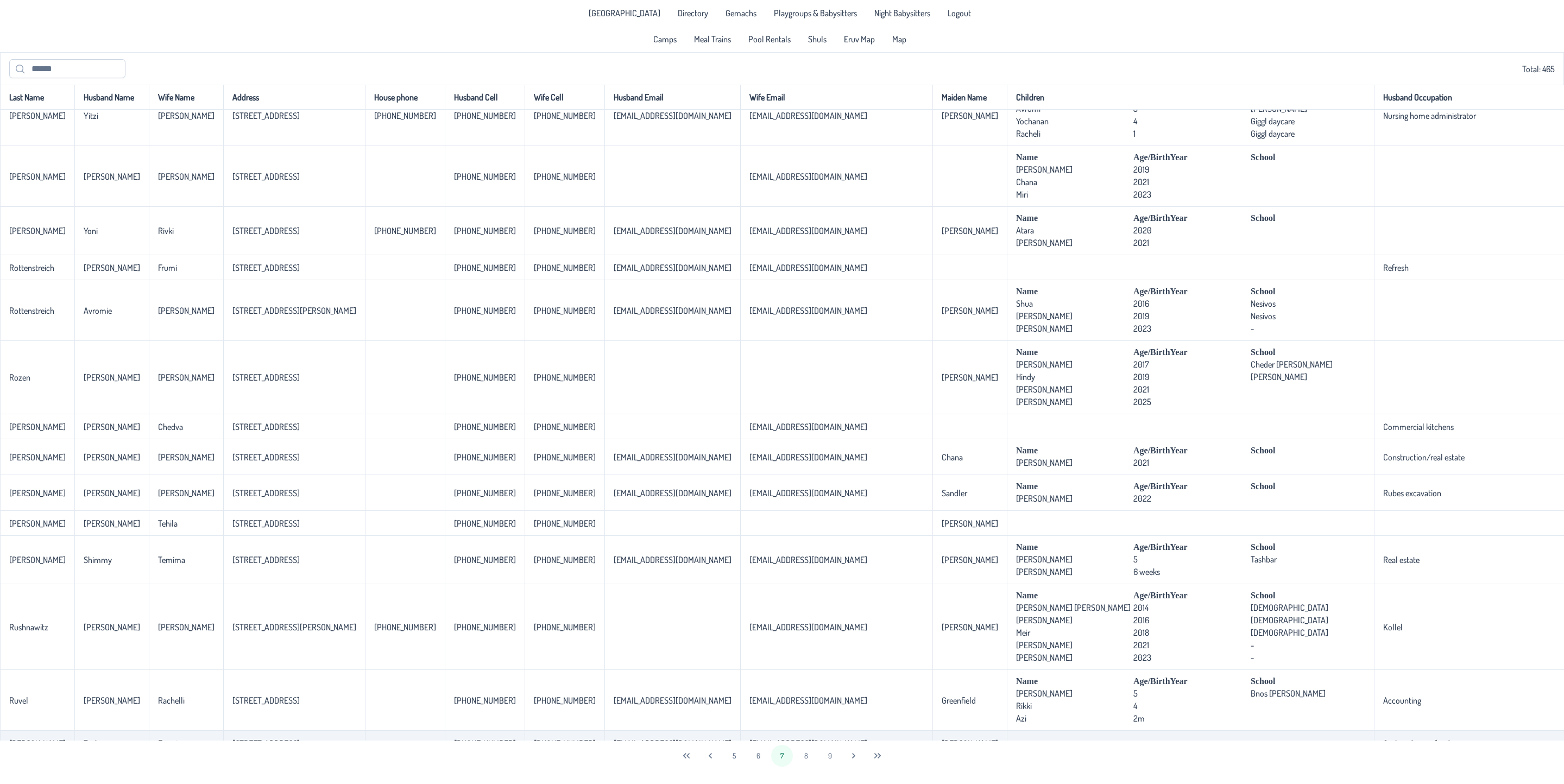
scroll to position [2176, 0]
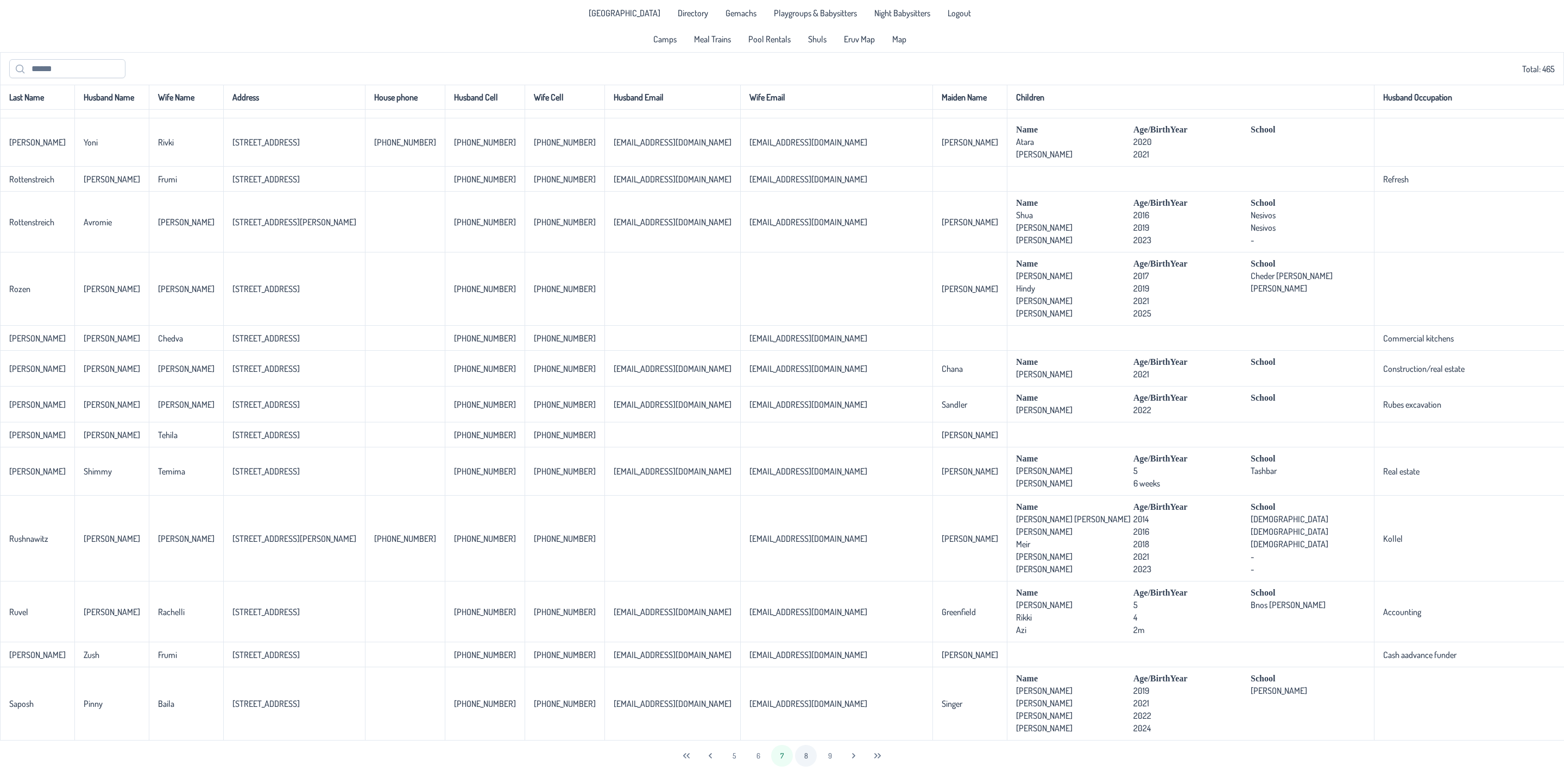
click at [805, 743] on button "8" at bounding box center [806, 755] width 22 height 22
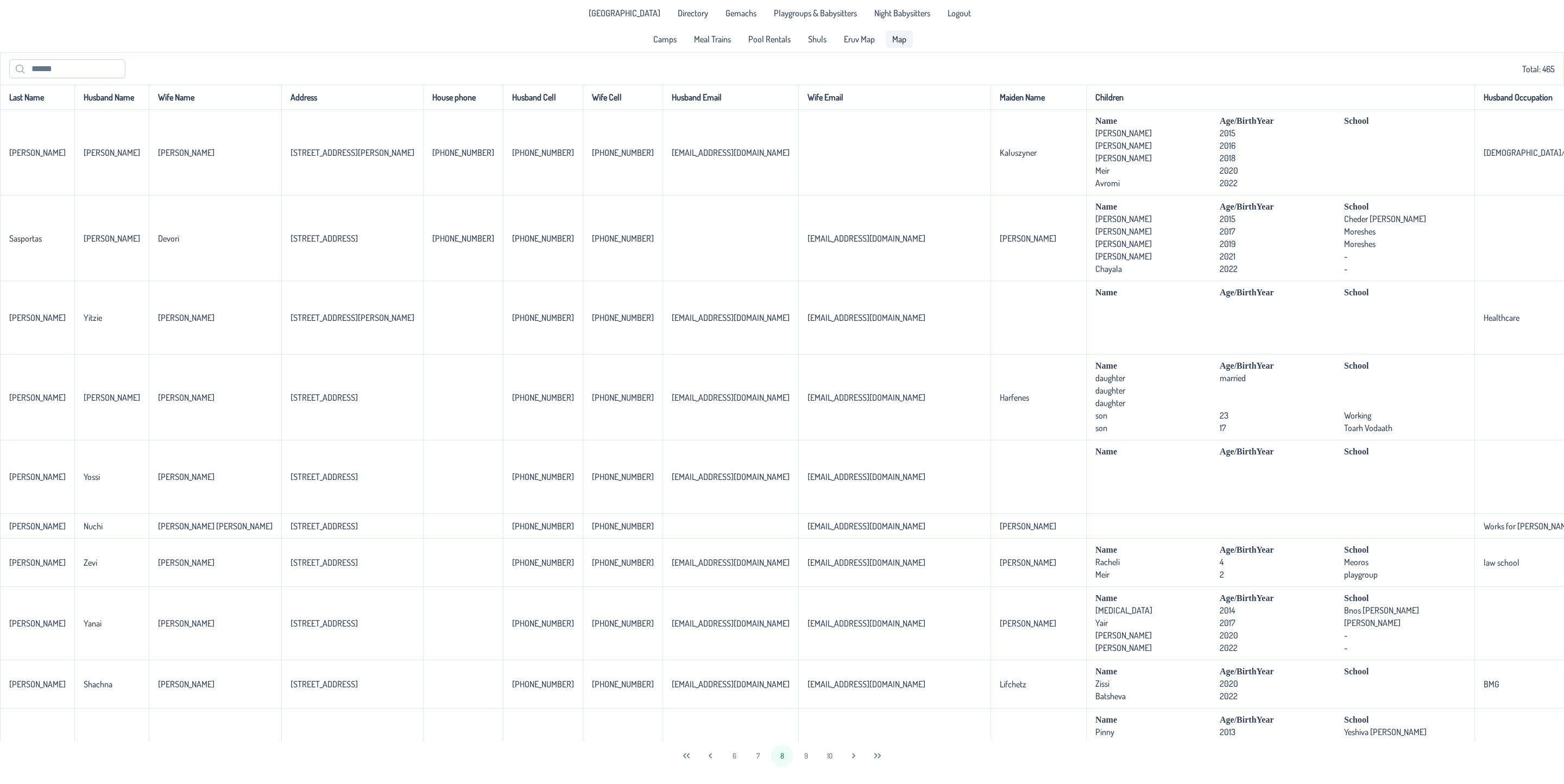
click at [890, 43] on link "Map" at bounding box center [899, 39] width 27 height 18
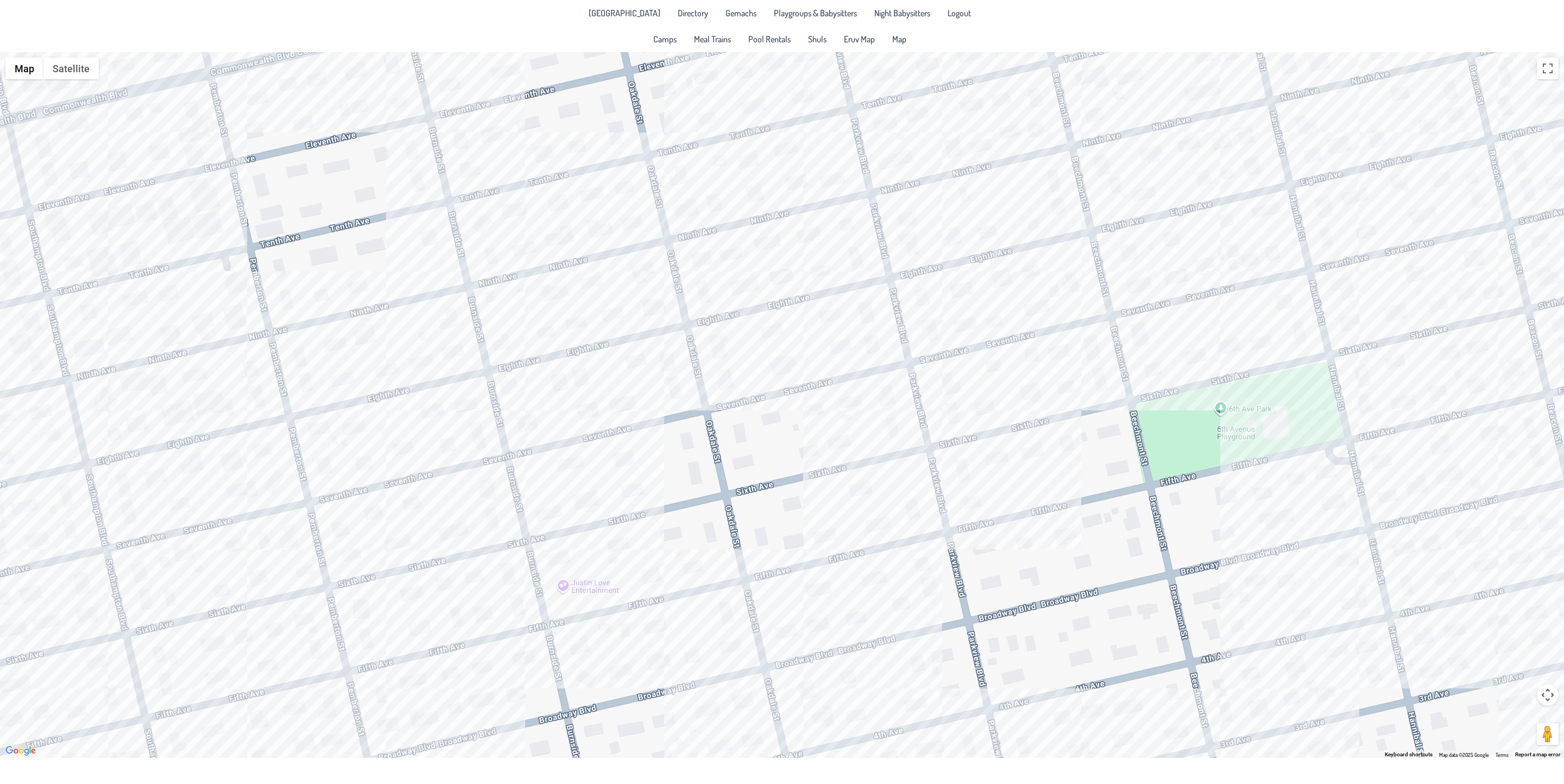
drag, startPoint x: 875, startPoint y: 344, endPoint x: 613, endPoint y: 391, distance: 266.2
click at [613, 391] on div at bounding box center [782, 405] width 1564 height 706
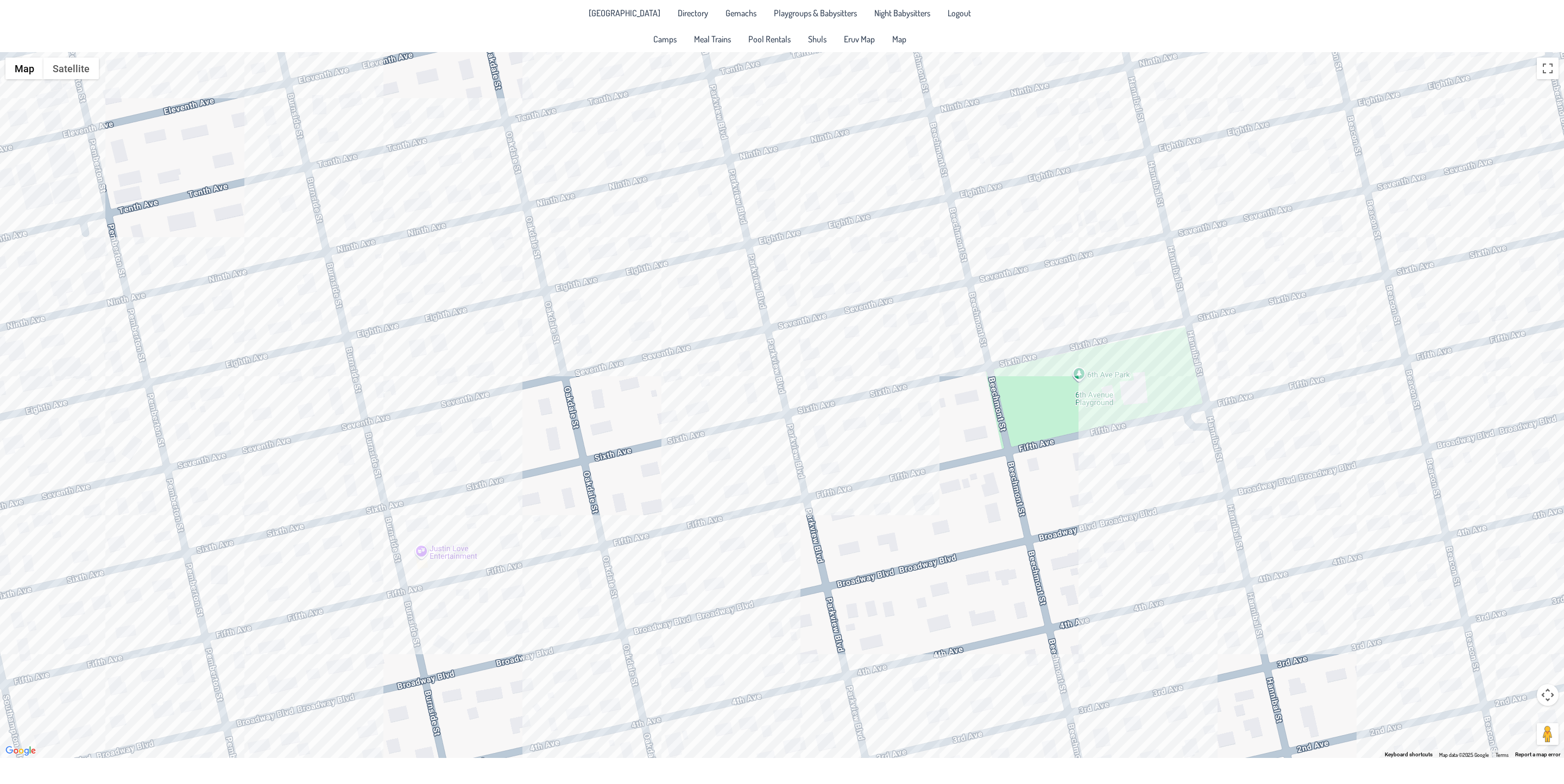
drag, startPoint x: 880, startPoint y: 393, endPoint x: 745, endPoint y: 360, distance: 139.0
click at [745, 360] on div at bounding box center [782, 405] width 1564 height 706
click at [831, 472] on div at bounding box center [782, 405] width 1564 height 706
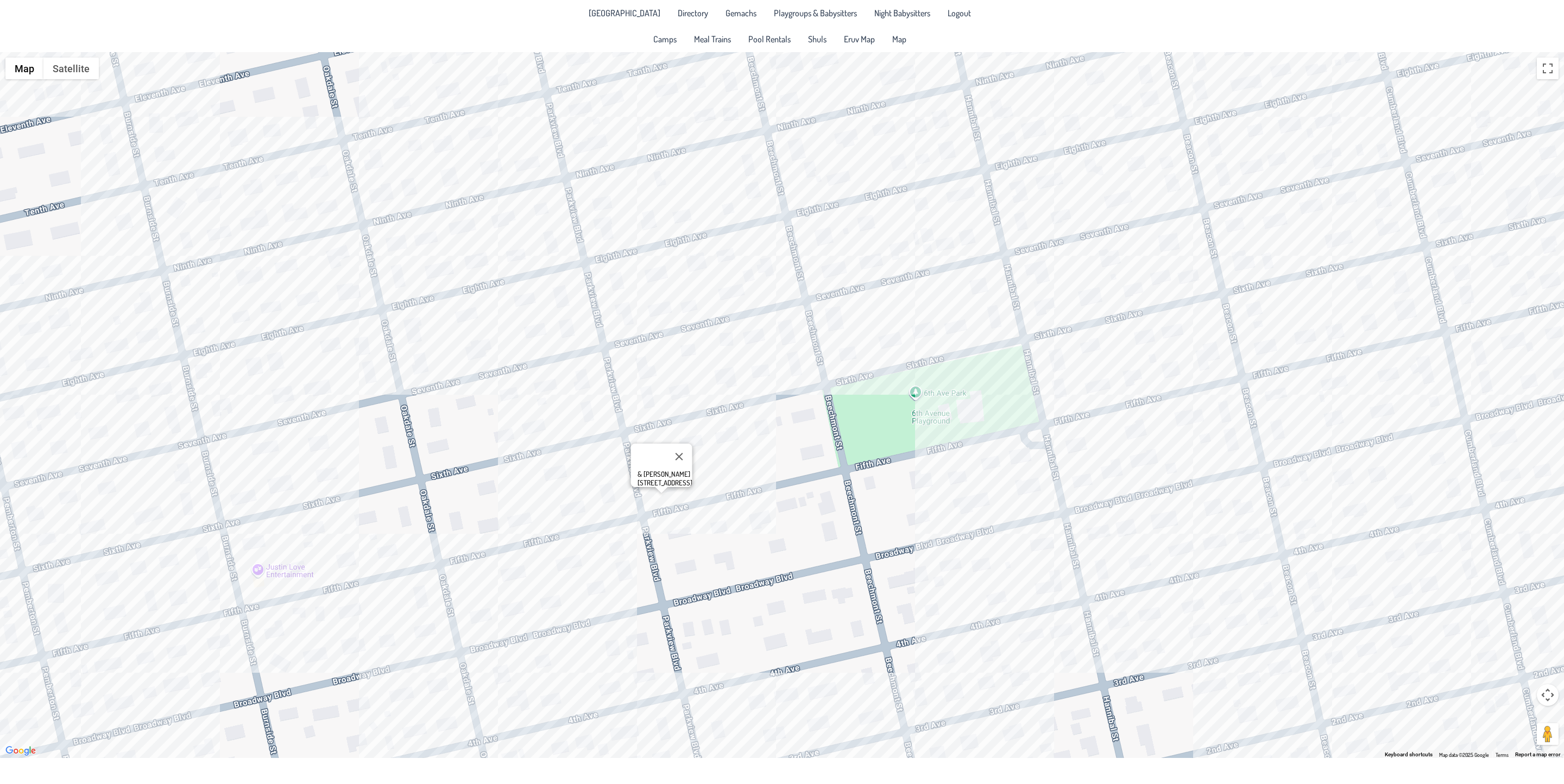
drag, startPoint x: 920, startPoint y: 465, endPoint x: 761, endPoint y: 494, distance: 161.6
click at [761, 494] on div "& [PERSON_NAME] [STREET_ADDRESS]" at bounding box center [782, 405] width 1564 height 706
click at [749, 333] on div "& [PERSON_NAME] [STREET_ADDRESS]" at bounding box center [782, 405] width 1564 height 706
click at [787, 334] on div "& [PERSON_NAME] [STREET_ADDRESS]" at bounding box center [782, 405] width 1564 height 706
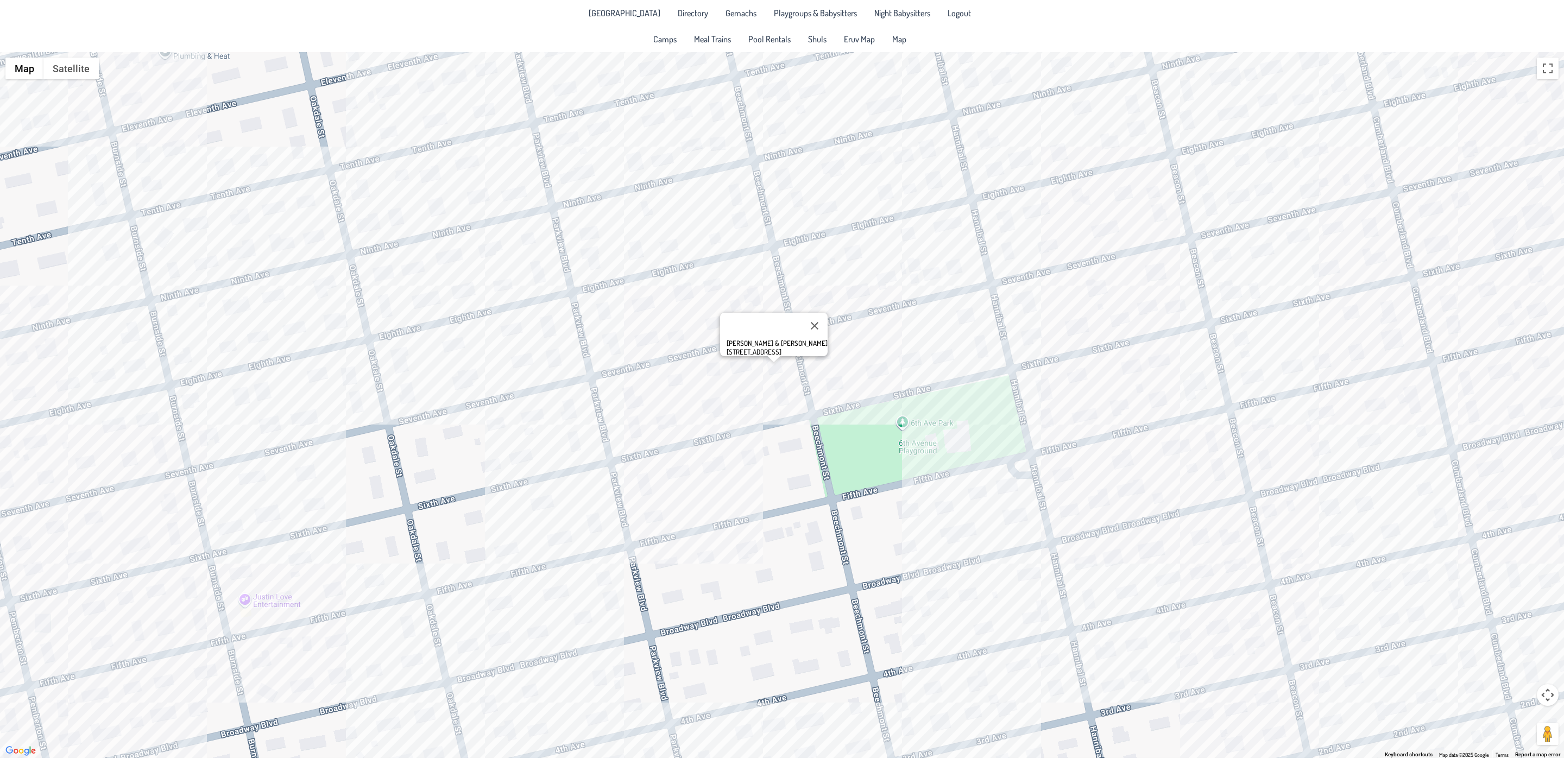
drag, startPoint x: 774, startPoint y: 424, endPoint x: 768, endPoint y: 442, distance: 19.0
click at [768, 442] on div "[PERSON_NAME] & [PERSON_NAME] [STREET_ADDRESS]" at bounding box center [782, 405] width 1564 height 706
click at [1134, 594] on div "[PERSON_NAME] & [PERSON_NAME] [STREET_ADDRESS]" at bounding box center [782, 405] width 1564 height 706
click at [1240, 558] on div "[PERSON_NAME] & [PERSON_NAME] [STREET_ADDRESS]" at bounding box center [782, 405] width 1564 height 706
click at [1061, 490] on div "[PERSON_NAME] & [PERSON_NAME] [STREET_ADDRESS]" at bounding box center [782, 405] width 1564 height 706
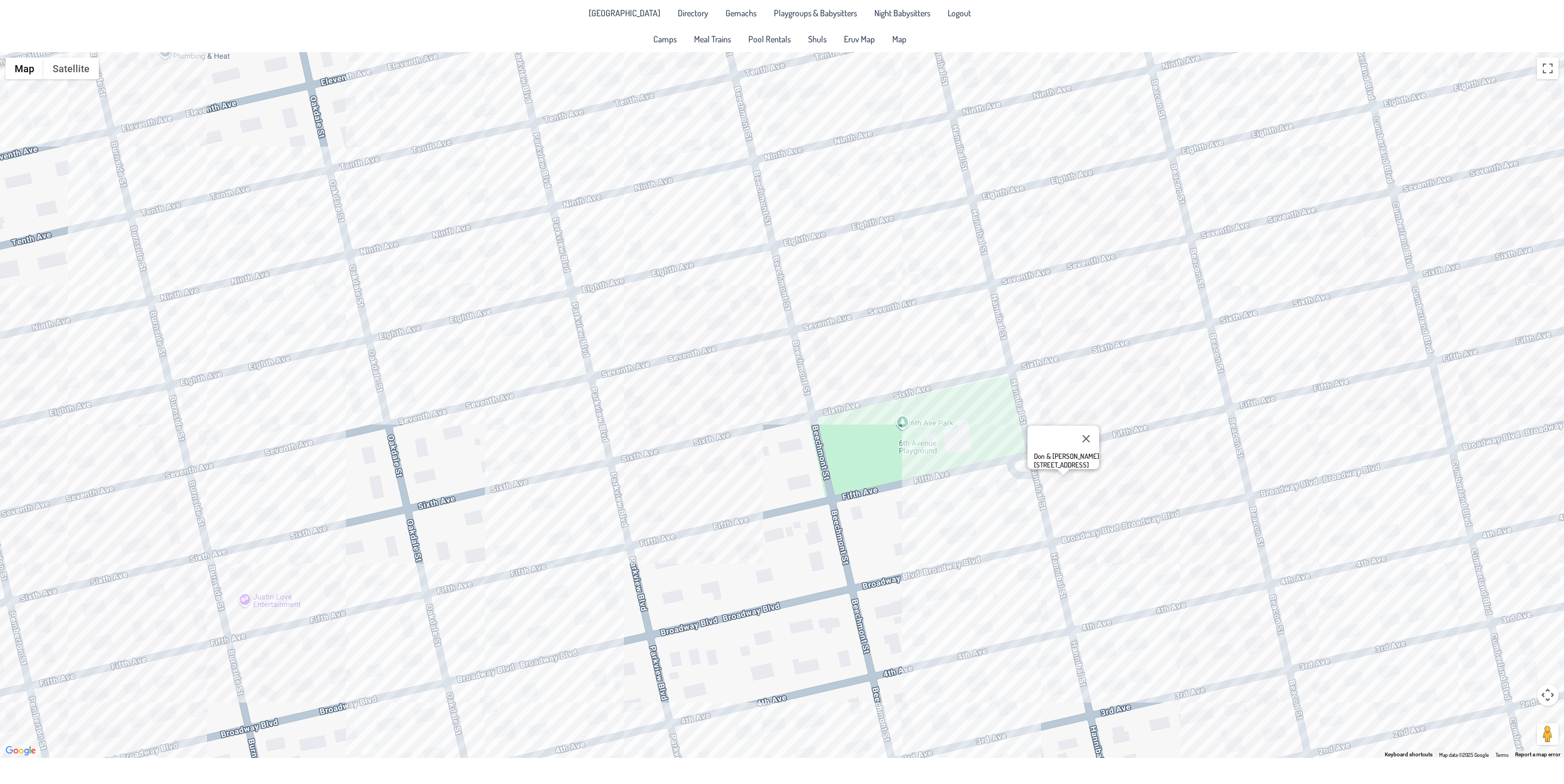
click at [1119, 405] on div "Don & [PERSON_NAME] [STREET_ADDRESS]" at bounding box center [782, 405] width 1564 height 706
click at [1154, 403] on div "Don & [PERSON_NAME] [STREET_ADDRESS]" at bounding box center [782, 405] width 1564 height 706
click at [1123, 398] on div "[PERSON_NAME] & [PERSON_NAME] [STREET_ADDRESS]" at bounding box center [782, 405] width 1564 height 706
click at [970, 324] on div "Elya & [PERSON_NAME] [STREET_ADDRESS]" at bounding box center [782, 405] width 1564 height 706
click at [863, 296] on div "Nissie & [PERSON_NAME] [STREET_ADDRESS]" at bounding box center [782, 405] width 1564 height 706
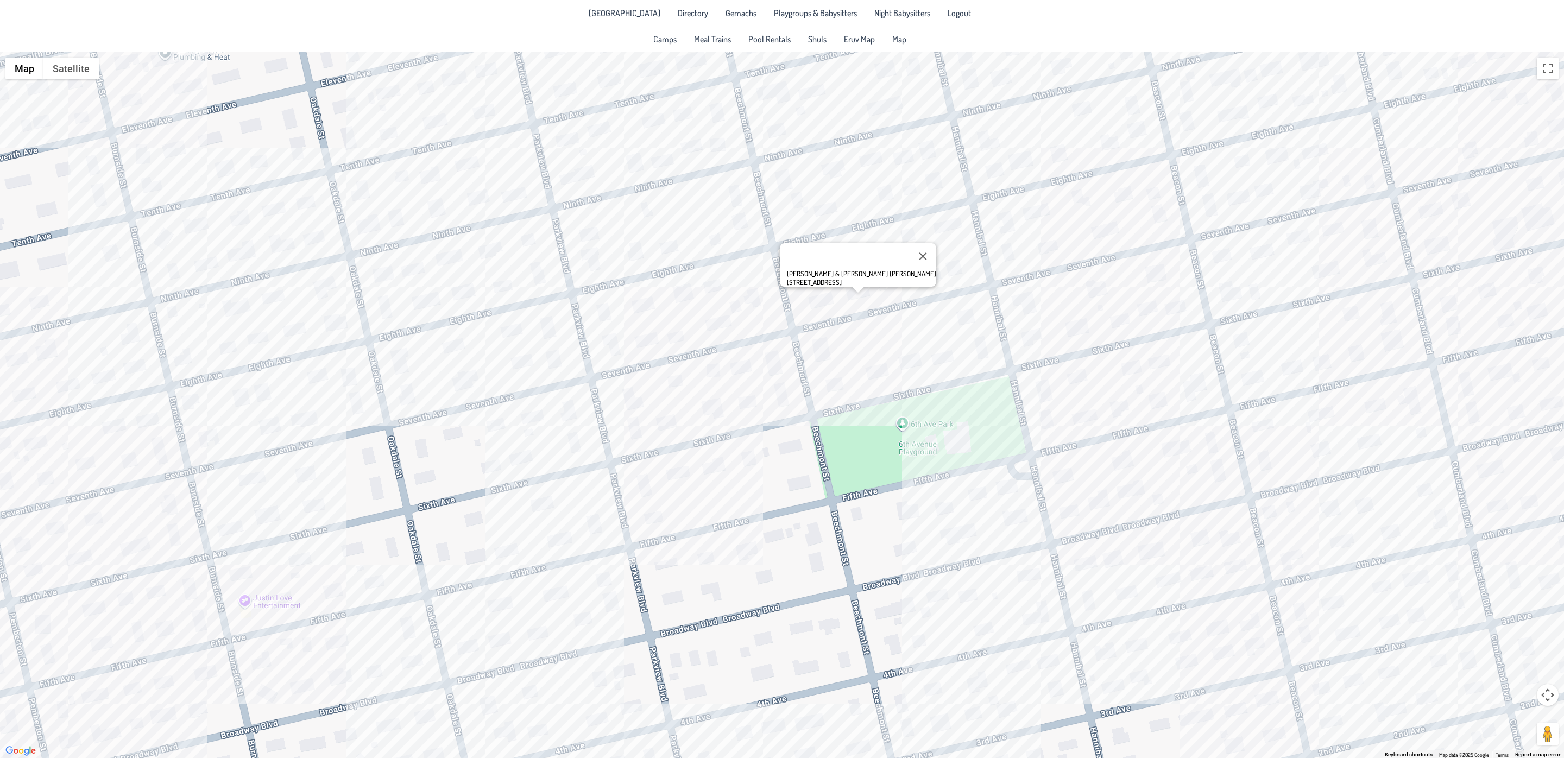
click at [637, 308] on div "[PERSON_NAME] & [PERSON_NAME] [PERSON_NAME] [STREET_ADDRESS]" at bounding box center [782, 405] width 1564 height 706
click at [367, 242] on div "[PERSON_NAME] & [PERSON_NAME] [STREET_ADDRESS]" at bounding box center [782, 405] width 1564 height 706
click at [637, 308] on div "Shimmie & [PERSON_NAME] [STREET_ADDRESS]" at bounding box center [782, 405] width 1564 height 706
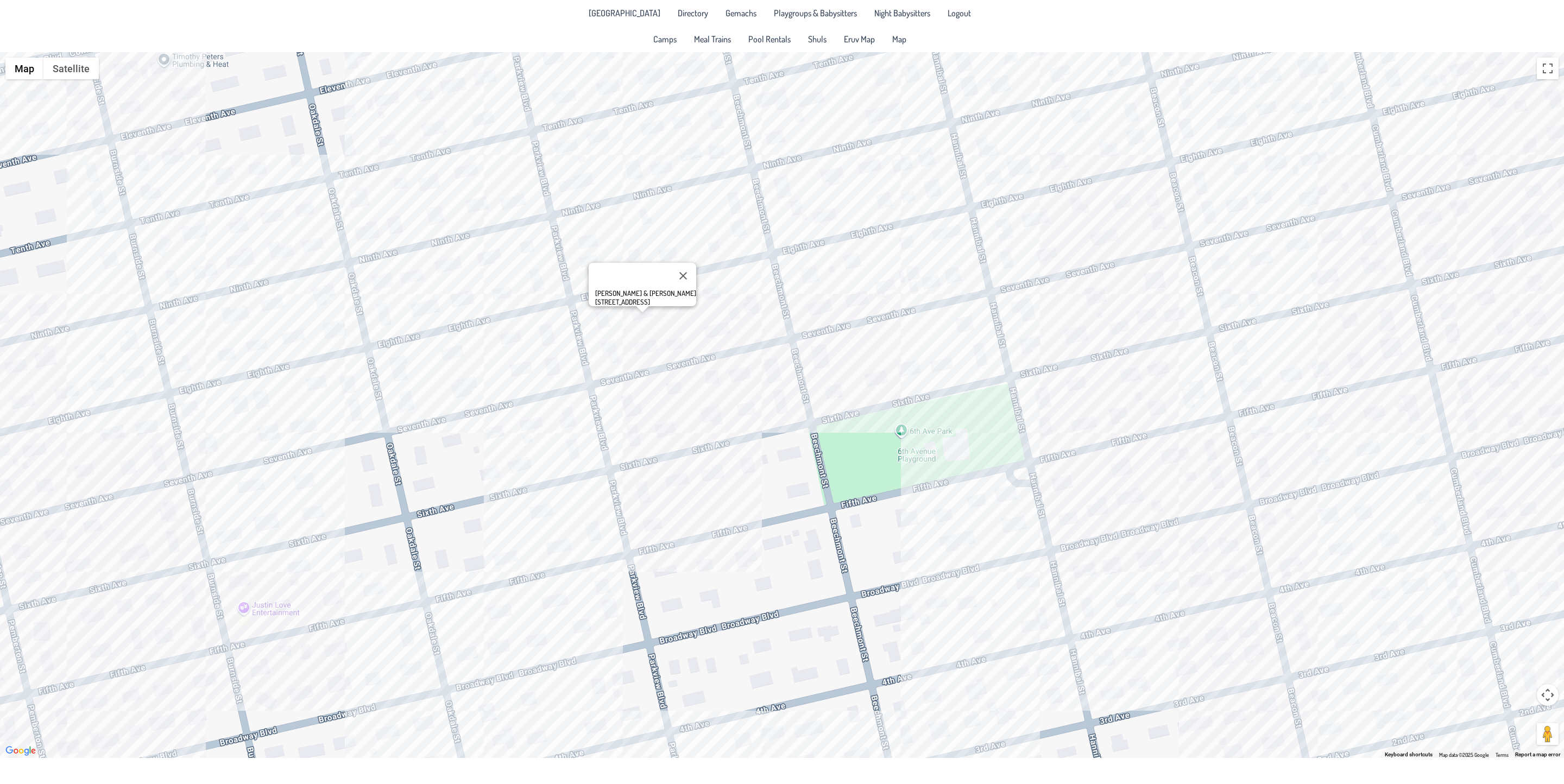
drag, startPoint x: 779, startPoint y: 518, endPoint x: 774, endPoint y: 538, distance: 20.6
click at [778, 547] on div "[PERSON_NAME] & [PERSON_NAME] [STREET_ADDRESS]" at bounding box center [782, 405] width 1564 height 706
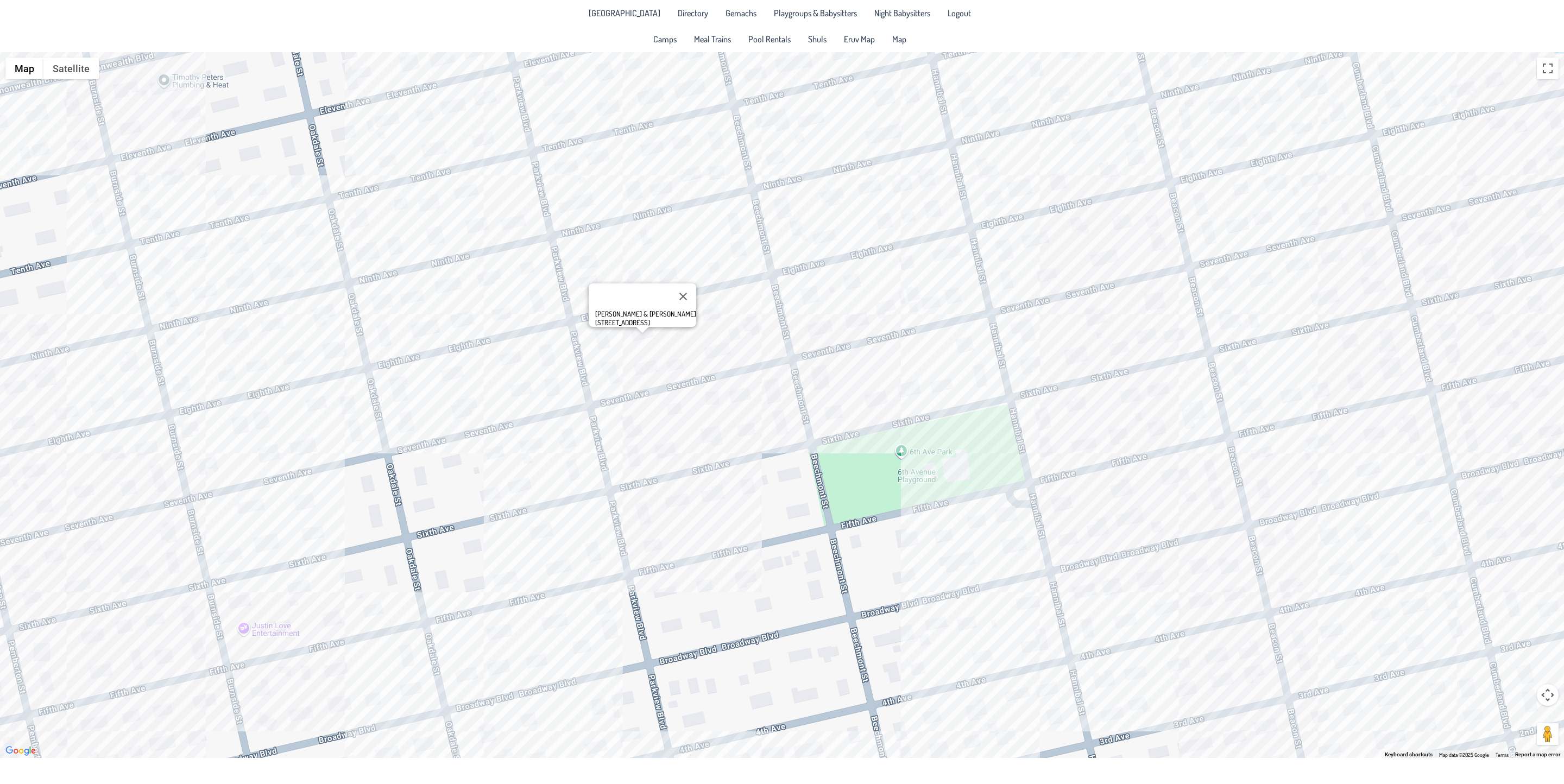
click at [809, 126] on div "[PERSON_NAME] & [PERSON_NAME] [STREET_ADDRESS]" at bounding box center [782, 405] width 1564 height 706
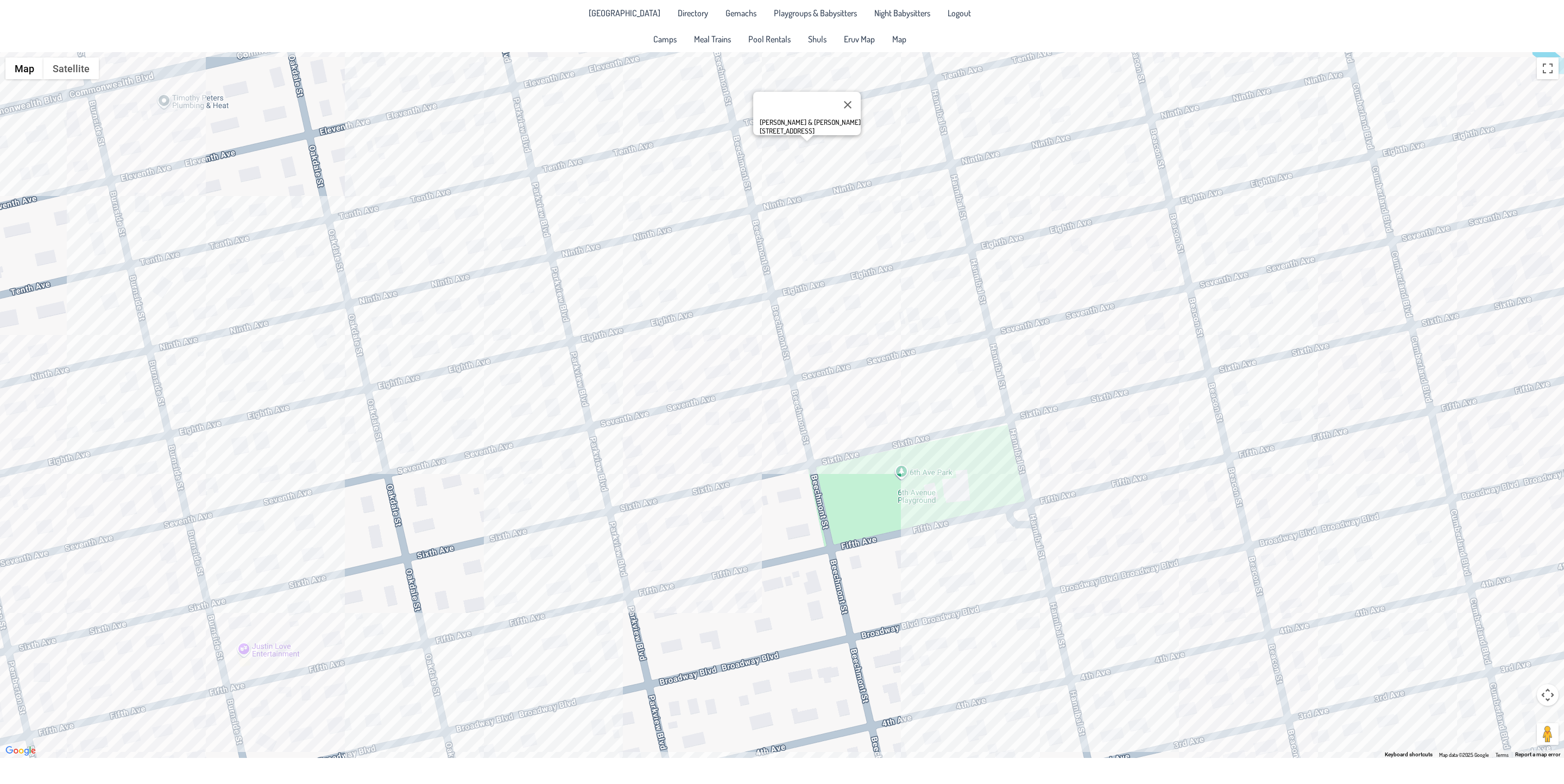
click at [851, 132] on div "[PERSON_NAME] & [PERSON_NAME] [STREET_ADDRESS]" at bounding box center [782, 405] width 1564 height 706
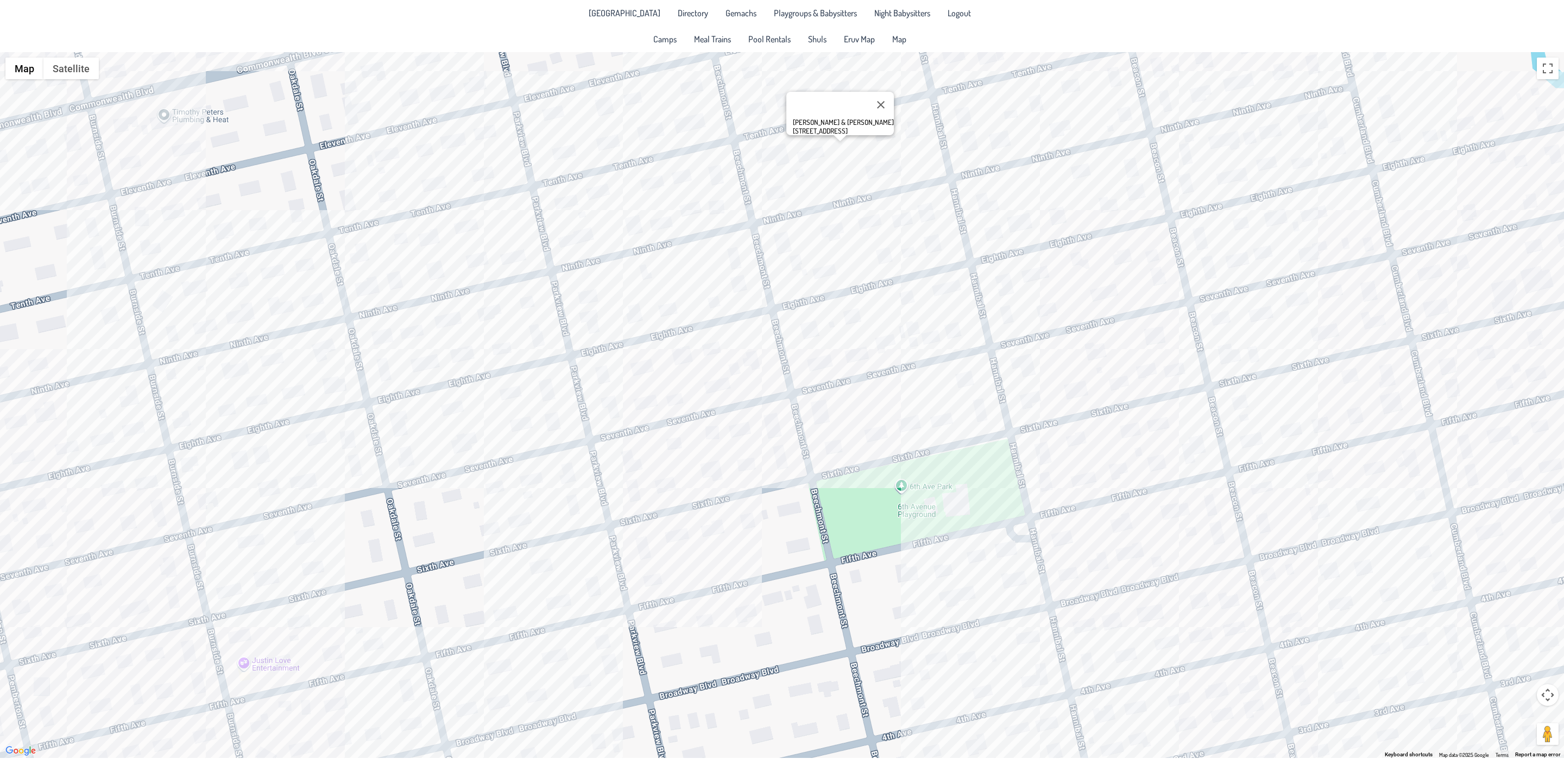
click at [926, 217] on div "Shmuly & [PERSON_NAME] [STREET_ADDRESS]" at bounding box center [782, 405] width 1564 height 706
click at [733, 256] on div "Avi & [PERSON_NAME] [STREET_ADDRESS]" at bounding box center [782, 405] width 1564 height 706
click at [718, 169] on div "[PERSON_NAME] & [PERSON_NAME] [STREET_ADDRESS]" at bounding box center [782, 405] width 1564 height 706
drag, startPoint x: 642, startPoint y: 316, endPoint x: 639, endPoint y: 323, distance: 7.6
click at [639, 323] on div "[PERSON_NAME] & [PERSON_NAME] [STREET_ADDRESS]" at bounding box center [782, 405] width 1564 height 706
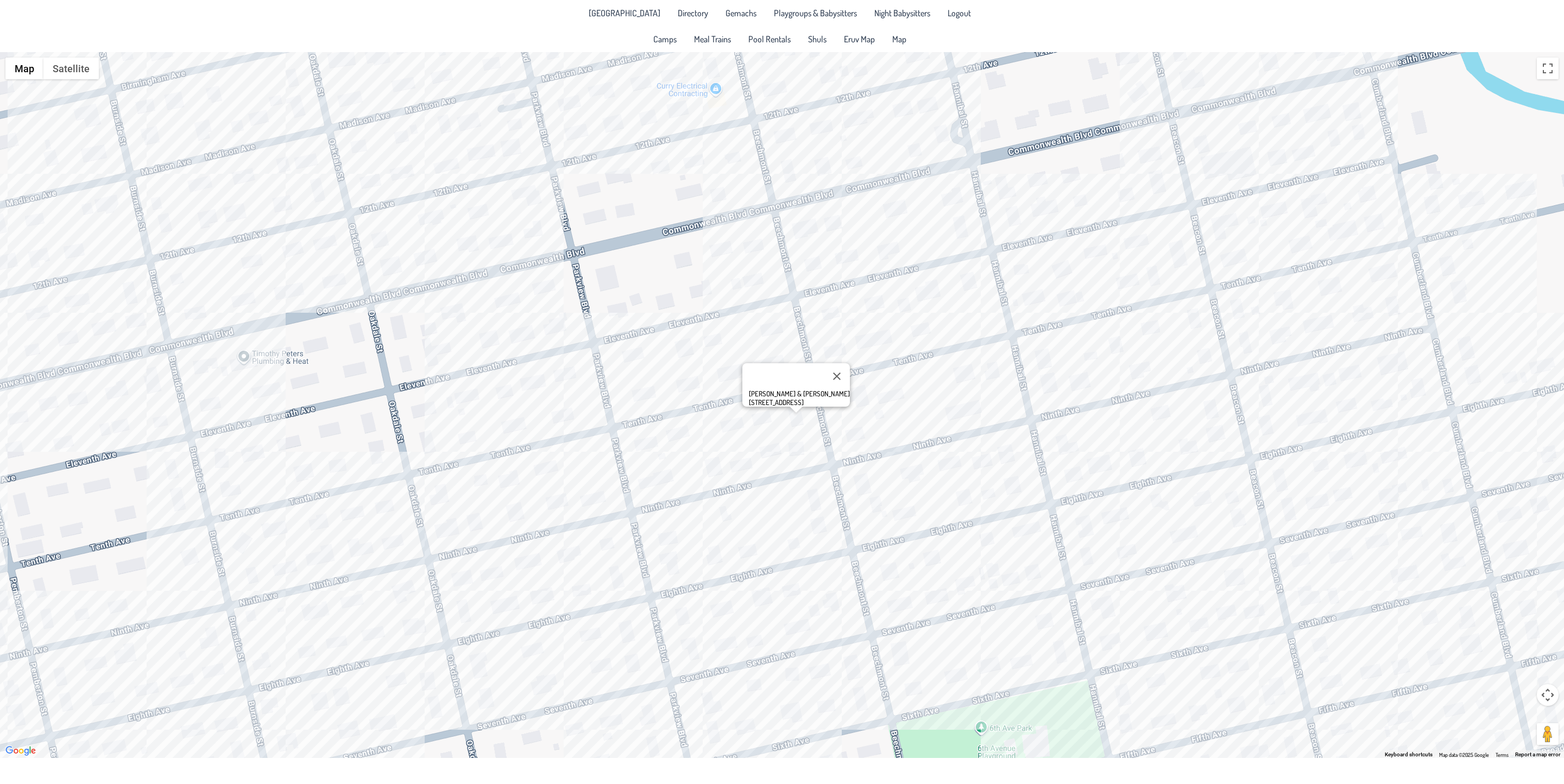
drag, startPoint x: 699, startPoint y: 318, endPoint x: 777, endPoint y: 531, distance: 226.8
click at [777, 531] on div "[PERSON_NAME] & [PERSON_NAME] [STREET_ADDRESS]" at bounding box center [782, 405] width 1564 height 706
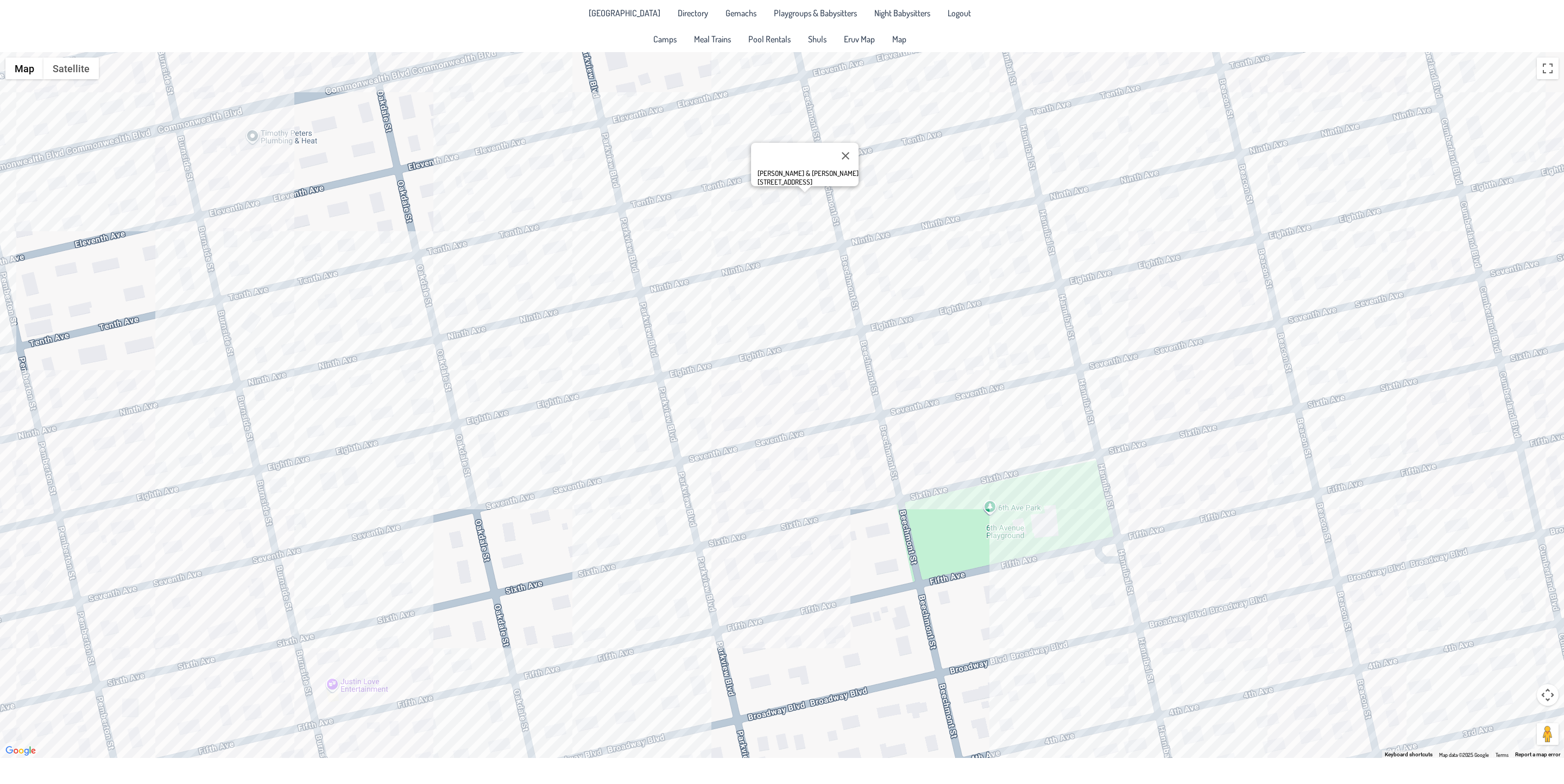
drag, startPoint x: 744, startPoint y: 649, endPoint x: 743, endPoint y: 446, distance: 203.0
click at [743, 446] on div "[PERSON_NAME] & [PERSON_NAME] [STREET_ADDRESS]" at bounding box center [782, 405] width 1564 height 706
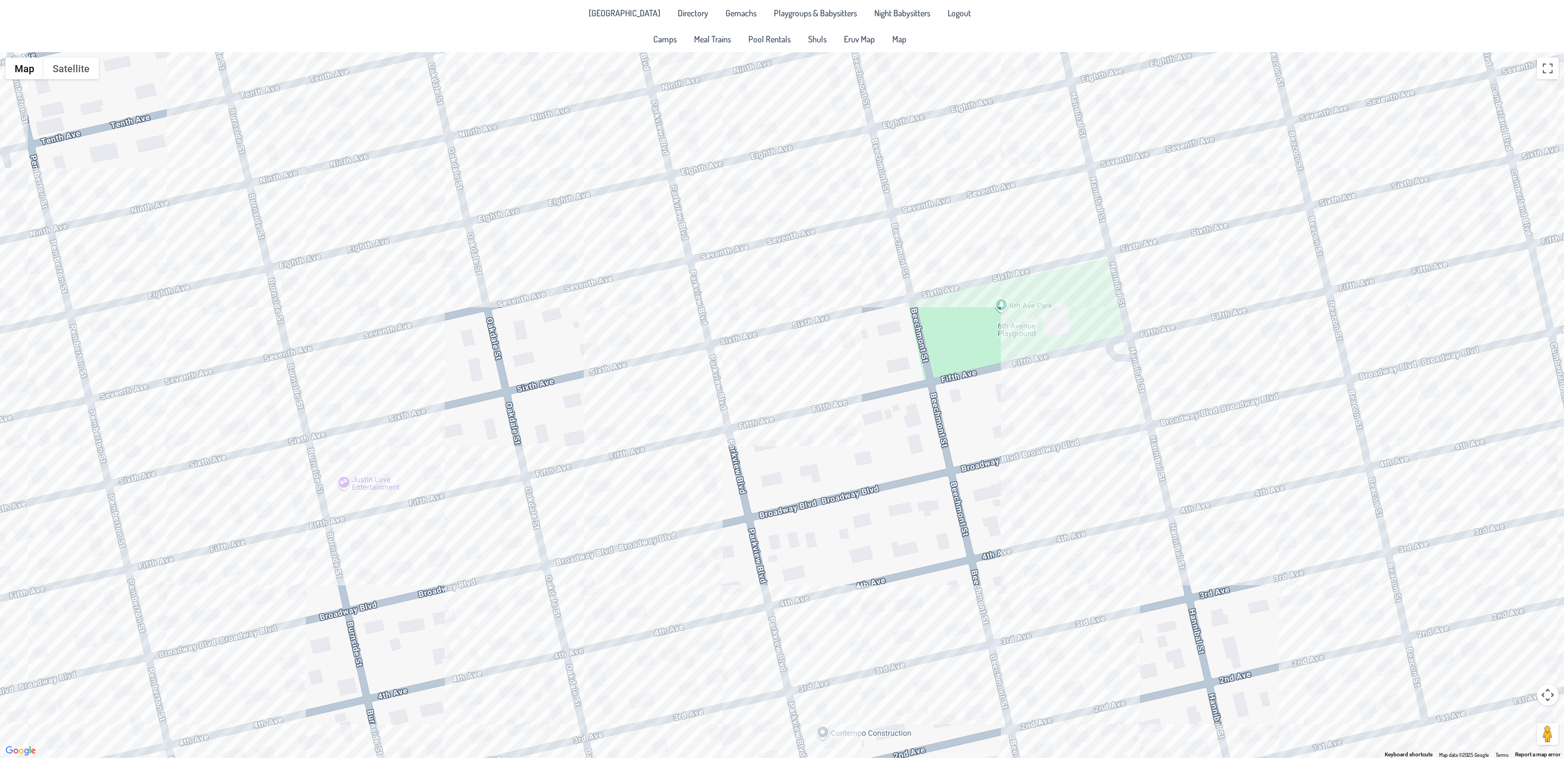
drag, startPoint x: 672, startPoint y: 553, endPoint x: 668, endPoint y: 363, distance: 190.0
click at [668, 363] on div "[PERSON_NAME] & [PERSON_NAME] [STREET_ADDRESS]" at bounding box center [782, 405] width 1564 height 706
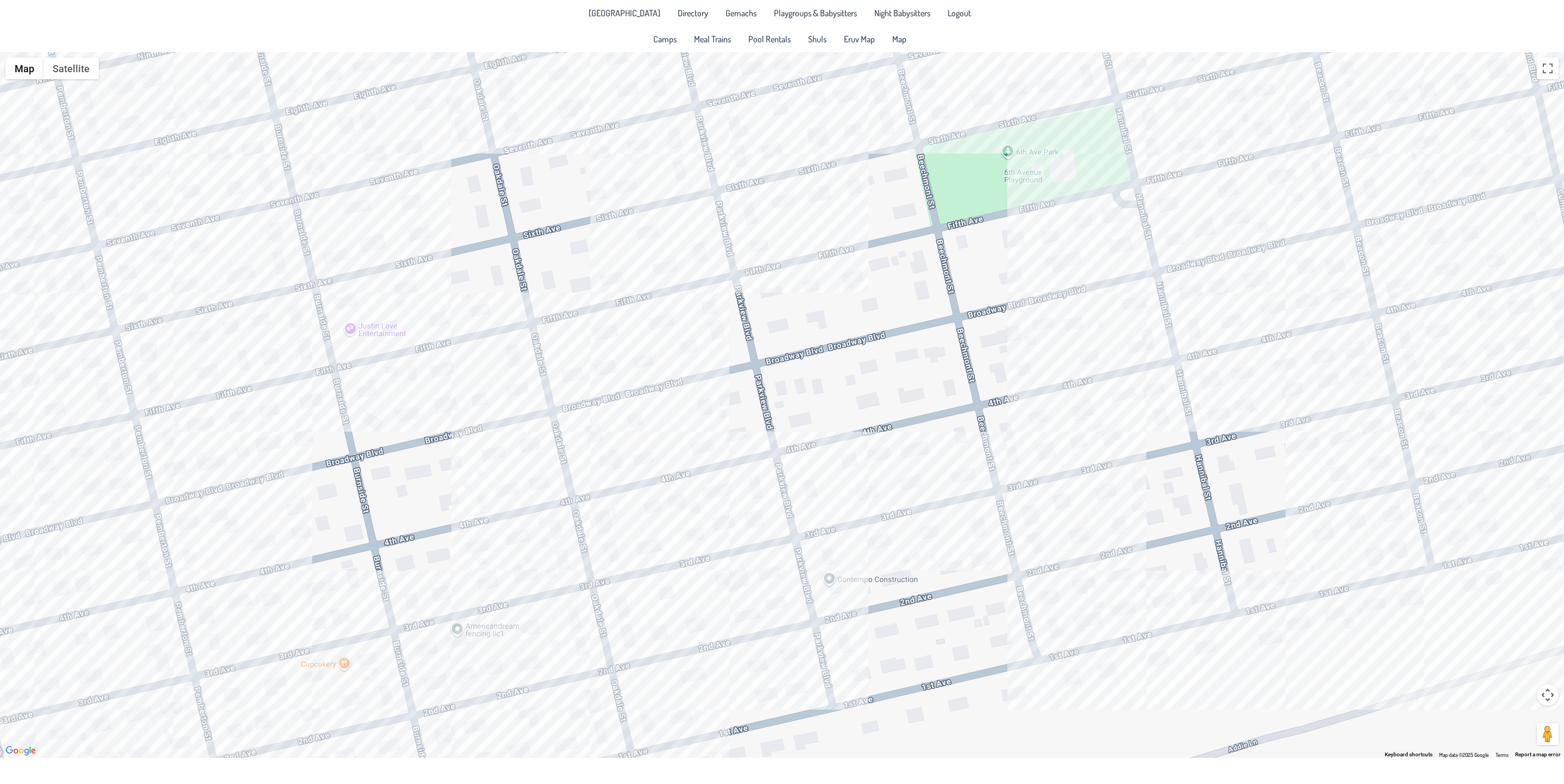
drag, startPoint x: 769, startPoint y: 643, endPoint x: 768, endPoint y: 505, distance: 138.0
click at [768, 505] on div "[PERSON_NAME] & [PERSON_NAME] [STREET_ADDRESS]" at bounding box center [782, 405] width 1564 height 706
click at [655, 632] on div "[PERSON_NAME] & [PERSON_NAME] [STREET_ADDRESS]" at bounding box center [782, 405] width 1564 height 706
click at [697, 626] on div "Pinny & [PERSON_NAME] [STREET_ADDRESS]" at bounding box center [782, 405] width 1564 height 706
click at [758, 515] on div "[PERSON_NAME] & [PERSON_NAME] [STREET_ADDRESS]" at bounding box center [782, 405] width 1564 height 706
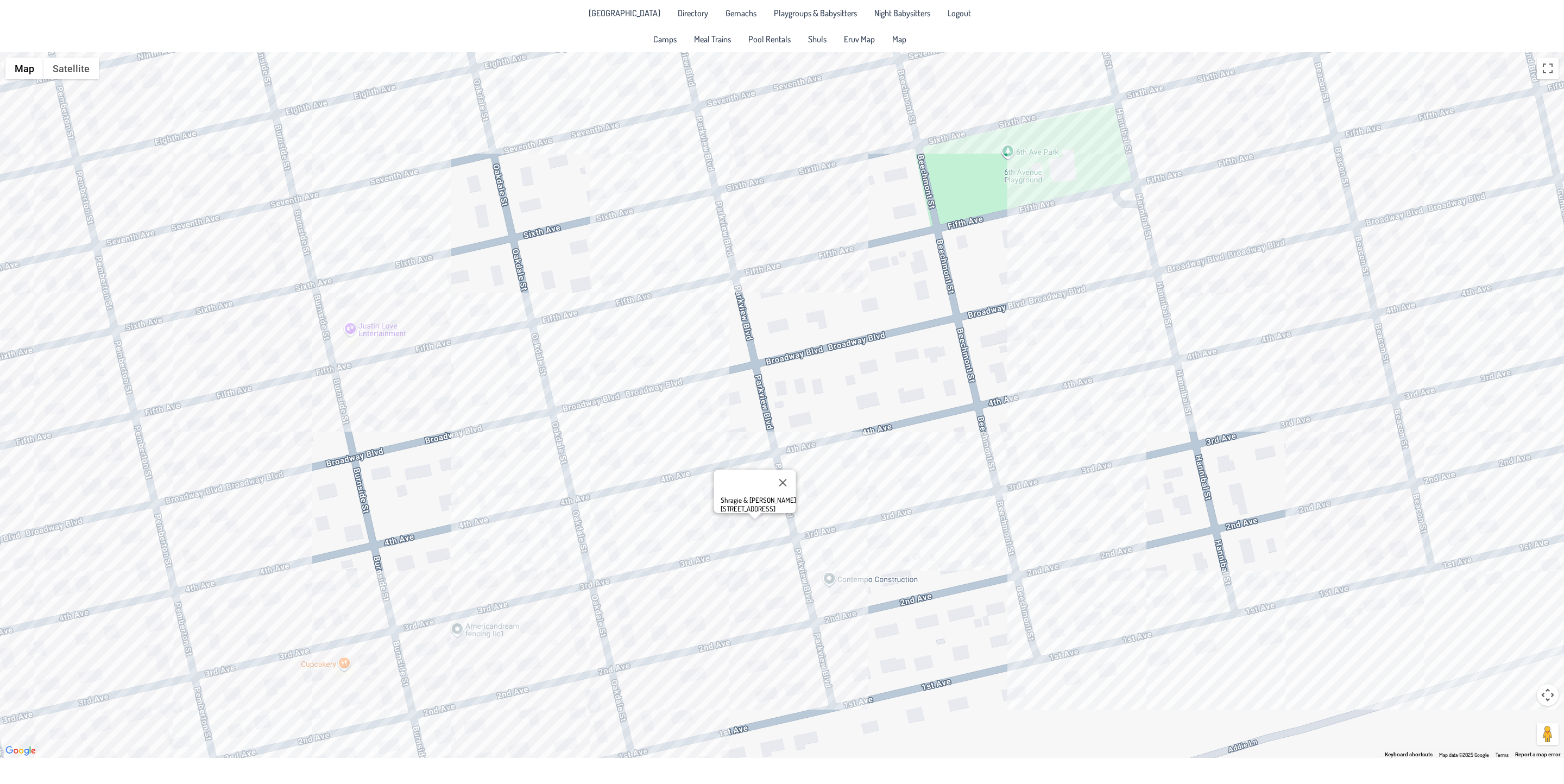
click at [840, 586] on div "Shragie & [PERSON_NAME] [STREET_ADDRESS]" at bounding box center [782, 405] width 1564 height 706
click at [1030, 518] on div "[PERSON_NAME] & [PERSON_NAME] [STREET_ADDRESS]" at bounding box center [782, 405] width 1564 height 706
click at [682, 16] on span "Directory" at bounding box center [693, 13] width 30 height 8
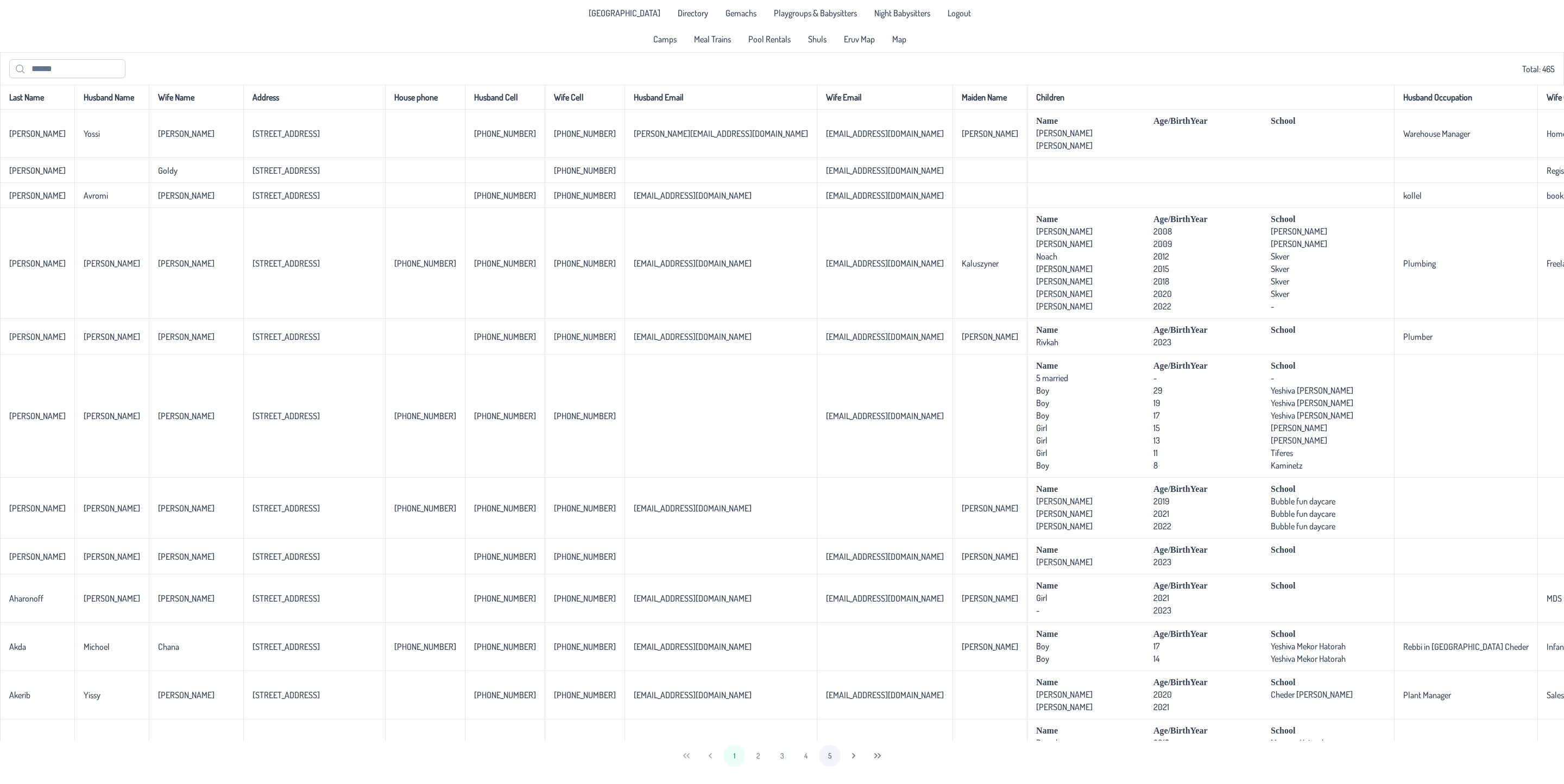
click at [828, 743] on button "5" at bounding box center [830, 755] width 22 height 22
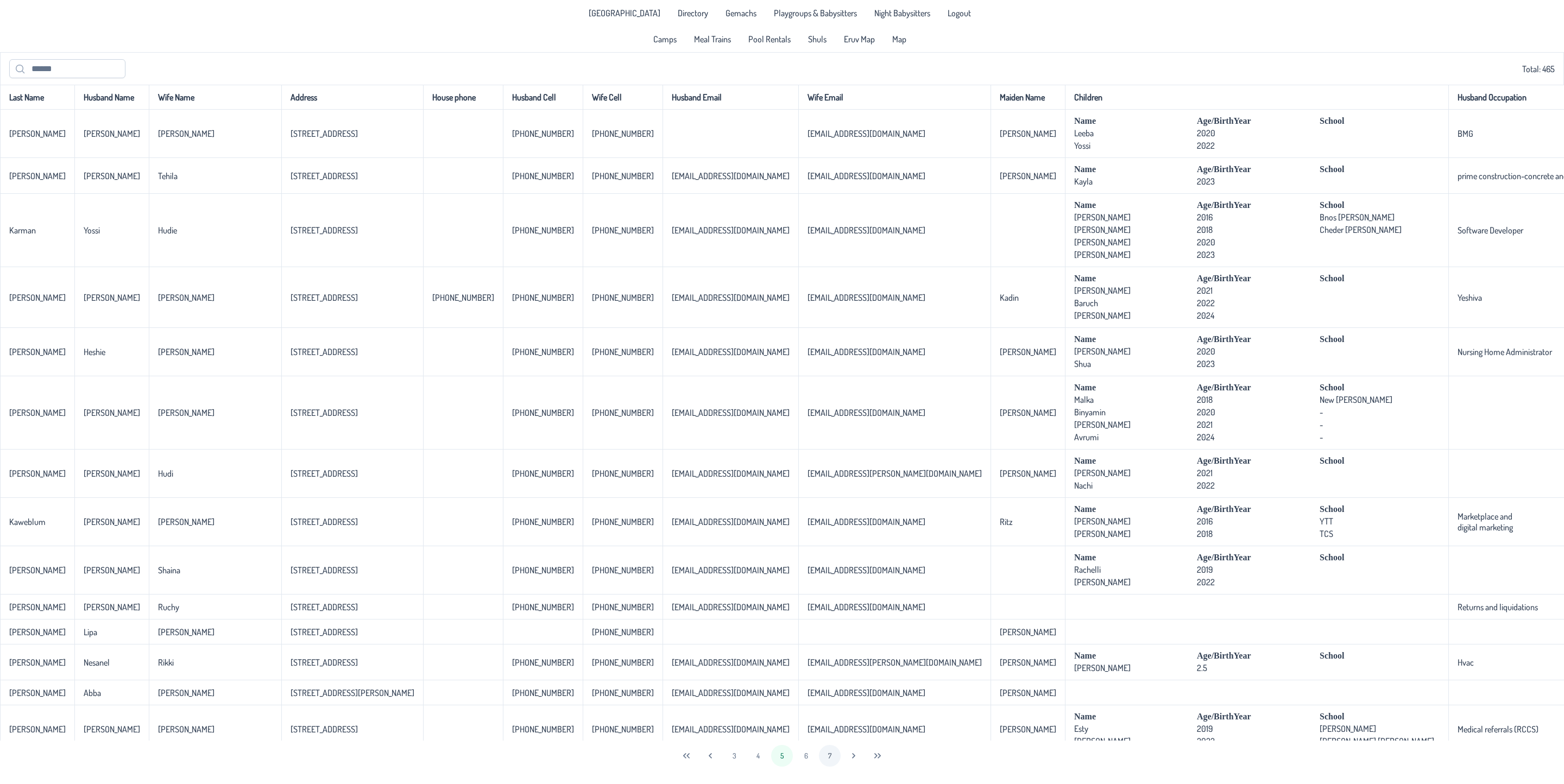
click at [831, 743] on button "7" at bounding box center [830, 755] width 22 height 22
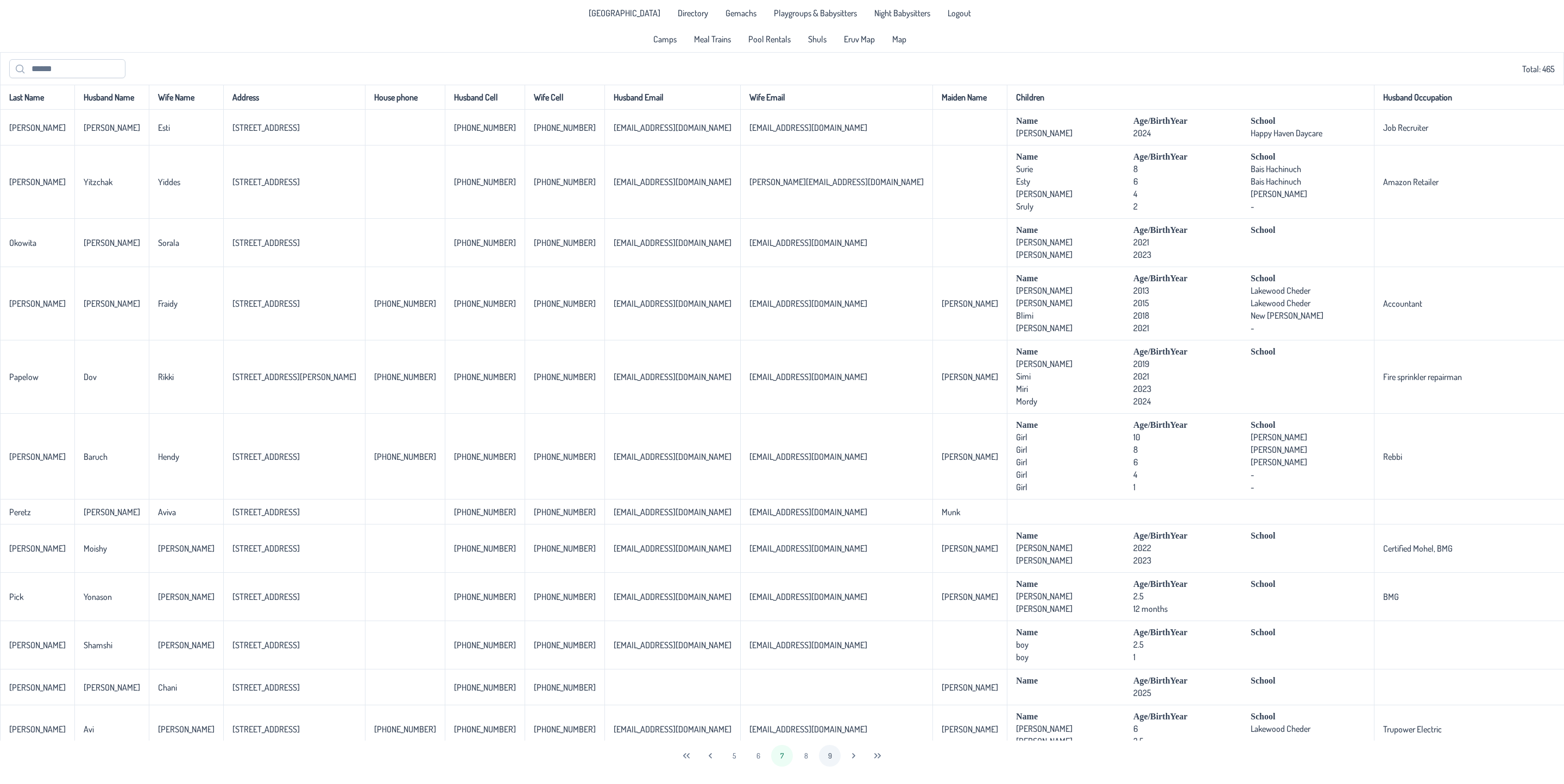
click at [831, 743] on button "9" at bounding box center [830, 755] width 22 height 22
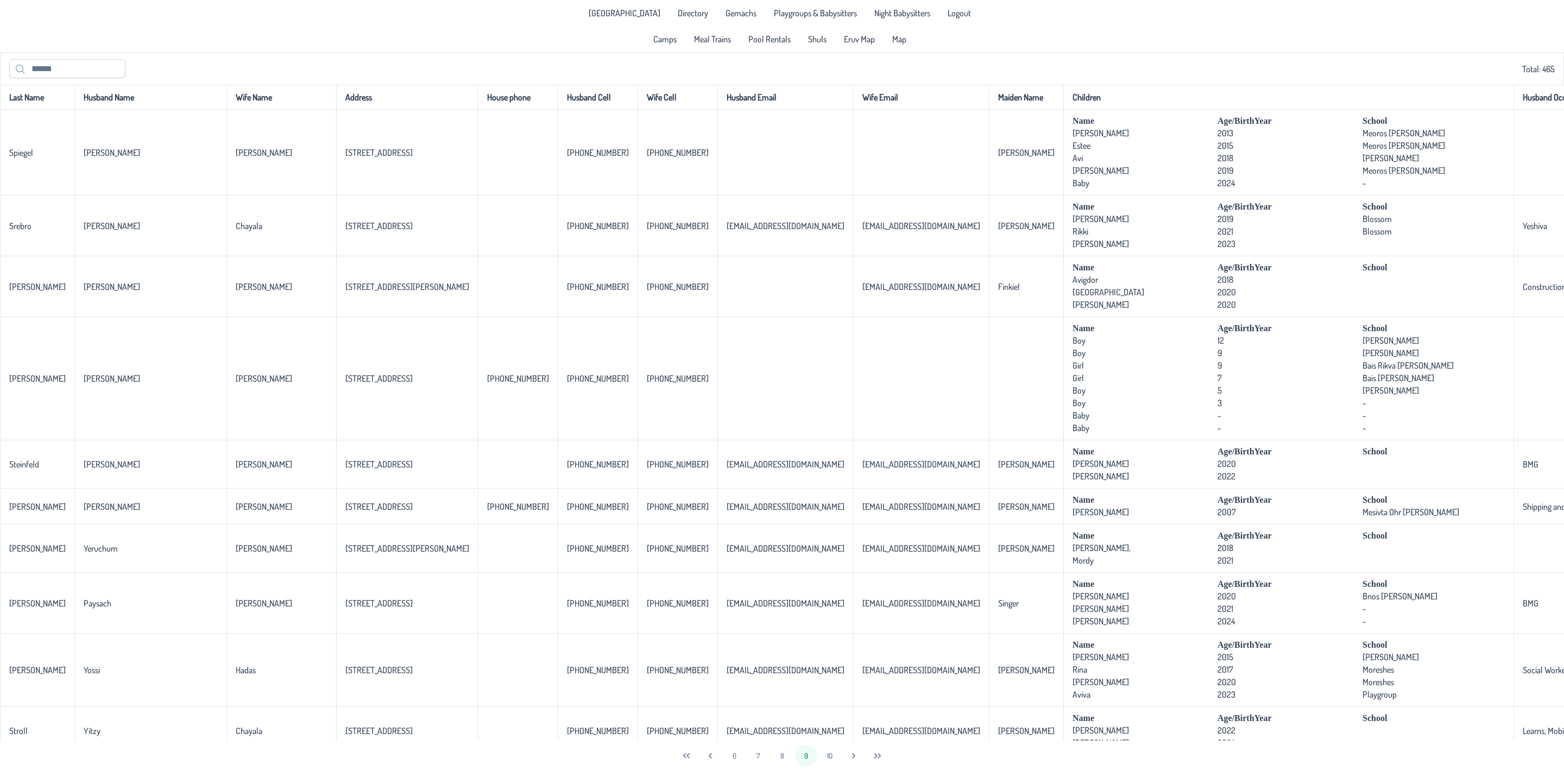
click at [831, 743] on button "10" at bounding box center [830, 755] width 22 height 22
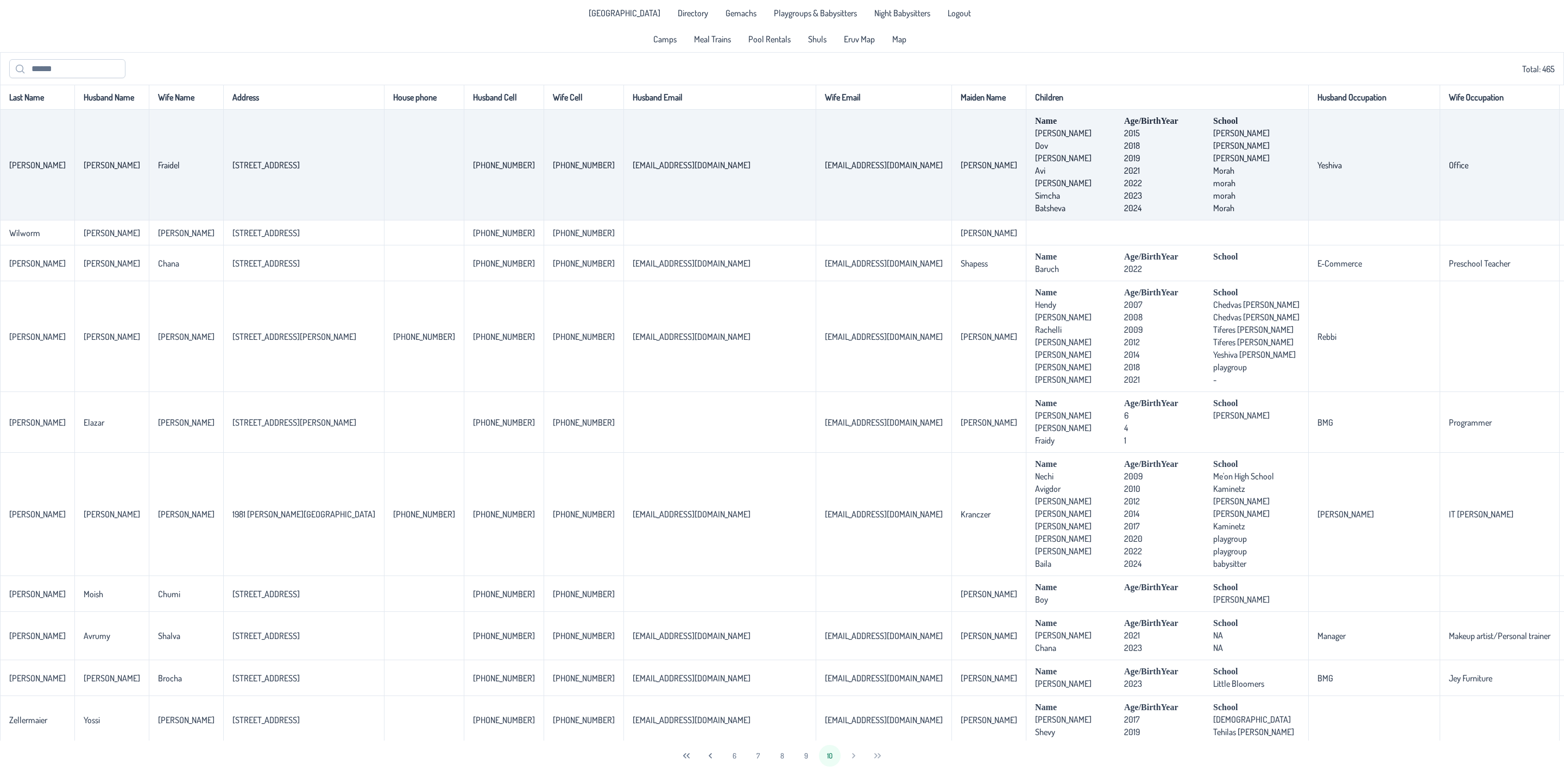
drag, startPoint x: 996, startPoint y: 209, endPoint x: 916, endPoint y: 171, distance: 88.6
click at [1026, 171] on td "Name Age/BirthYear School [PERSON_NAME] [DEMOGRAPHIC_DATA] [PERSON_NAME] [PERSO…" at bounding box center [1167, 165] width 282 height 110
click at [1035, 163] on span "[PERSON_NAME]" at bounding box center [1078, 158] width 86 height 11
click at [1124, 133] on p-celleditor "2015" at bounding box center [1132, 133] width 16 height 11
drag, startPoint x: 717, startPoint y: 170, endPoint x: 636, endPoint y: 164, distance: 81.2
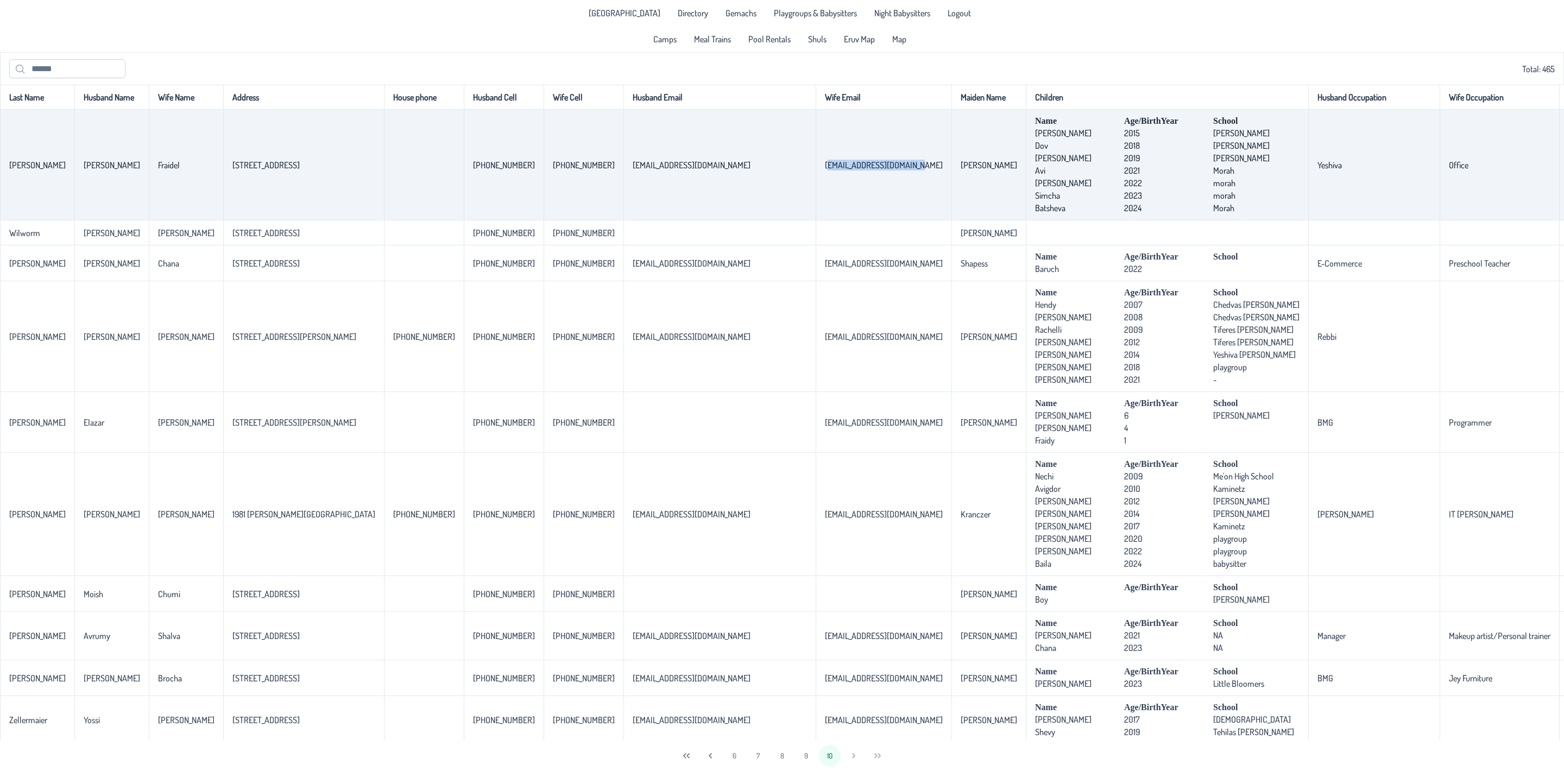
click at [815, 164] on td "[EMAIL_ADDRESS][DOMAIN_NAME]" at bounding box center [883, 165] width 136 height 110
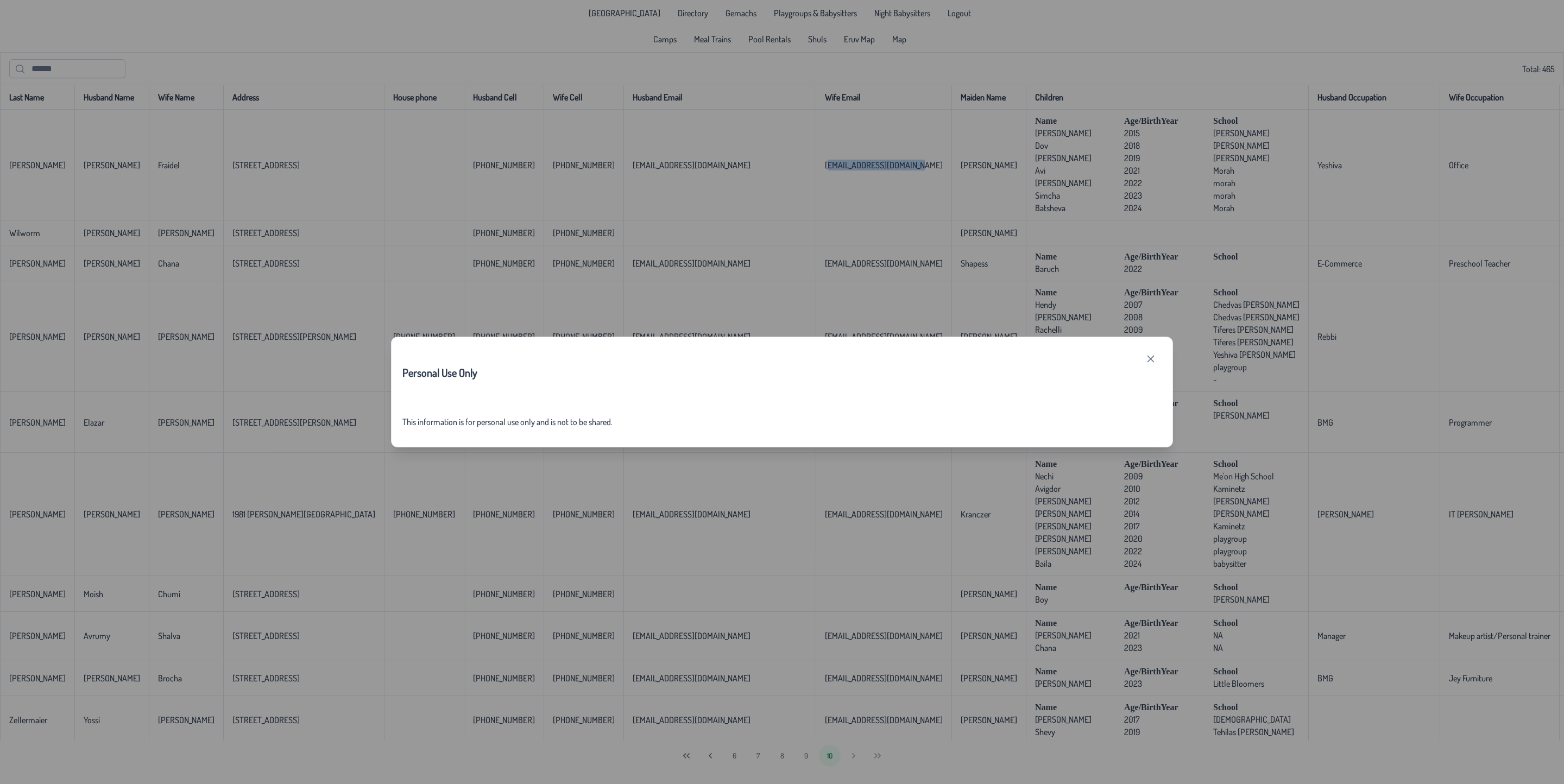
drag, startPoint x: 1148, startPoint y: 354, endPoint x: 1010, endPoint y: 331, distance: 139.9
click at [1144, 354] on button "button" at bounding box center [1151, 359] width 22 height 22
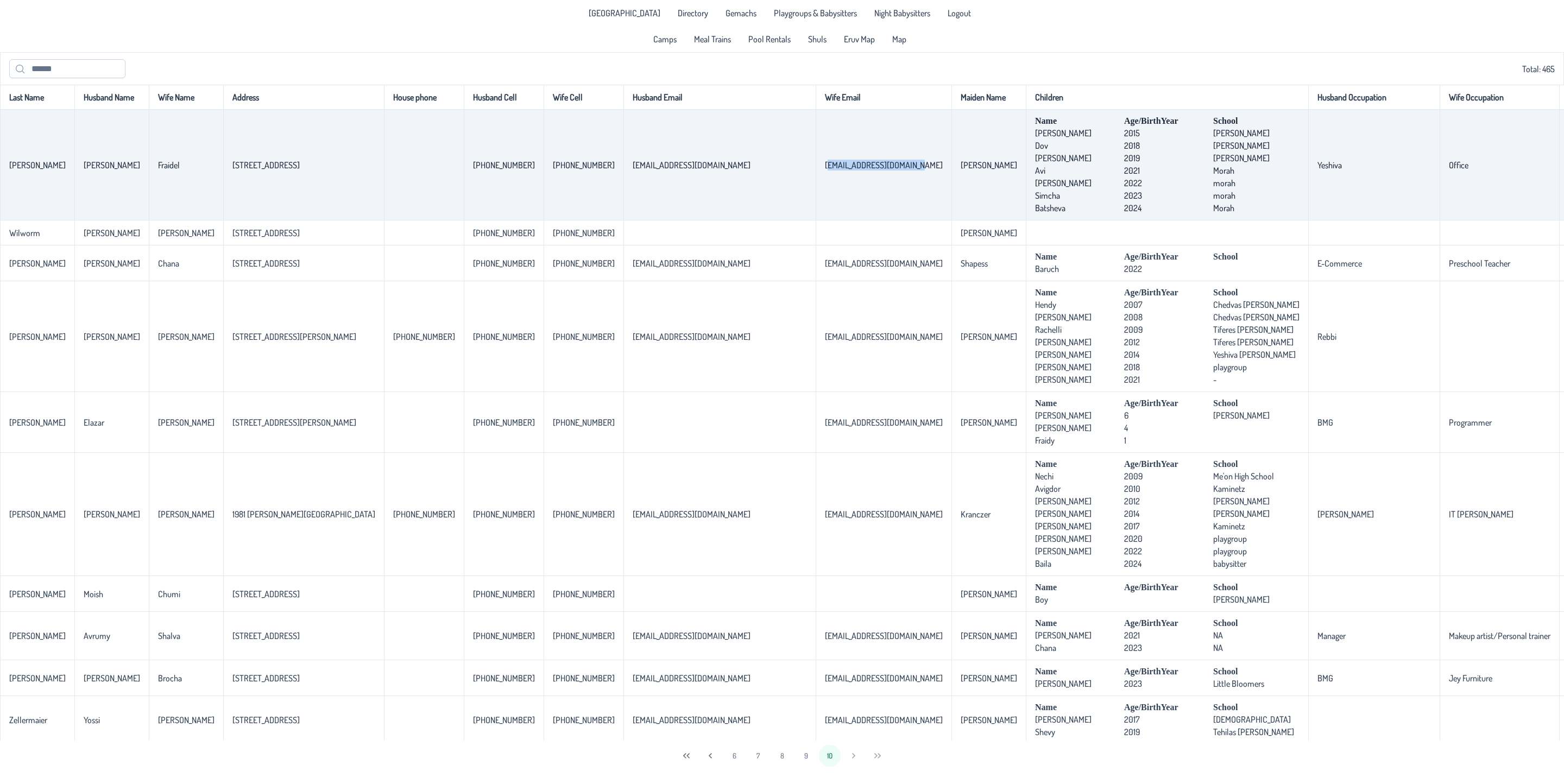
click at [815, 194] on td "[EMAIL_ADDRESS][DOMAIN_NAME]" at bounding box center [883, 165] width 136 height 110
drag, startPoint x: 730, startPoint y: 172, endPoint x: 631, endPoint y: 170, distance: 99.0
click at [815, 170] on td "[EMAIL_ADDRESS][DOMAIN_NAME]" at bounding box center [883, 165] width 136 height 110
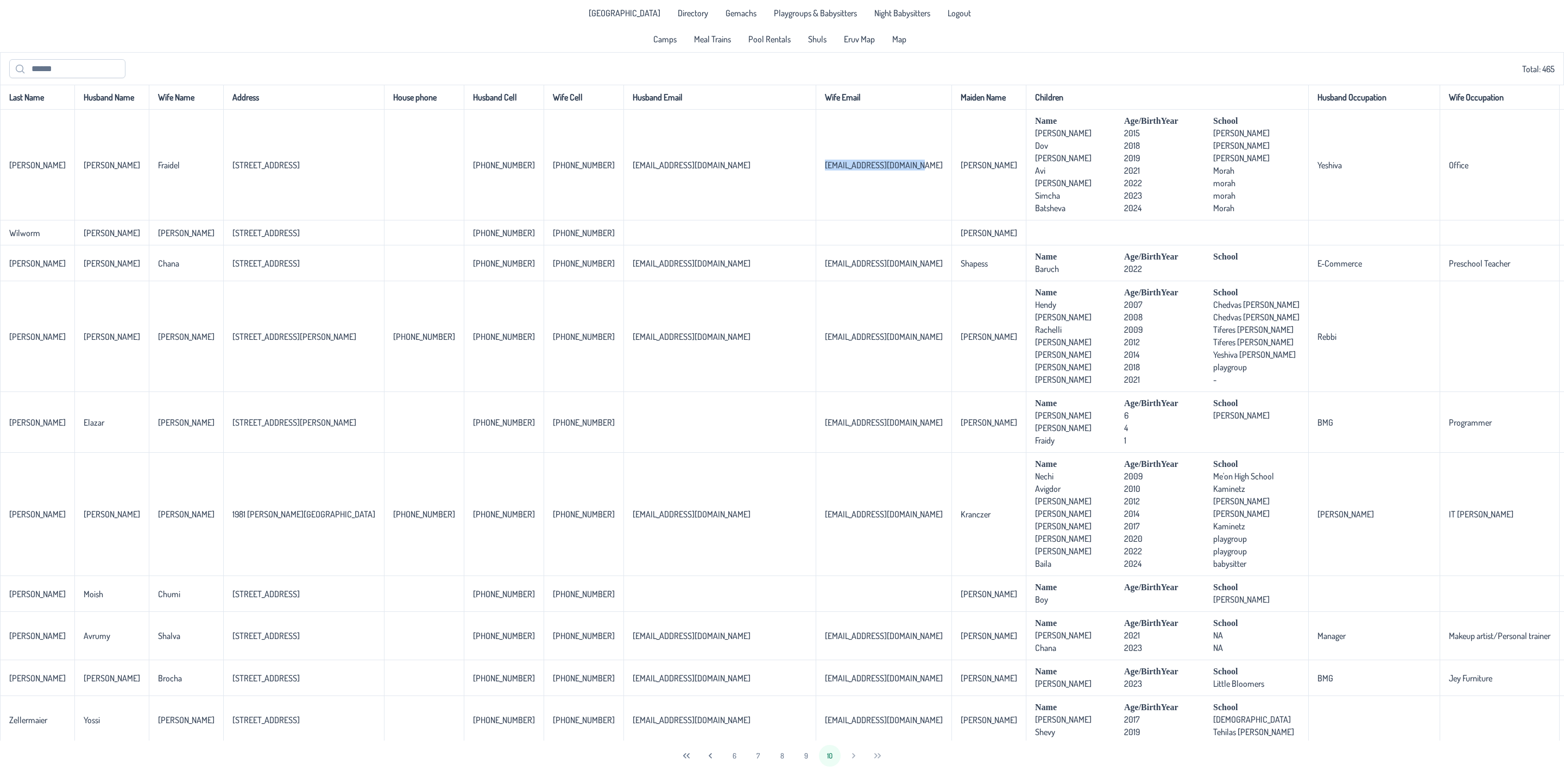
copy p-celleditor "[EMAIL_ADDRESS][DOMAIN_NAME]"
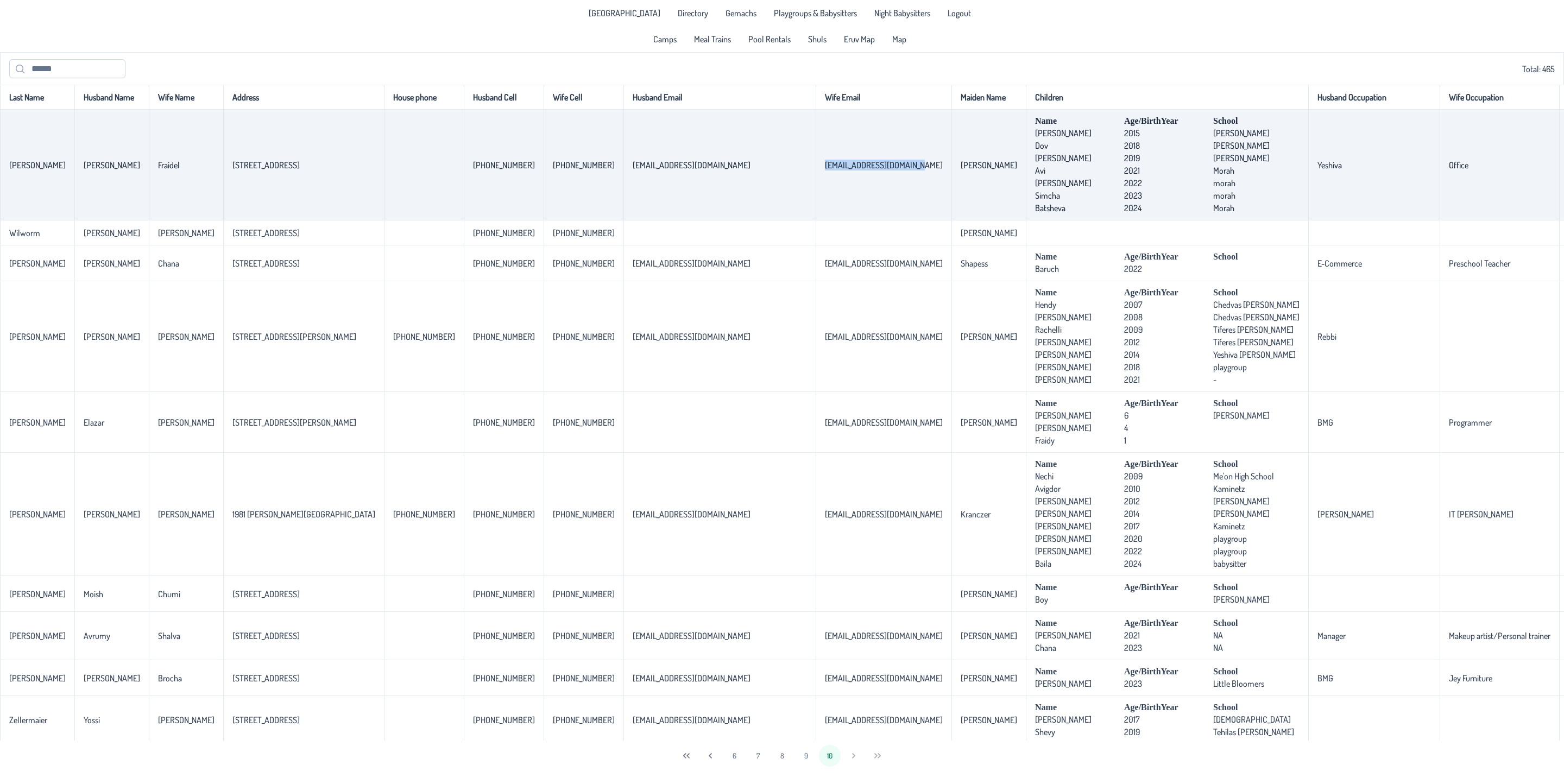
click at [815, 183] on td "[EMAIL_ADDRESS][DOMAIN_NAME]" at bounding box center [883, 165] width 136 height 110
drag, startPoint x: 704, startPoint y: 169, endPoint x: 665, endPoint y: 169, distance: 39.0
click at [815, 169] on td "[EMAIL_ADDRESS][DOMAIN_NAME]" at bounding box center [883, 165] width 136 height 110
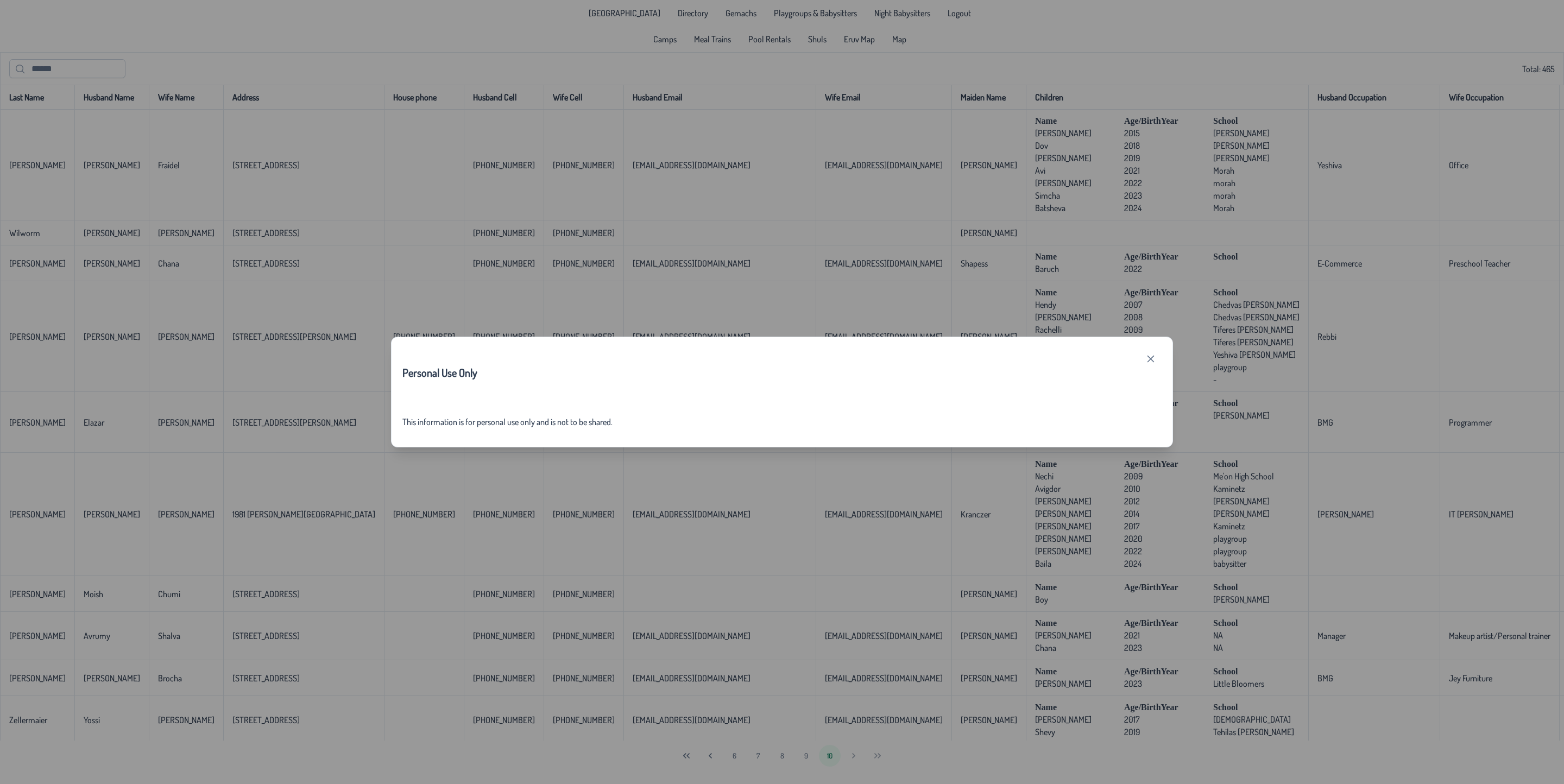
click at [693, 205] on div "Personal Use Only This information is for personal use only and is not to be sh…" at bounding box center [782, 392] width 1564 height 784
click at [1148, 357] on icon "button" at bounding box center [1151, 359] width 8 height 8
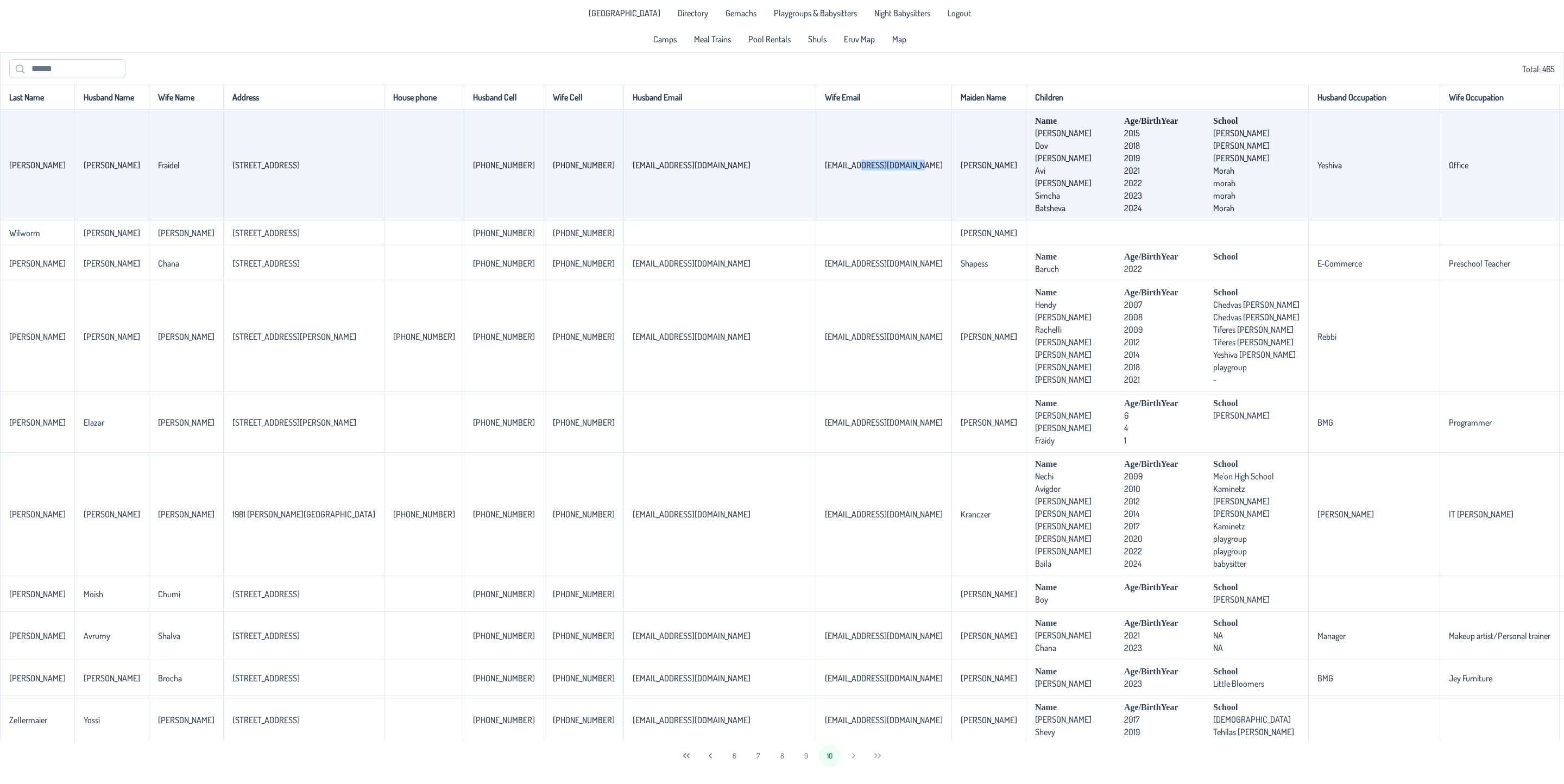
drag, startPoint x: 724, startPoint y: 168, endPoint x: 665, endPoint y: 170, distance: 59.0
click at [815, 170] on td "[EMAIL_ADDRESS][DOMAIN_NAME]" at bounding box center [883, 165] width 136 height 110
copy p-celleditor "[DOMAIN_NAME]"
click at [1124, 151] on p-celleditor "2018" at bounding box center [1132, 146] width 16 height 11
click at [288, 205] on td "[STREET_ADDRESS]" at bounding box center [304, 165] width 161 height 110
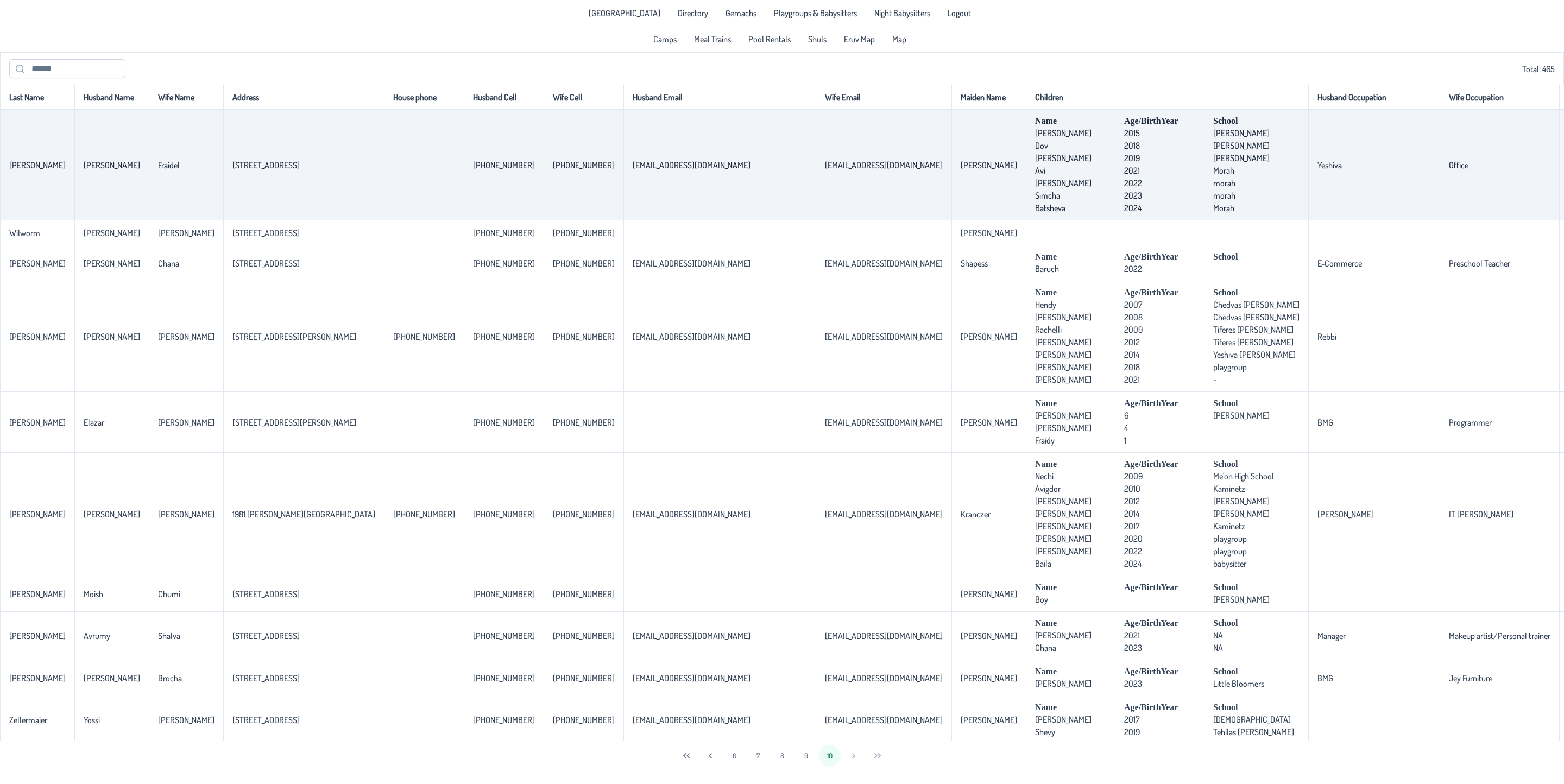
drag, startPoint x: 272, startPoint y: 174, endPoint x: 195, endPoint y: 167, distance: 77.3
click at [223, 167] on td "[STREET_ADDRESS]" at bounding box center [304, 165] width 161 height 110
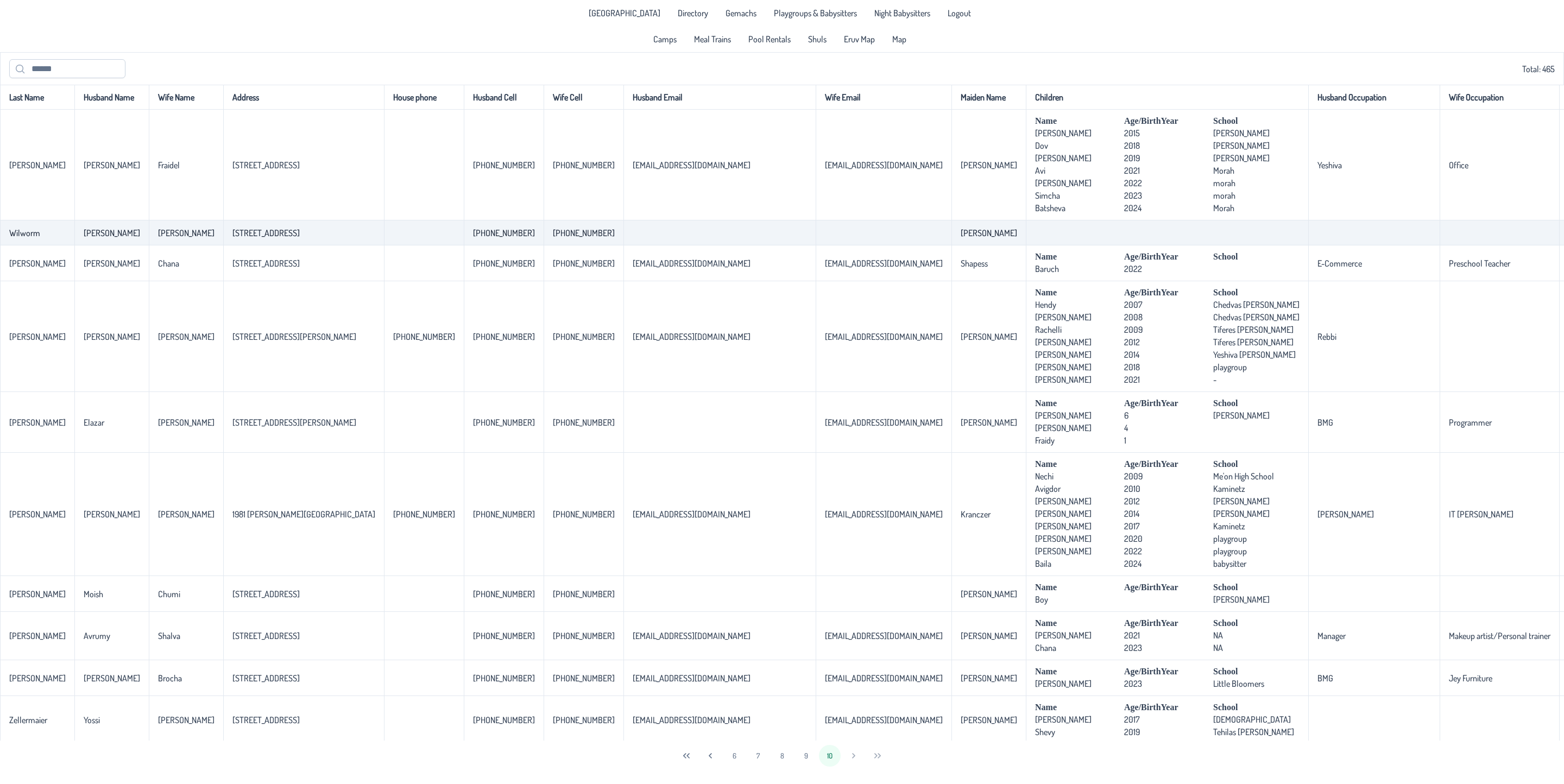
copy p-celleditor "[STREET_ADDRESS]"
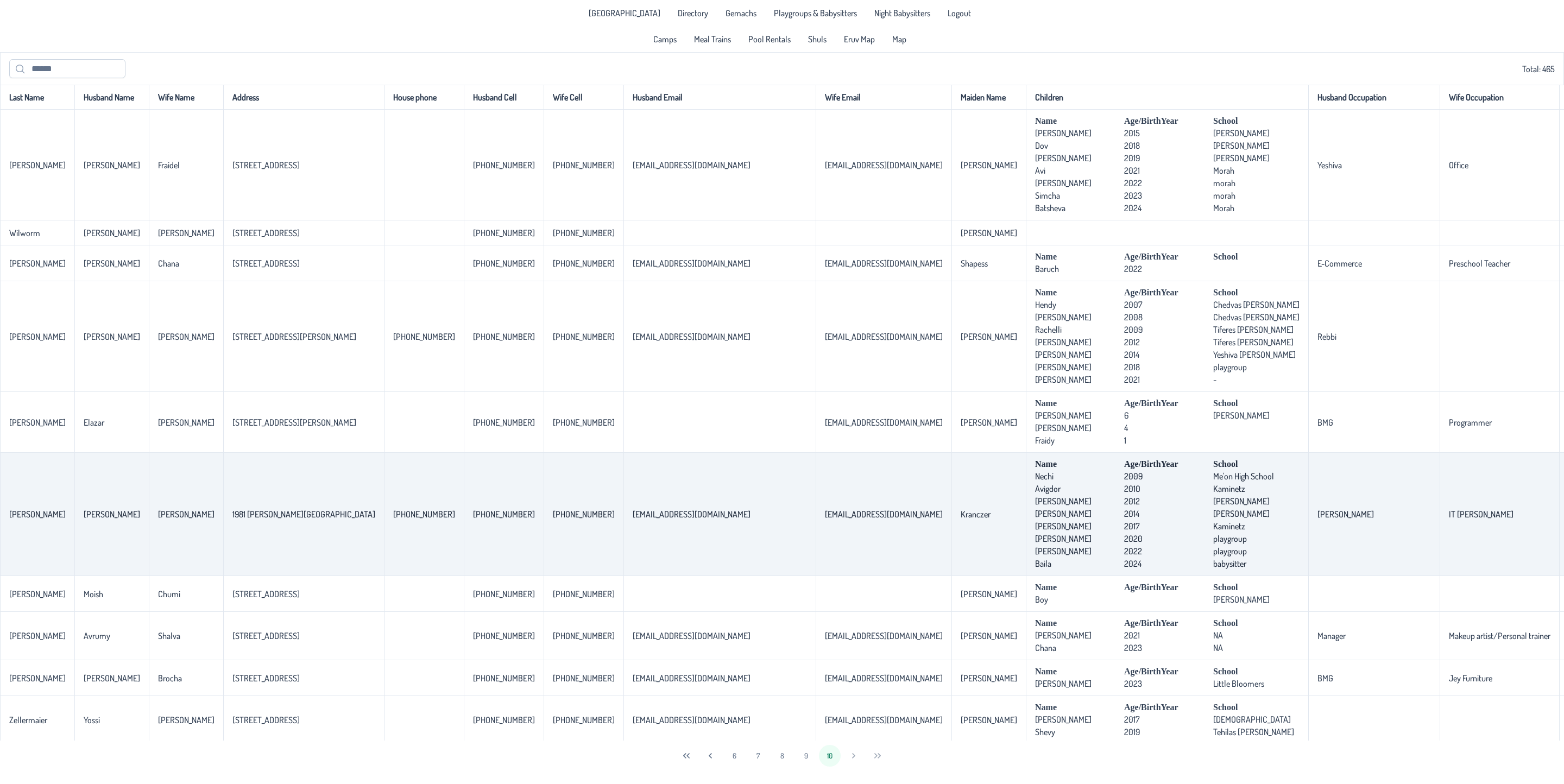
click at [1308, 576] on td "[PERSON_NAME]" at bounding box center [1374, 514] width 131 height 123
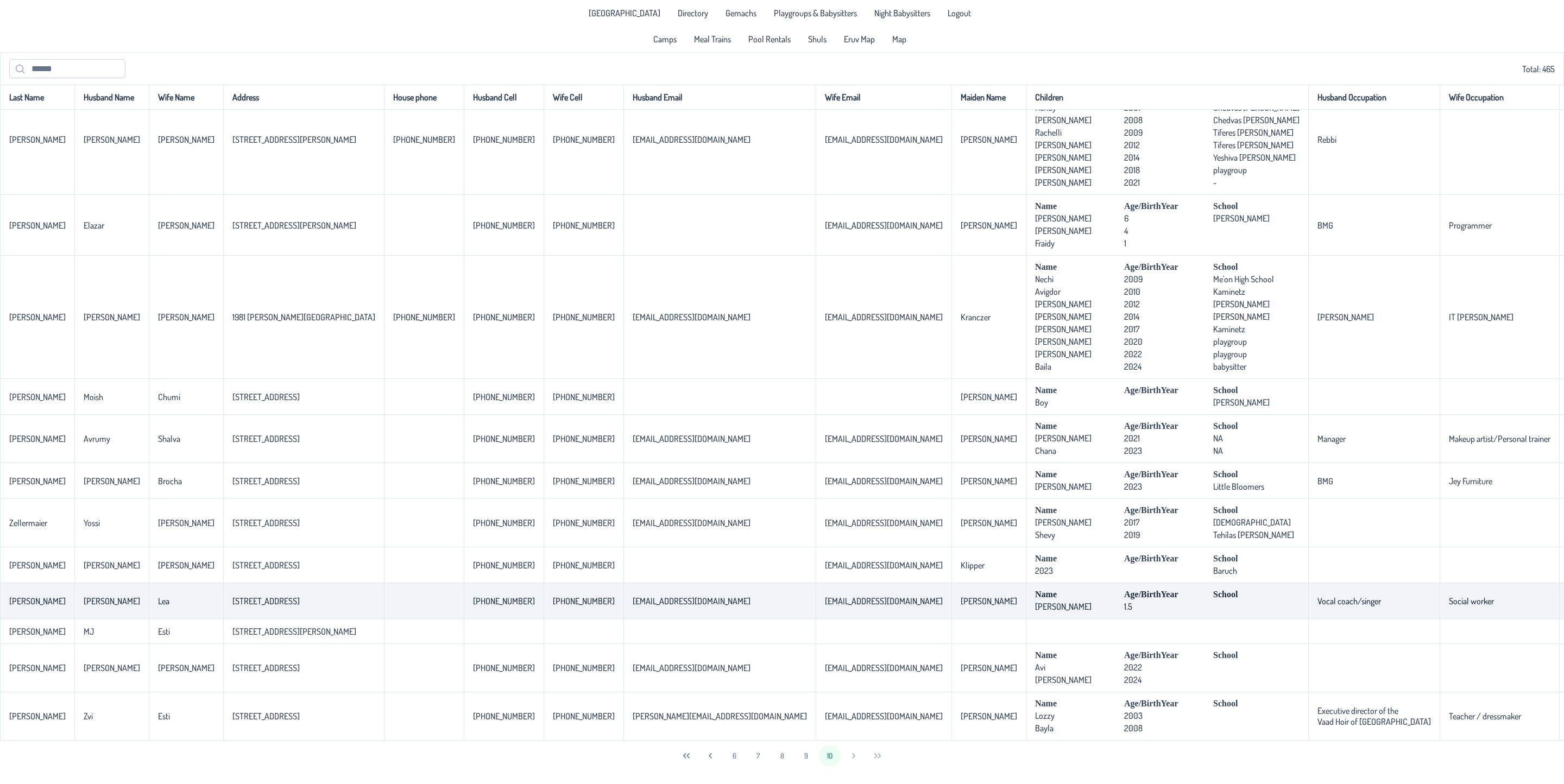
scroll to position [215, 0]
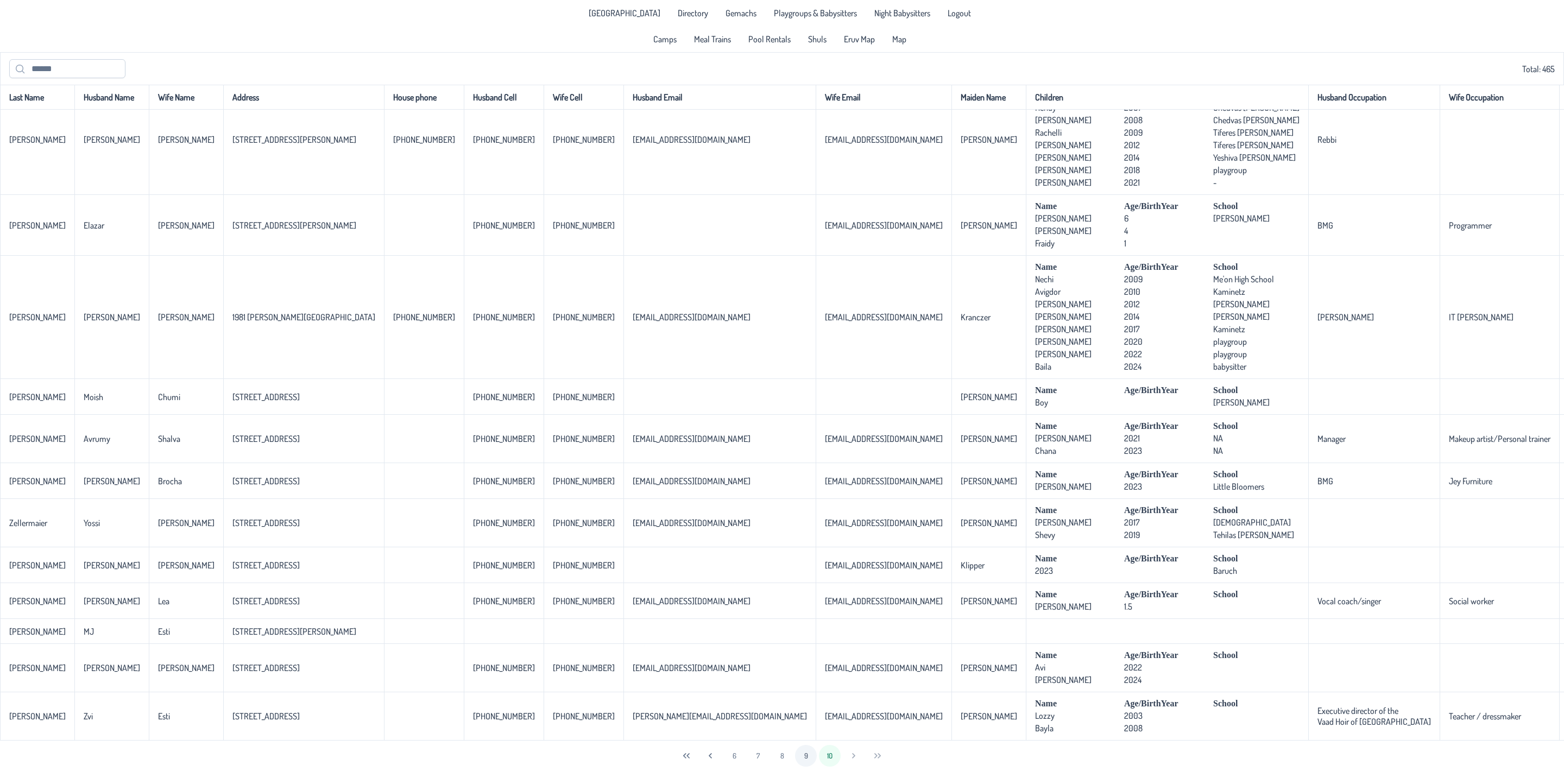
click at [805, 743] on button "9" at bounding box center [806, 755] width 22 height 22
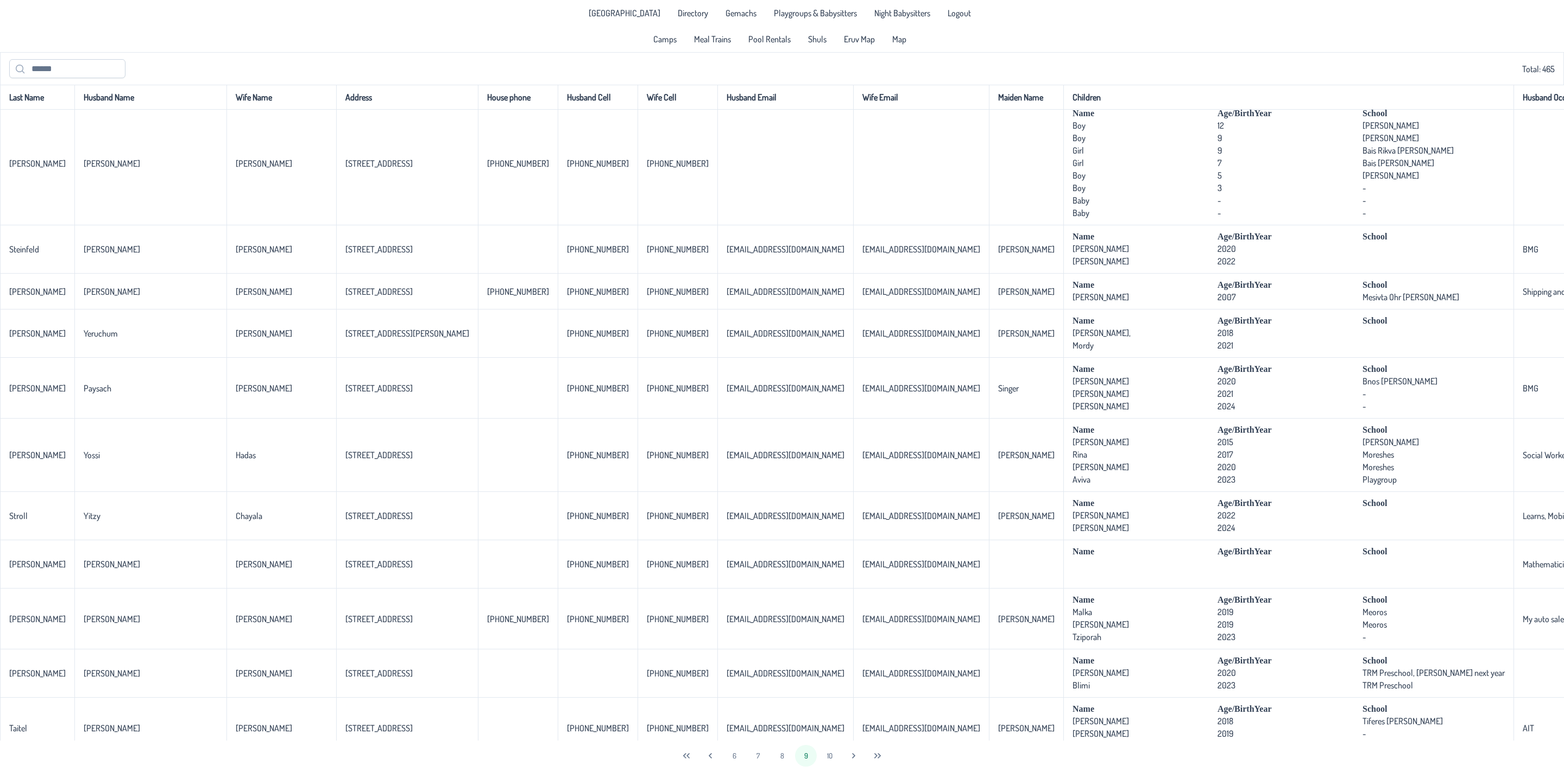
scroll to position [0, 0]
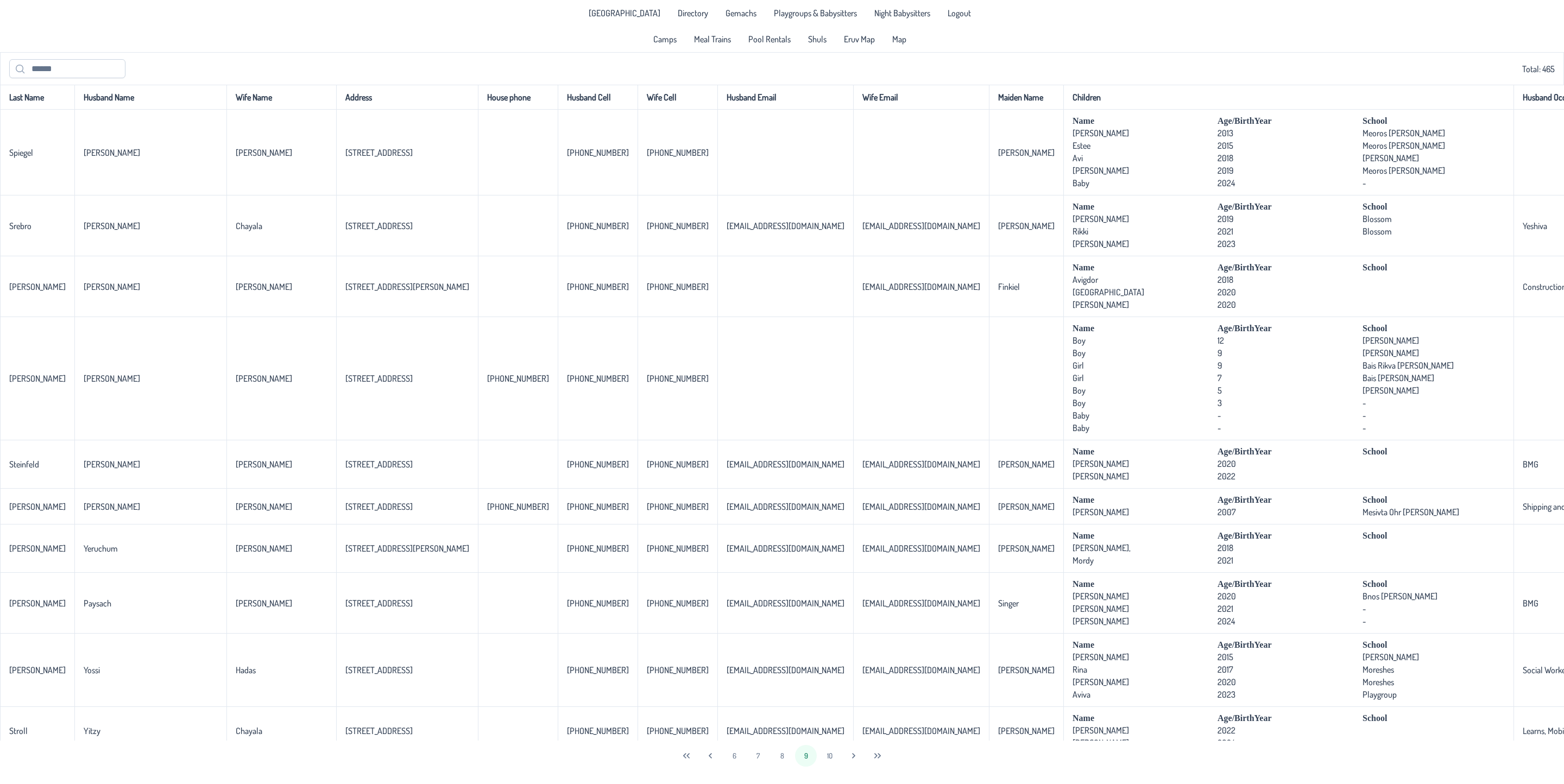
drag, startPoint x: 826, startPoint y: 741, endPoint x: 1025, endPoint y: 767, distance: 200.7
click at [1025, 743] on div "6 7 8 9 10" at bounding box center [782, 755] width 1564 height 30
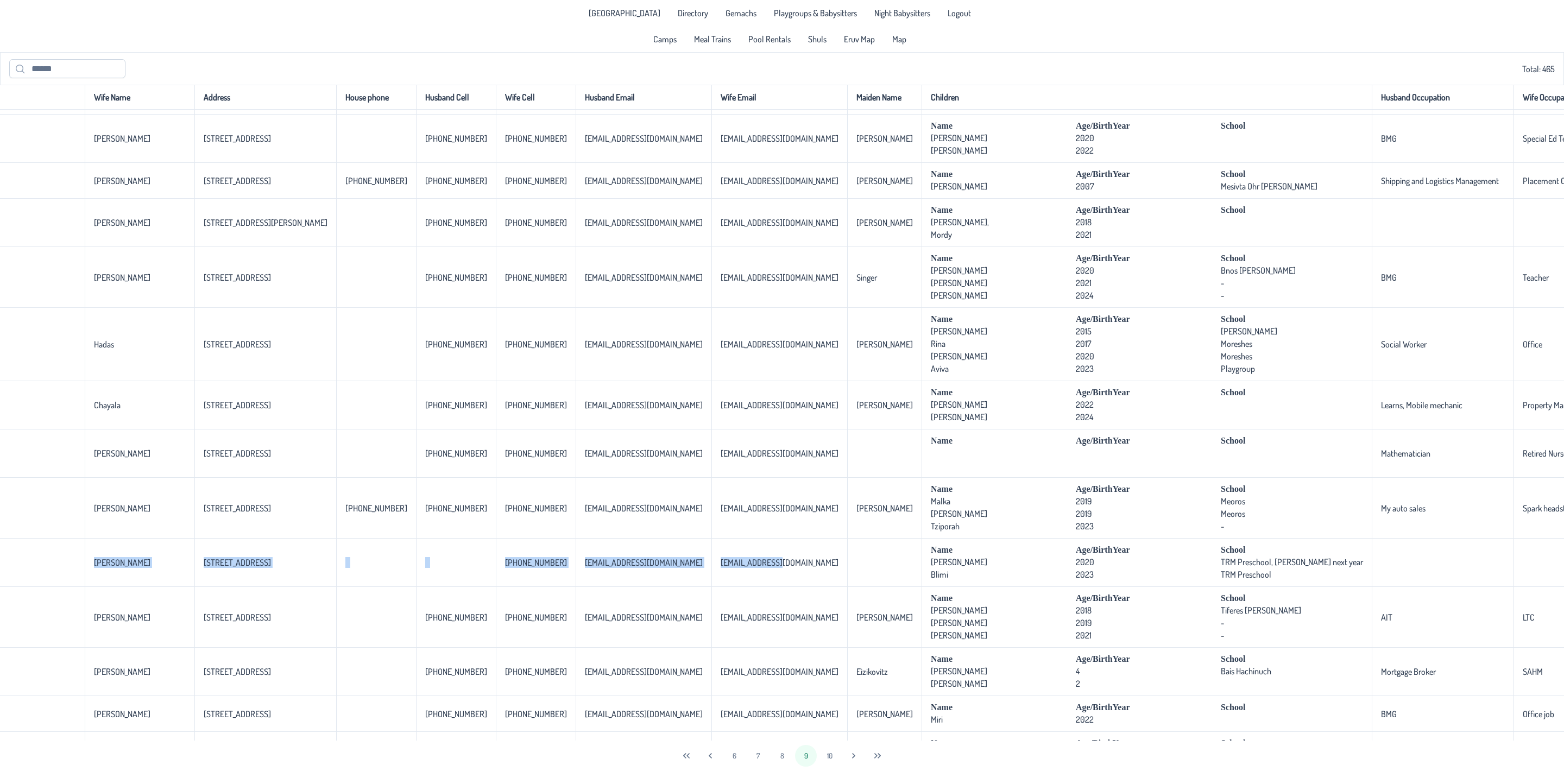
scroll to position [326, 0]
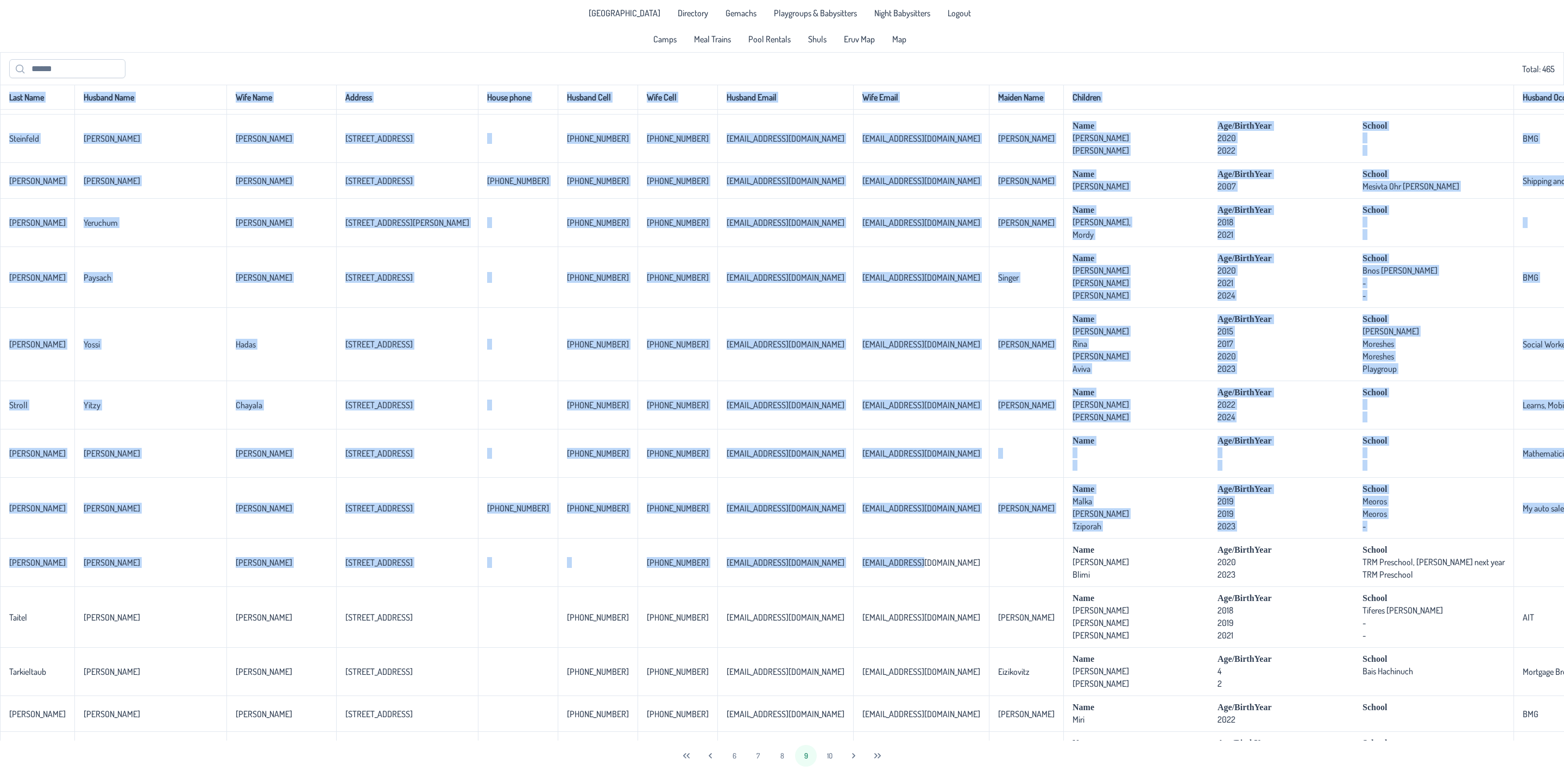
drag, startPoint x: 639, startPoint y: 588, endPoint x: -293, endPoint y: 565, distance: 932.3
click at [0, 565] on html "[GEOGRAPHIC_DATA] Directory Gemachs Playgroups & Babysitters Night Babysitters …" at bounding box center [782, 392] width 1564 height 784
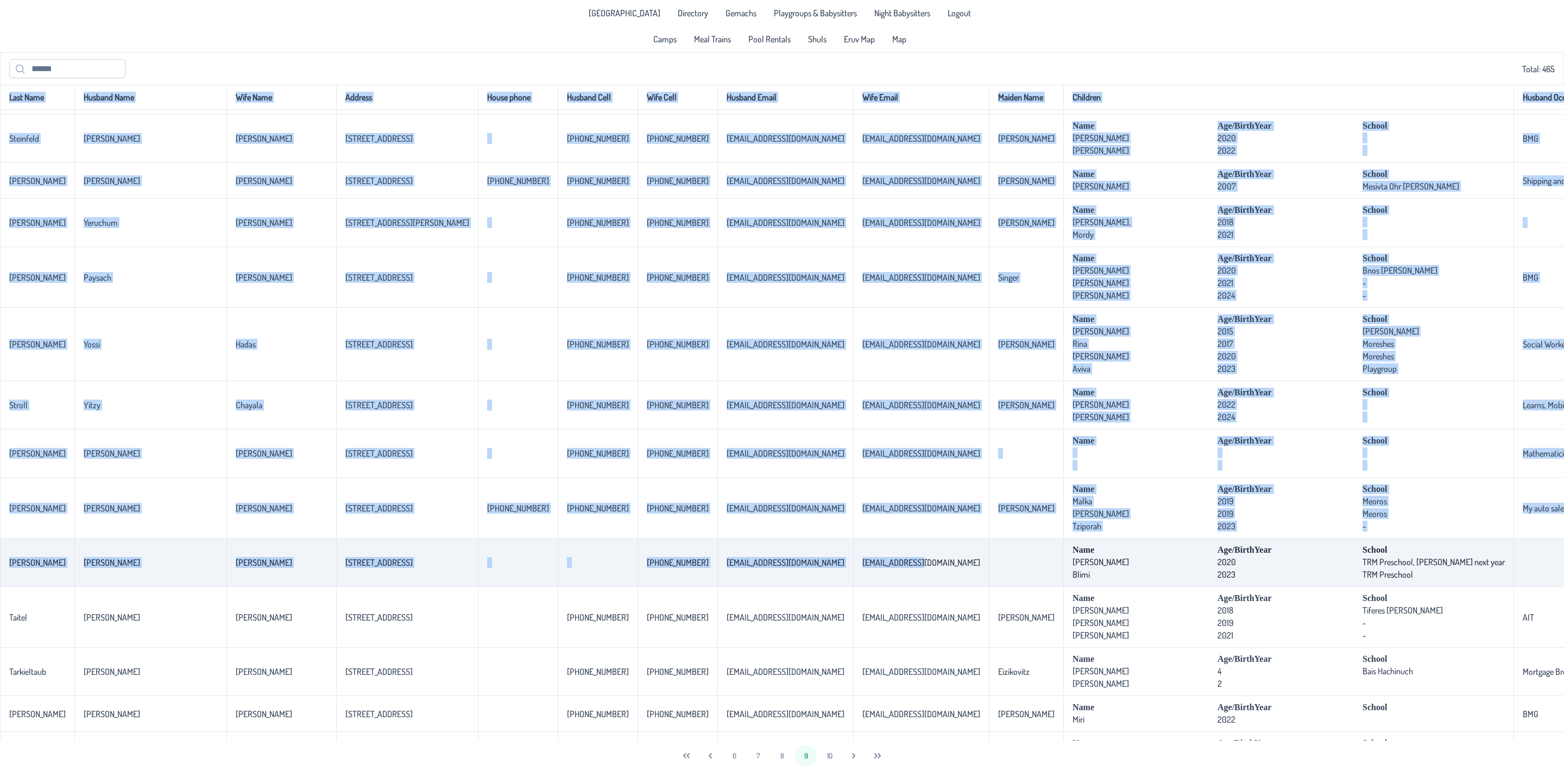
click at [226, 587] on td "[PERSON_NAME]" at bounding box center [281, 563] width 110 height 49
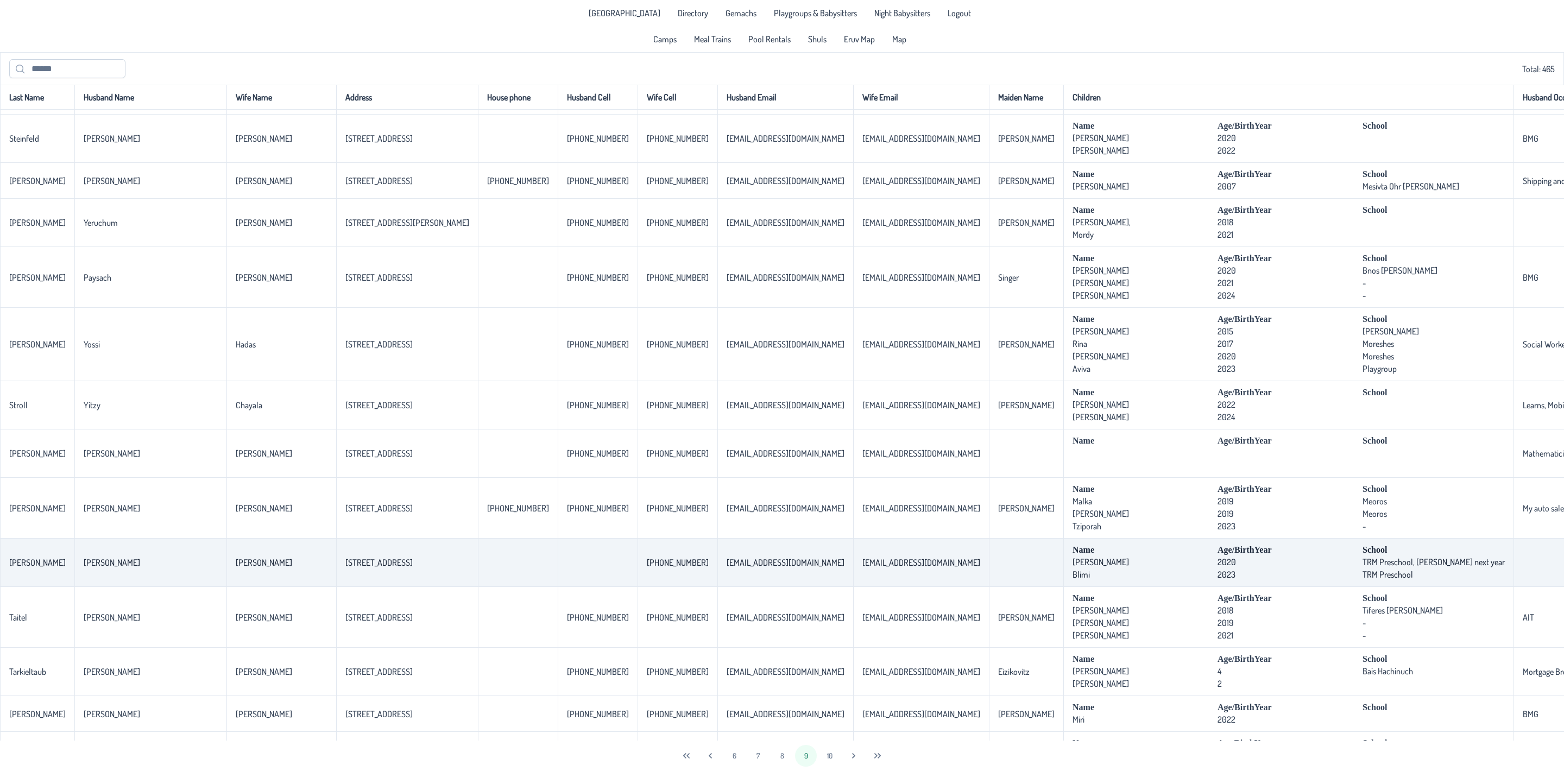
drag, startPoint x: 295, startPoint y: 580, endPoint x: 180, endPoint y: 577, distance: 115.0
click at [180, 577] on tr "[PERSON_NAME] [PERSON_NAME] [STREET_ADDRESS][PHONE_NUMBER] [EMAIL_ADDRESS][DOMA…" at bounding box center [964, 563] width 1929 height 49
copy tr "[STREET_ADDRESS]"
